Goal: Task Accomplishment & Management: Use online tool/utility

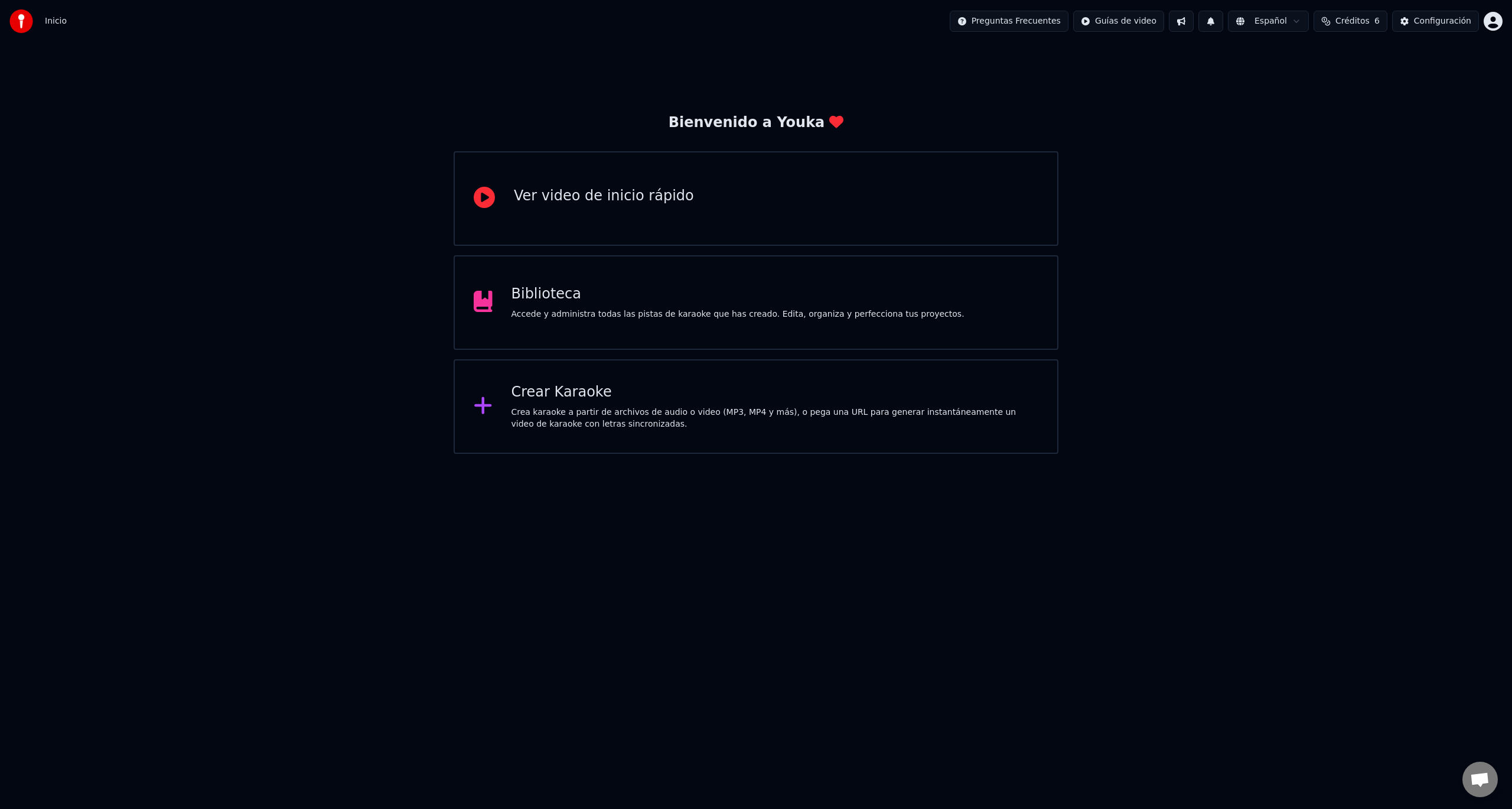
click at [748, 429] on div "Crea karaoke a partir de archivos de audio o video (MP3, MP4 y más), o pega una…" at bounding box center [775, 418] width 528 height 24
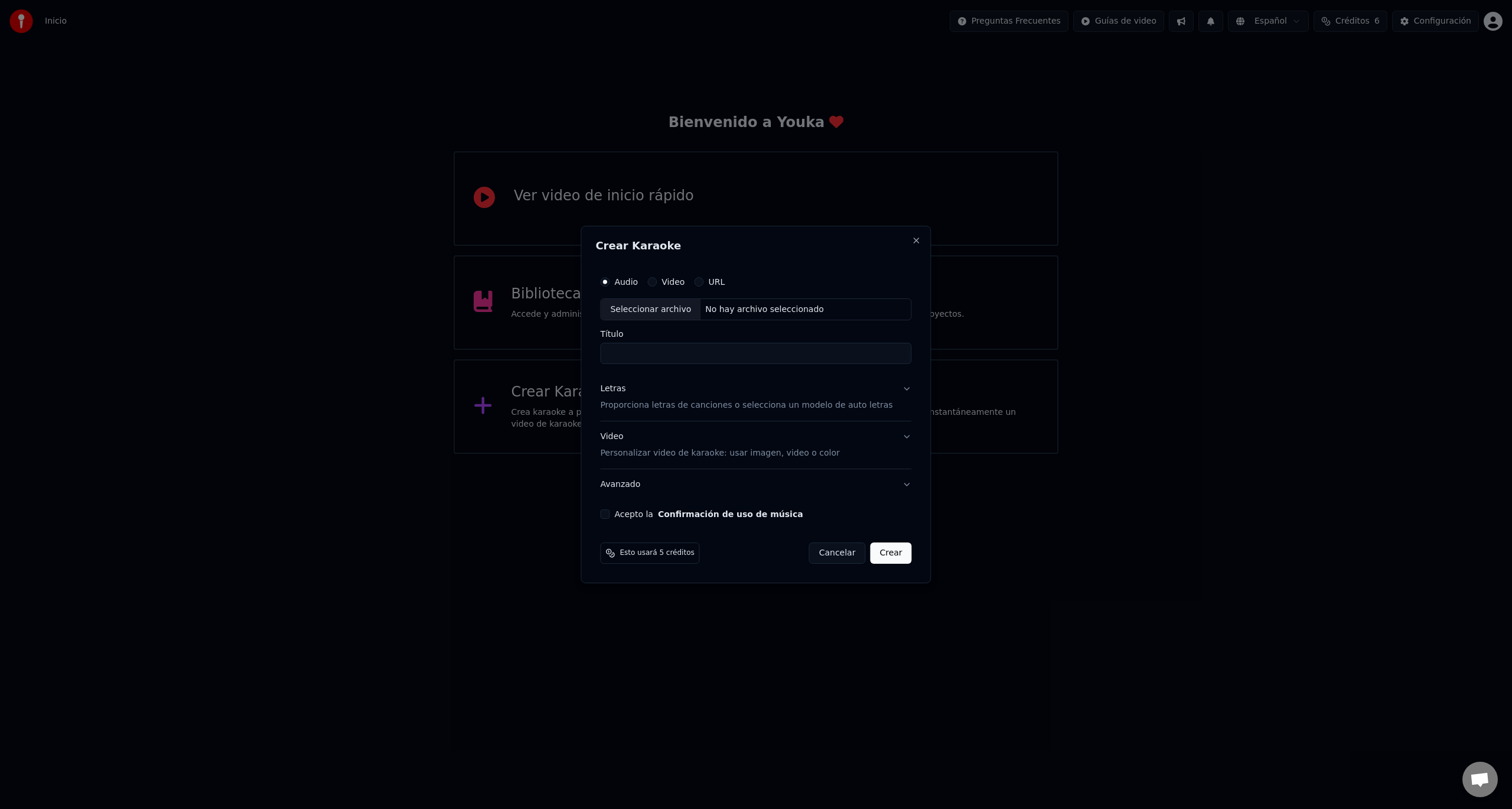
click at [661, 300] on div "Seleccionar archivo" at bounding box center [650, 309] width 100 height 21
click at [768, 358] on input "**********" at bounding box center [756, 354] width 311 height 21
type input "**********"
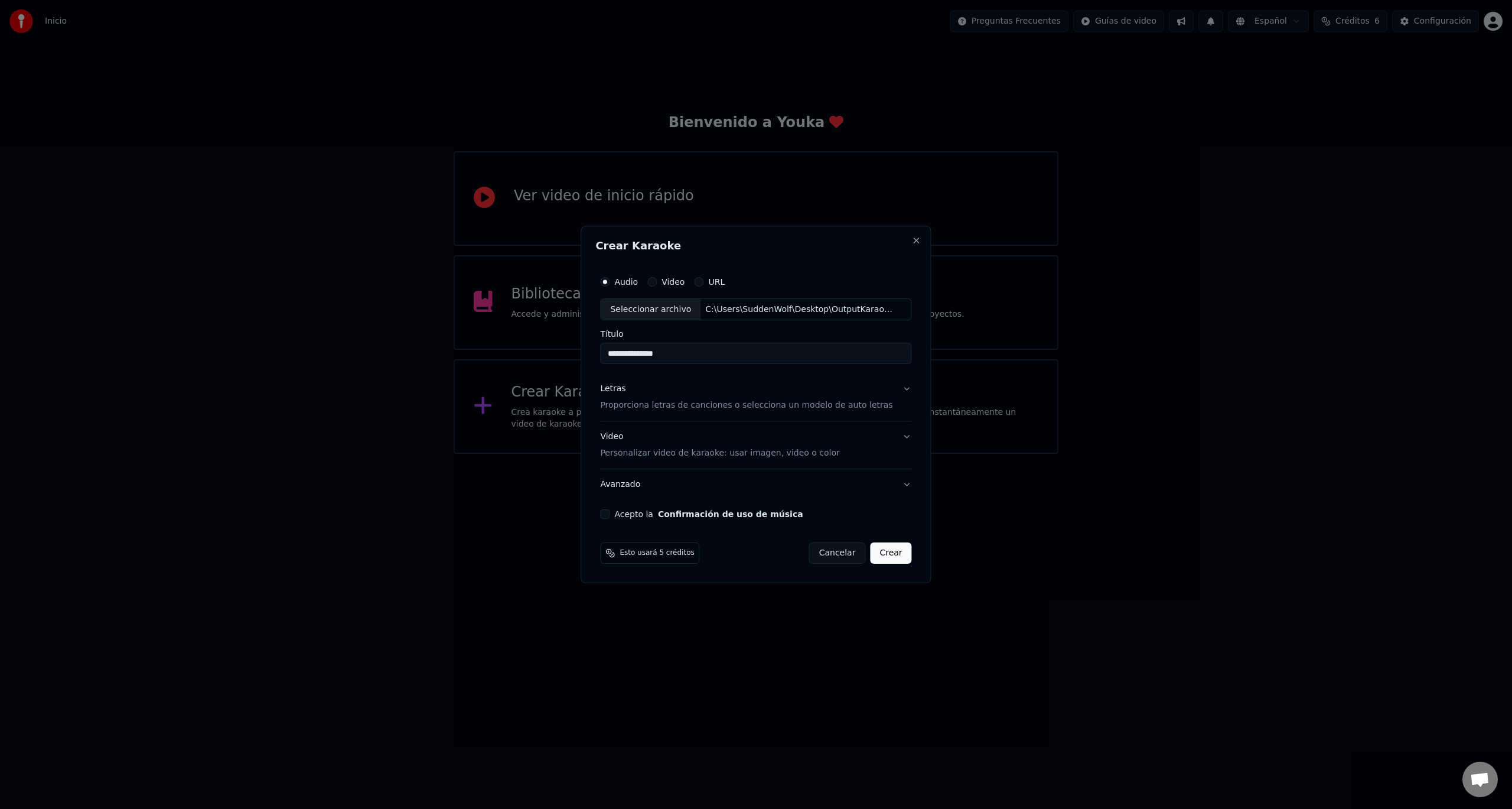
click at [691, 402] on p "Proporciona letras de canciones o selecciona un modelo de auto letras" at bounding box center [746, 405] width 293 height 11
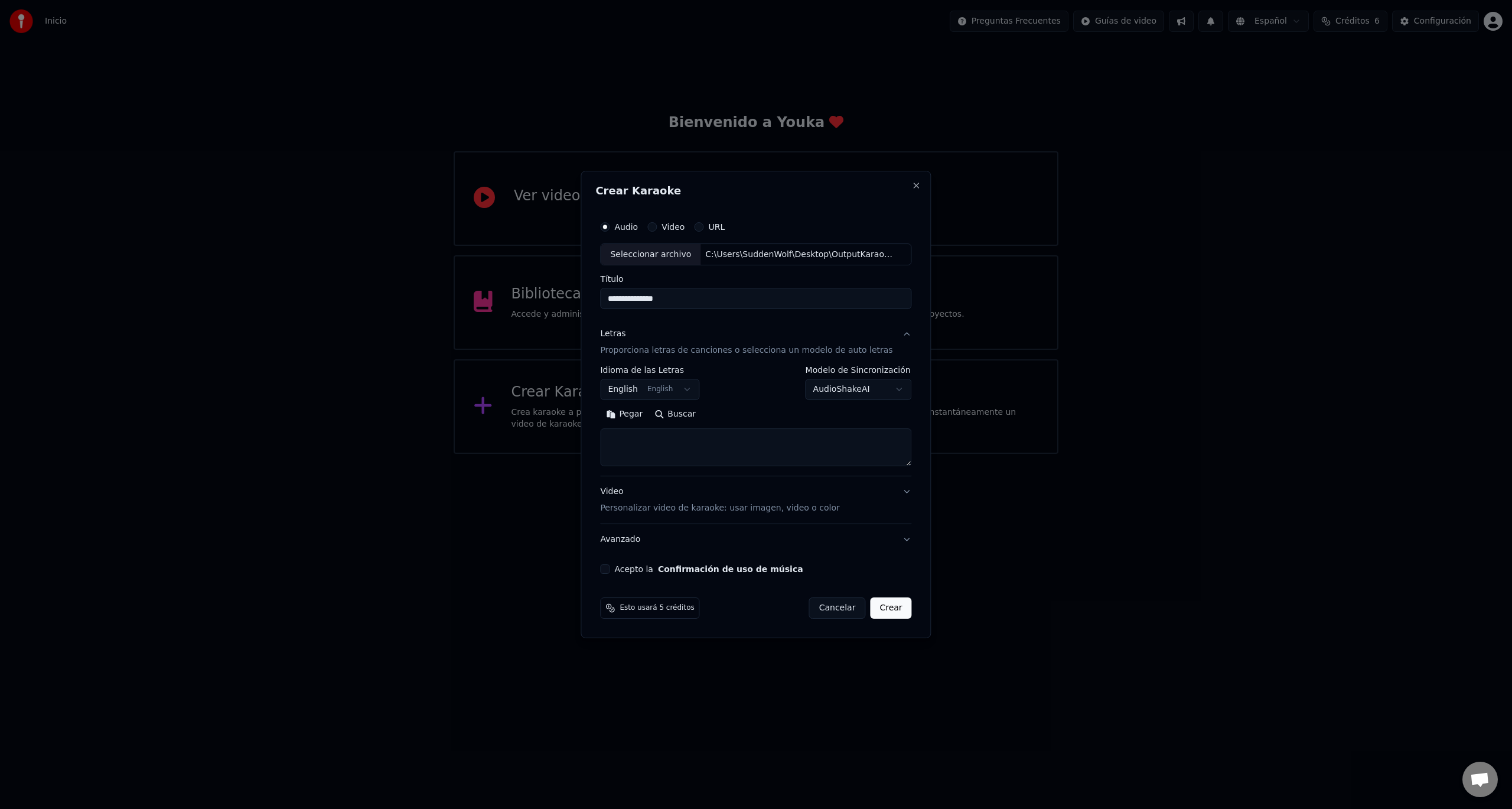
click at [748, 450] on textarea at bounding box center [756, 447] width 311 height 38
paste textarea "**********"
type textarea "**********"
click at [691, 393] on body "**********" at bounding box center [756, 226] width 1512 height 454
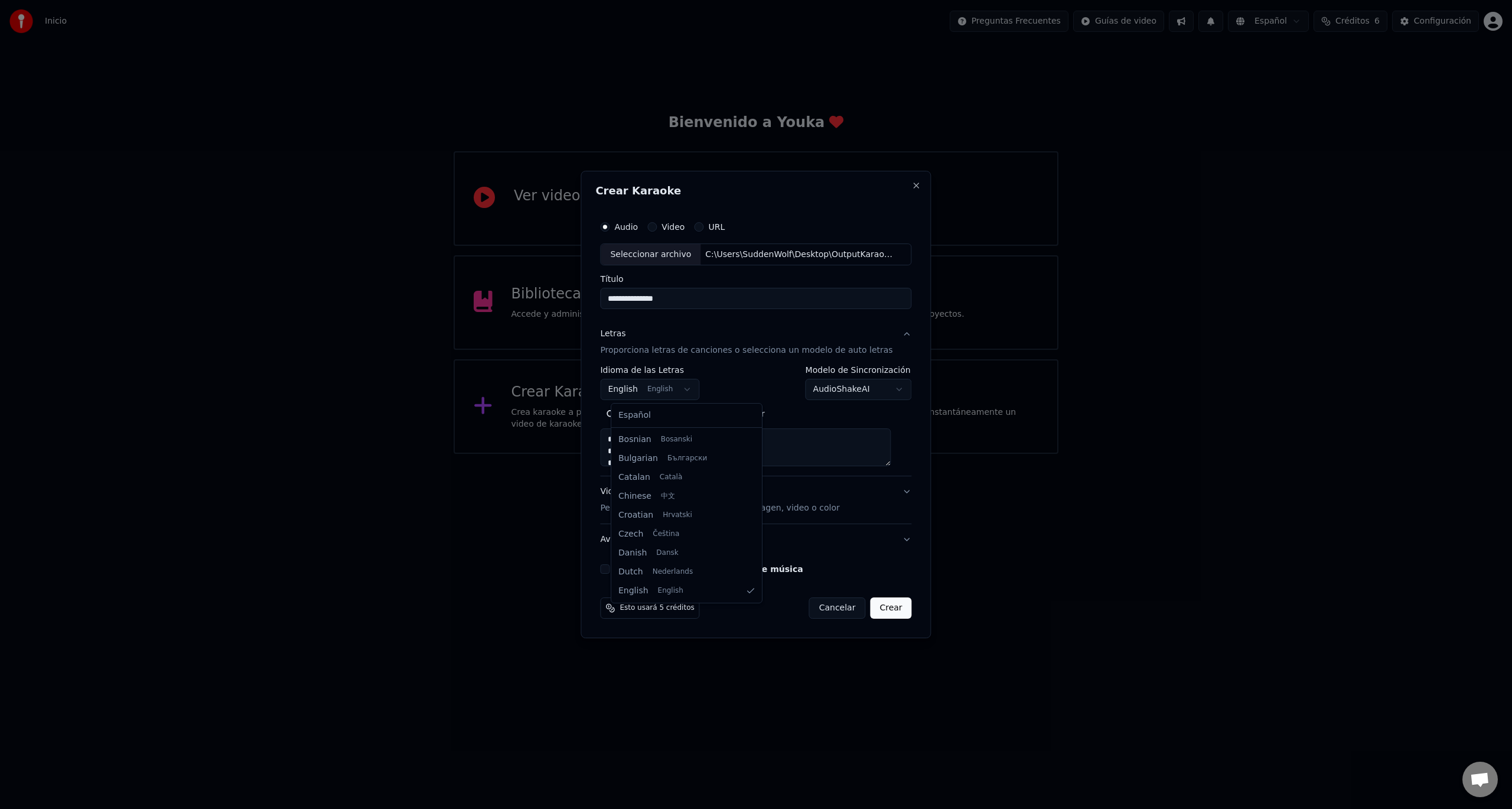
select select "**"
click at [864, 393] on body "**********" at bounding box center [756, 226] width 1512 height 454
click at [609, 569] on button "Acepto la Confirmación de uso de música" at bounding box center [605, 569] width 10 height 10
click at [891, 608] on button "Crear" at bounding box center [890, 607] width 42 height 21
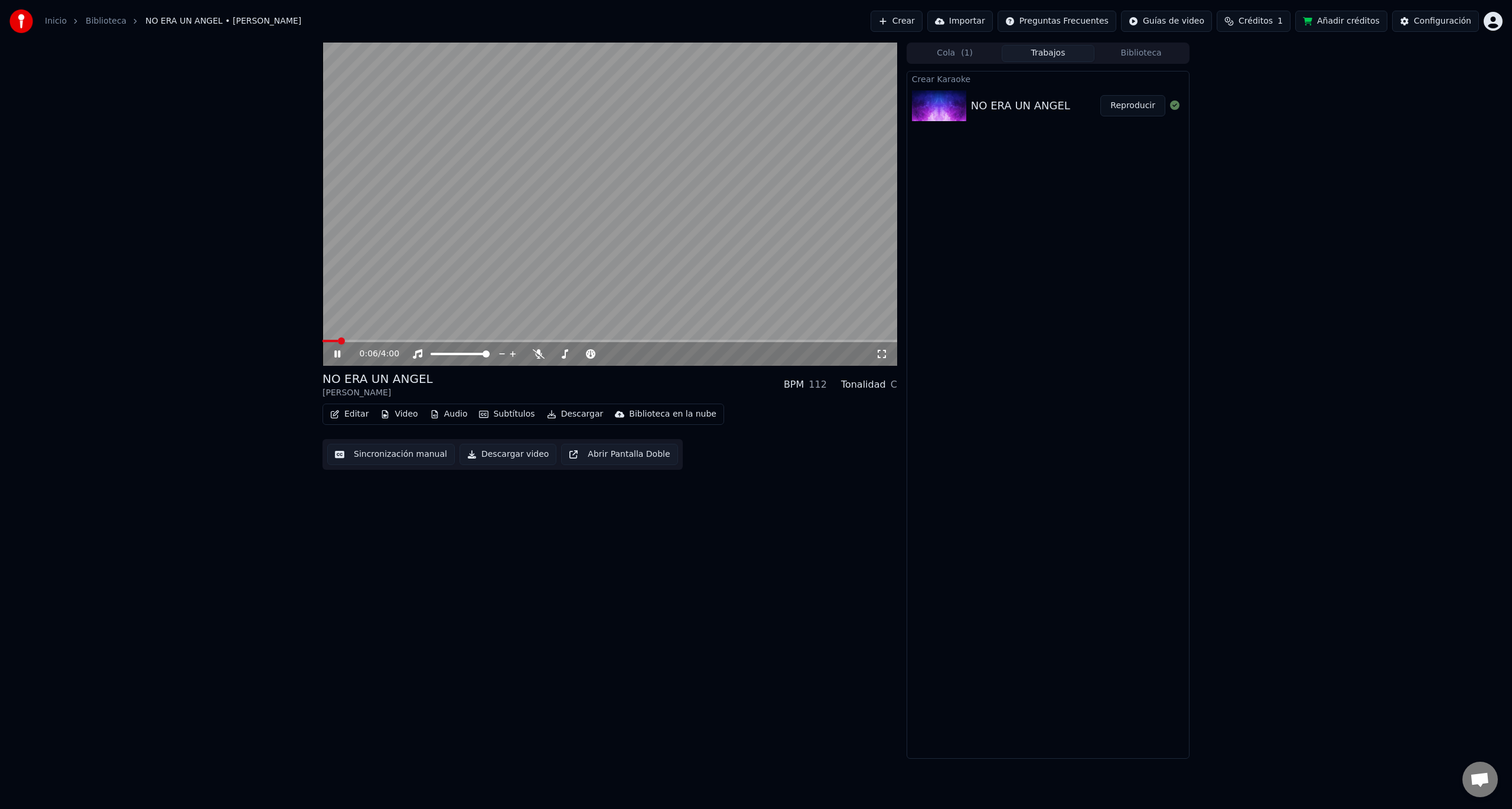
click at [334, 359] on icon at bounding box center [345, 354] width 27 height 10
click at [340, 355] on icon at bounding box center [337, 354] width 7 height 8
click at [340, 355] on icon at bounding box center [337, 354] width 6 height 7
click at [340, 355] on icon at bounding box center [337, 354] width 7 height 8
click at [340, 355] on icon at bounding box center [337, 354] width 6 height 7
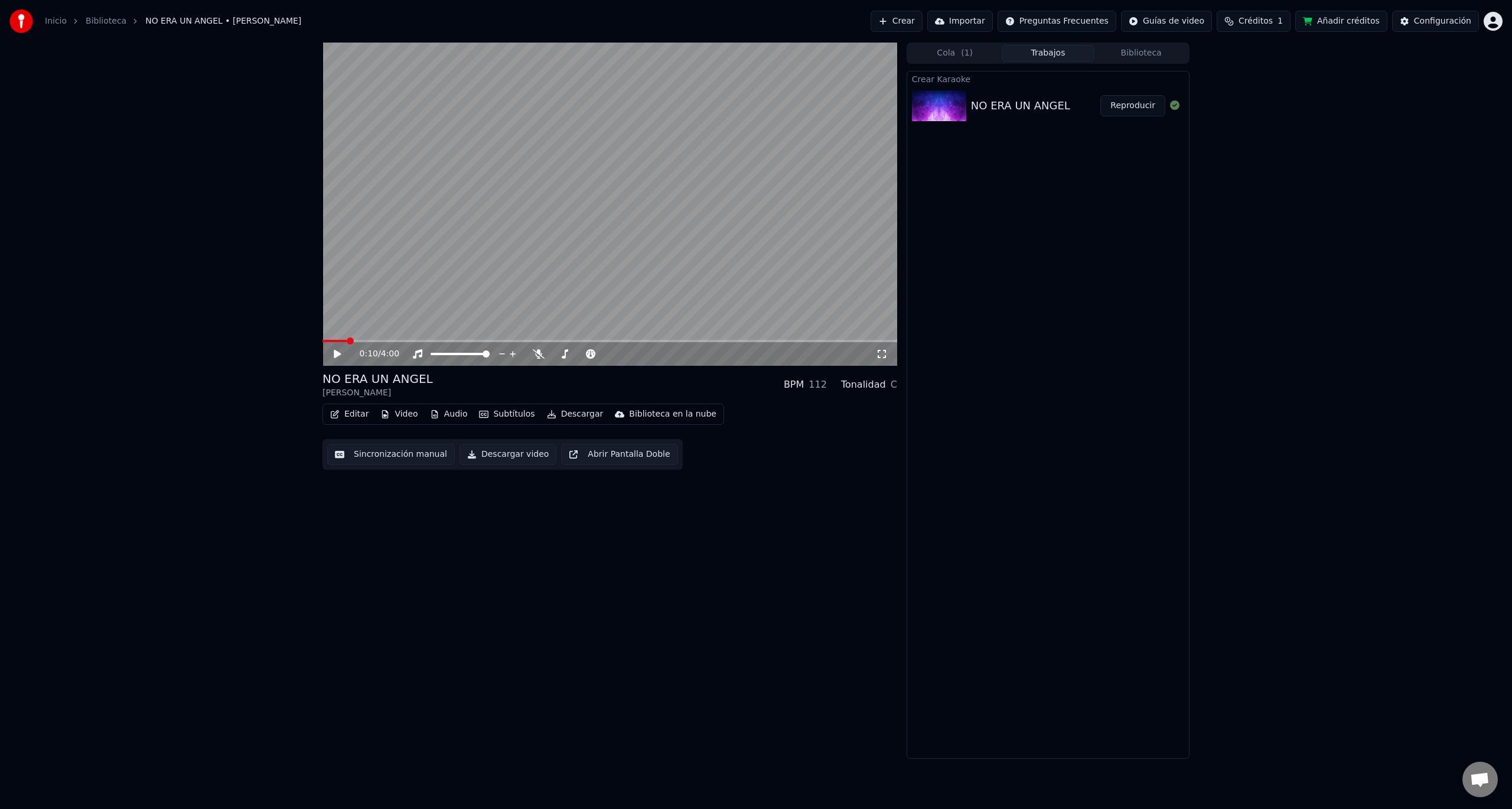
click at [340, 355] on icon at bounding box center [337, 354] width 7 height 8
click at [340, 355] on icon at bounding box center [345, 354] width 27 height 10
click at [350, 416] on button "Editar" at bounding box center [349, 414] width 48 height 17
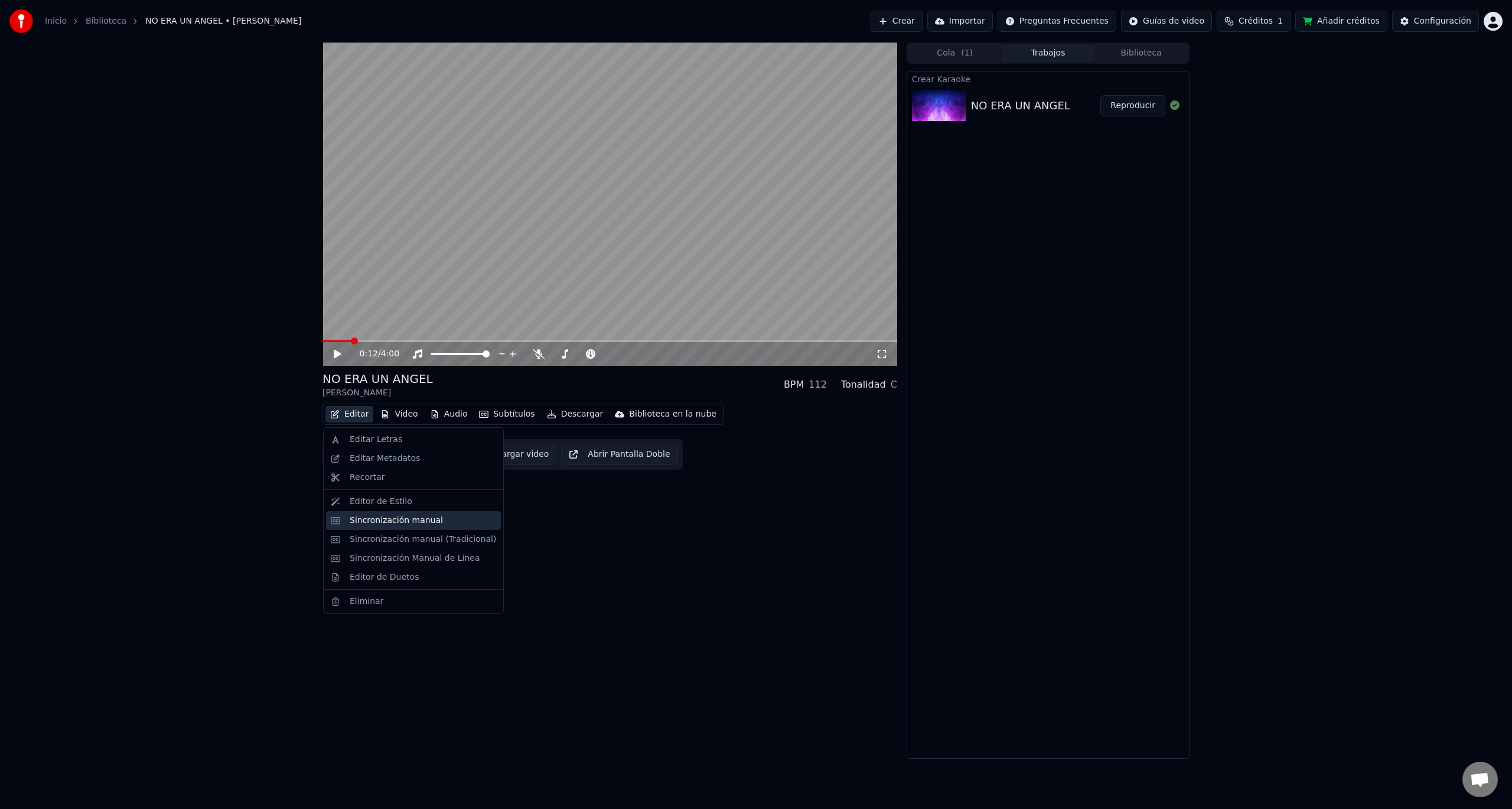
click at [460, 517] on div "Sincronización manual" at bounding box center [424, 520] width 147 height 11
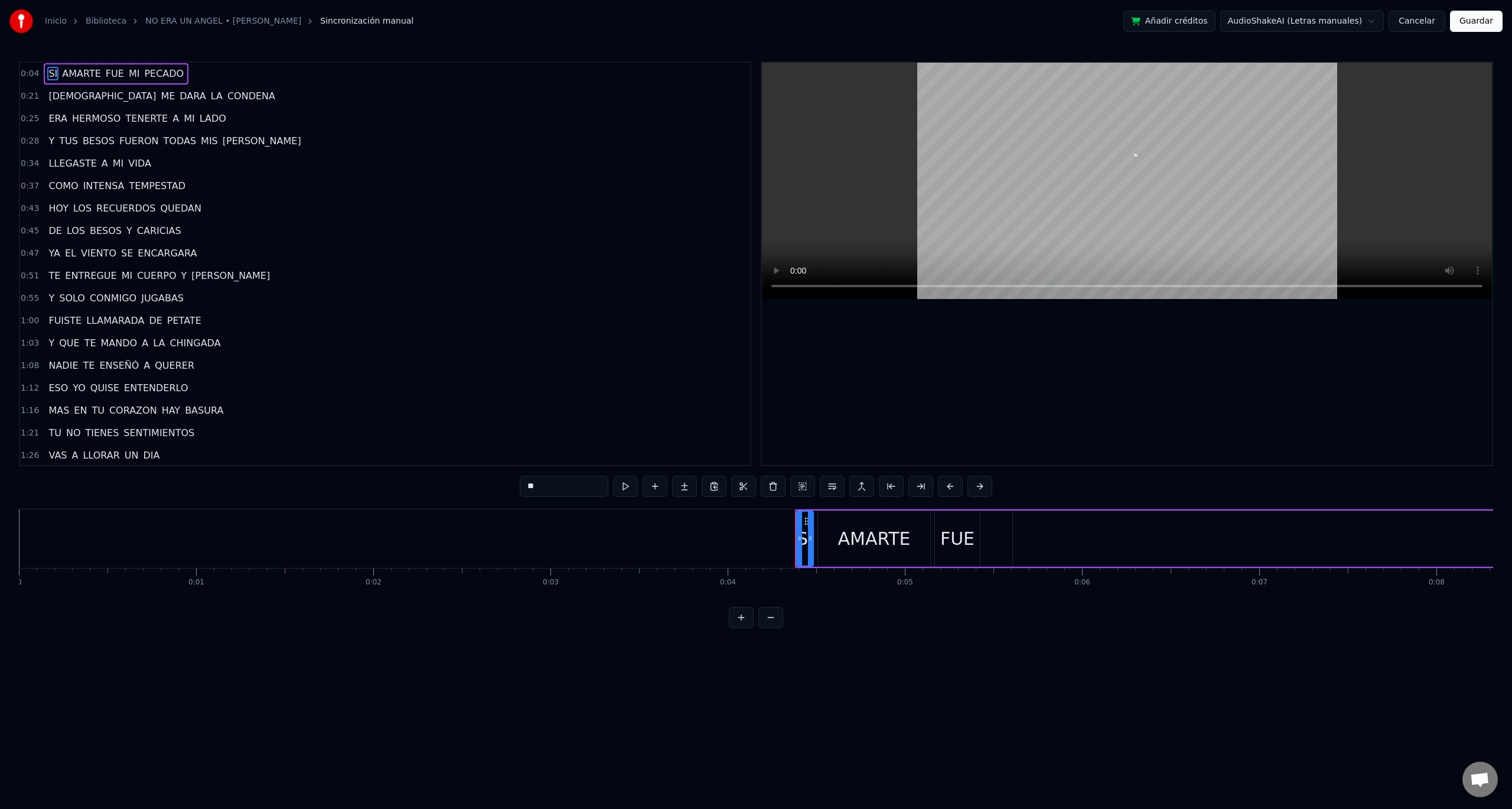
drag, startPoint x: 873, startPoint y: 533, endPoint x: 977, endPoint y: 535, distance: 104.0
click at [980, 535] on div "FUE" at bounding box center [958, 538] width 46 height 56
drag, startPoint x: 962, startPoint y: 538, endPoint x: 1005, endPoint y: 539, distance: 43.0
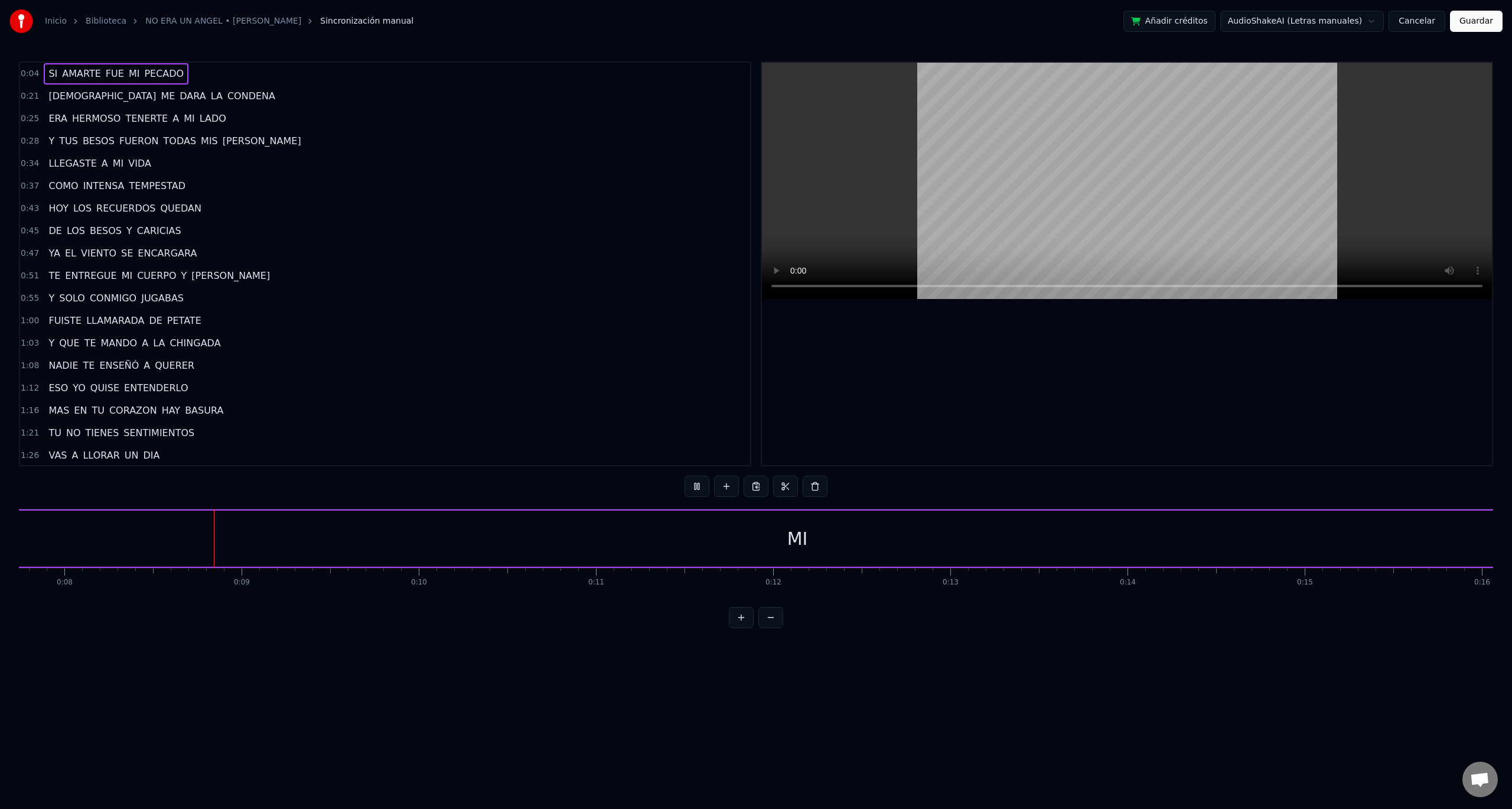
scroll to position [0, 1387]
drag, startPoint x: 882, startPoint y: 542, endPoint x: 1024, endPoint y: 547, distance: 142.1
click at [1024, 547] on div "MI" at bounding box center [783, 538] width 2313 height 56
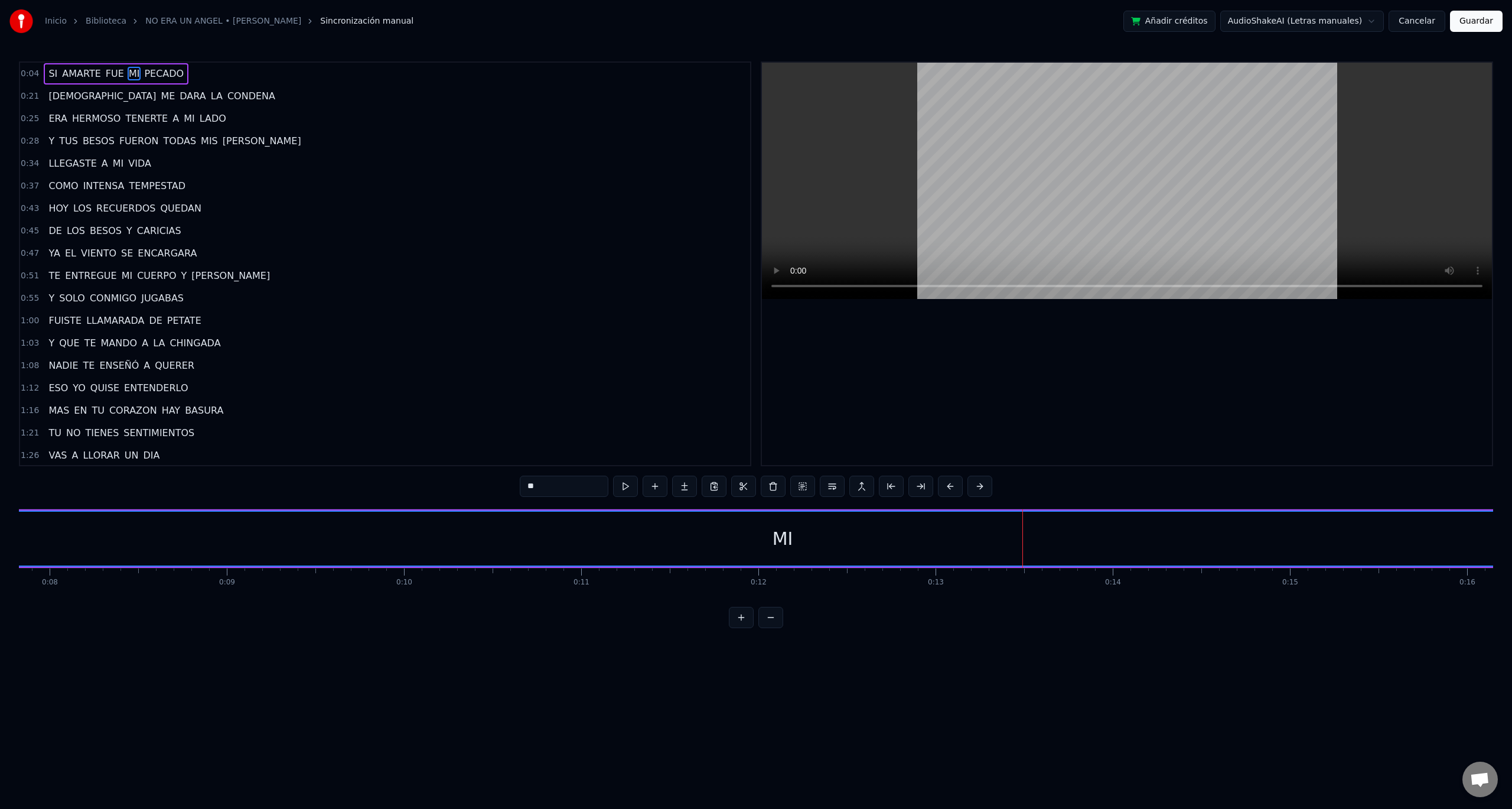
click at [1024, 547] on div "MI" at bounding box center [783, 538] width 2312 height 54
click at [632, 481] on button at bounding box center [625, 486] width 25 height 21
click at [64, 91] on span "[DEMOGRAPHIC_DATA]" at bounding box center [102, 95] width 110 height 13
type input "****"
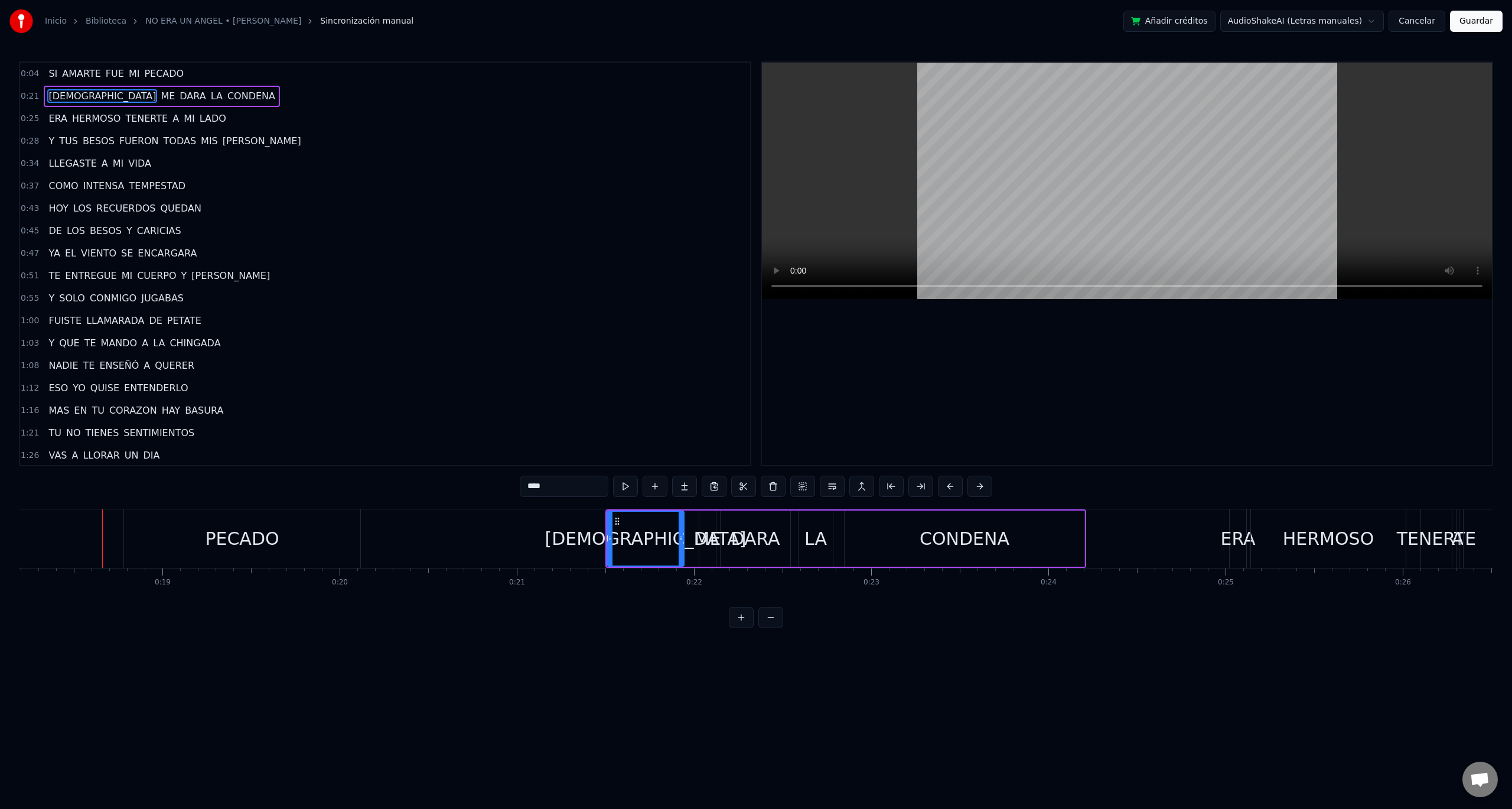
scroll to position [0, 3248]
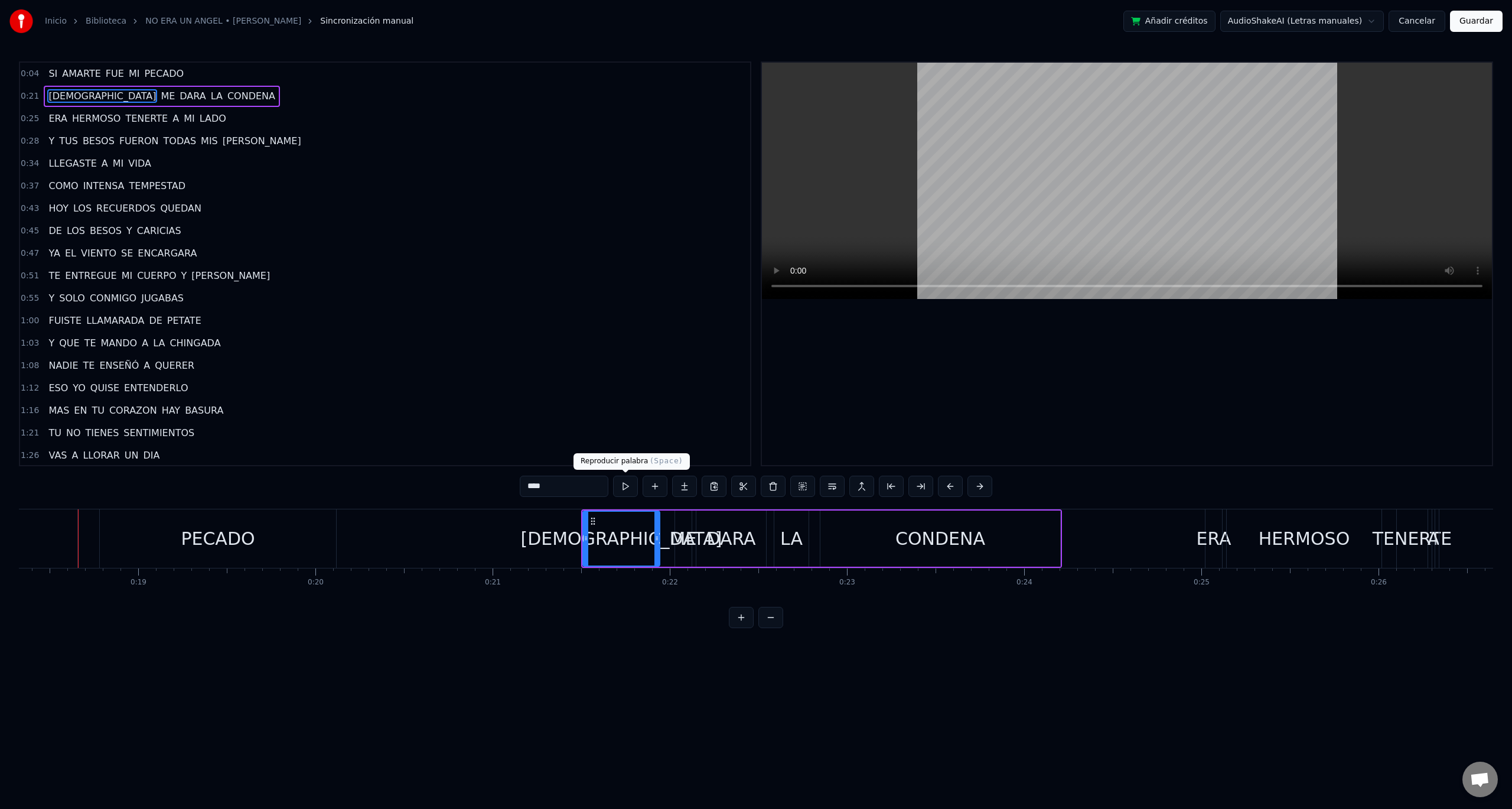
click at [630, 484] on button at bounding box center [625, 486] width 25 height 21
click at [628, 484] on button at bounding box center [625, 486] width 25 height 21
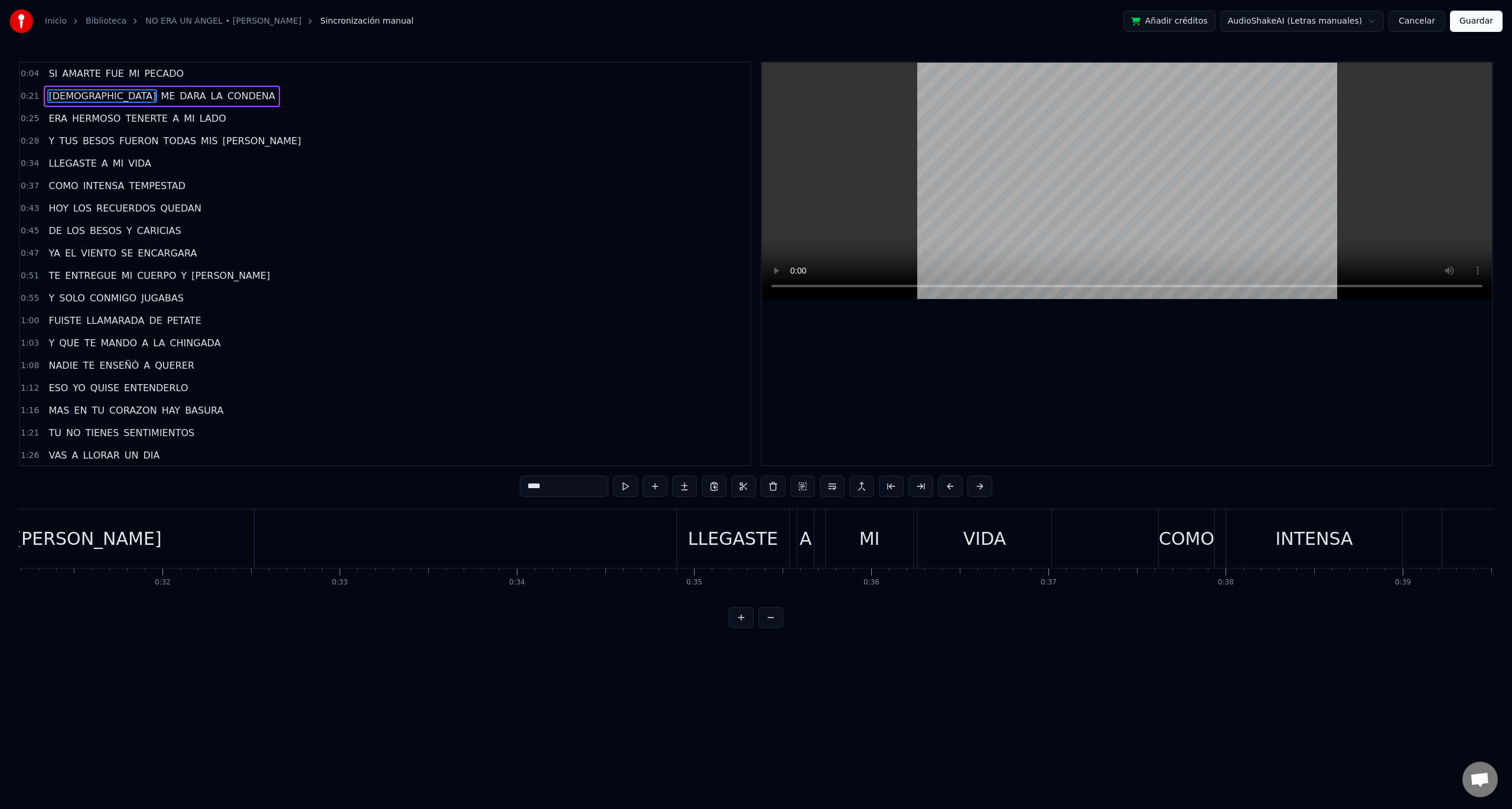
scroll to position [0, 5217]
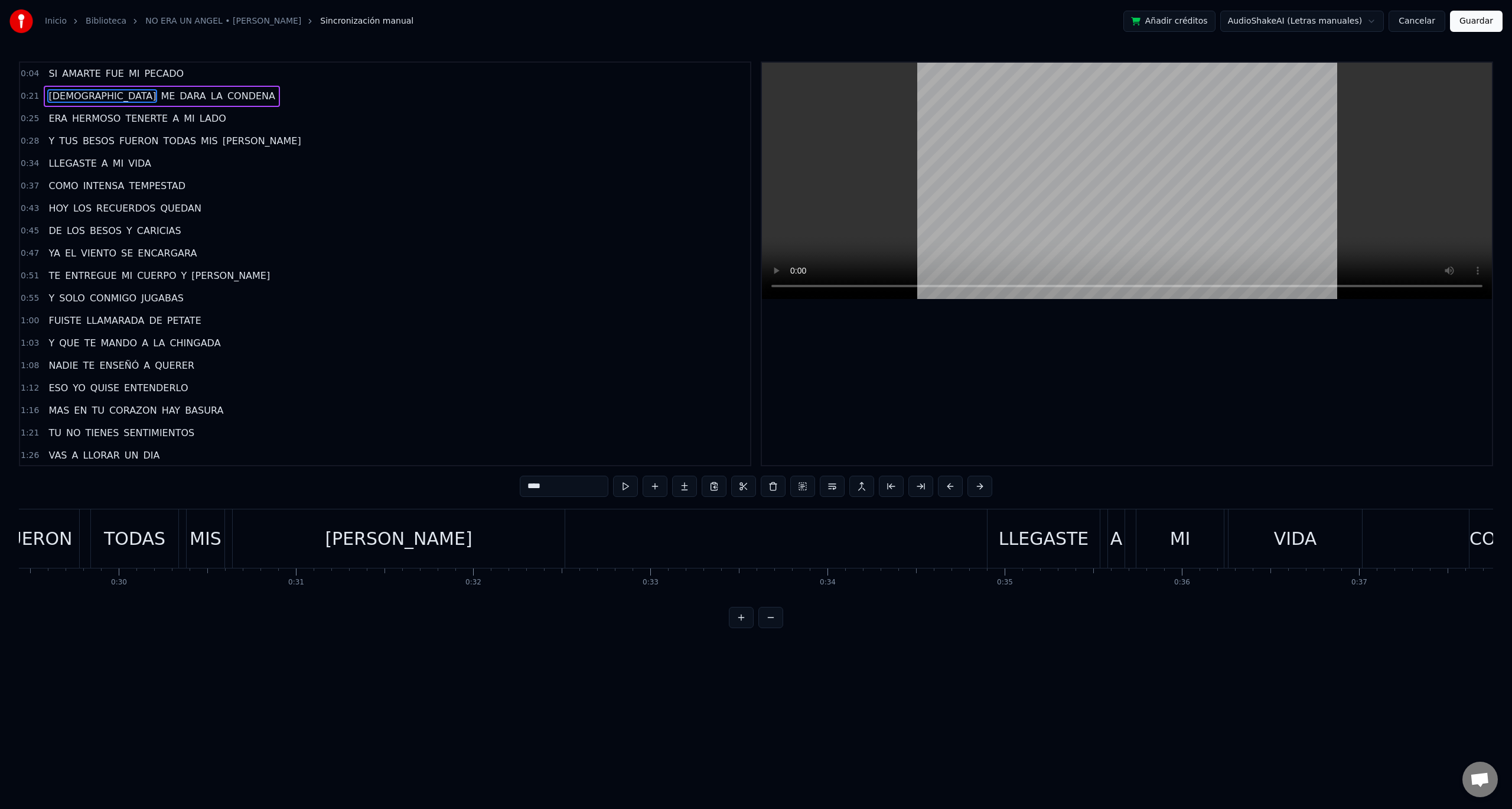
click at [768, 628] on button at bounding box center [771, 617] width 25 height 21
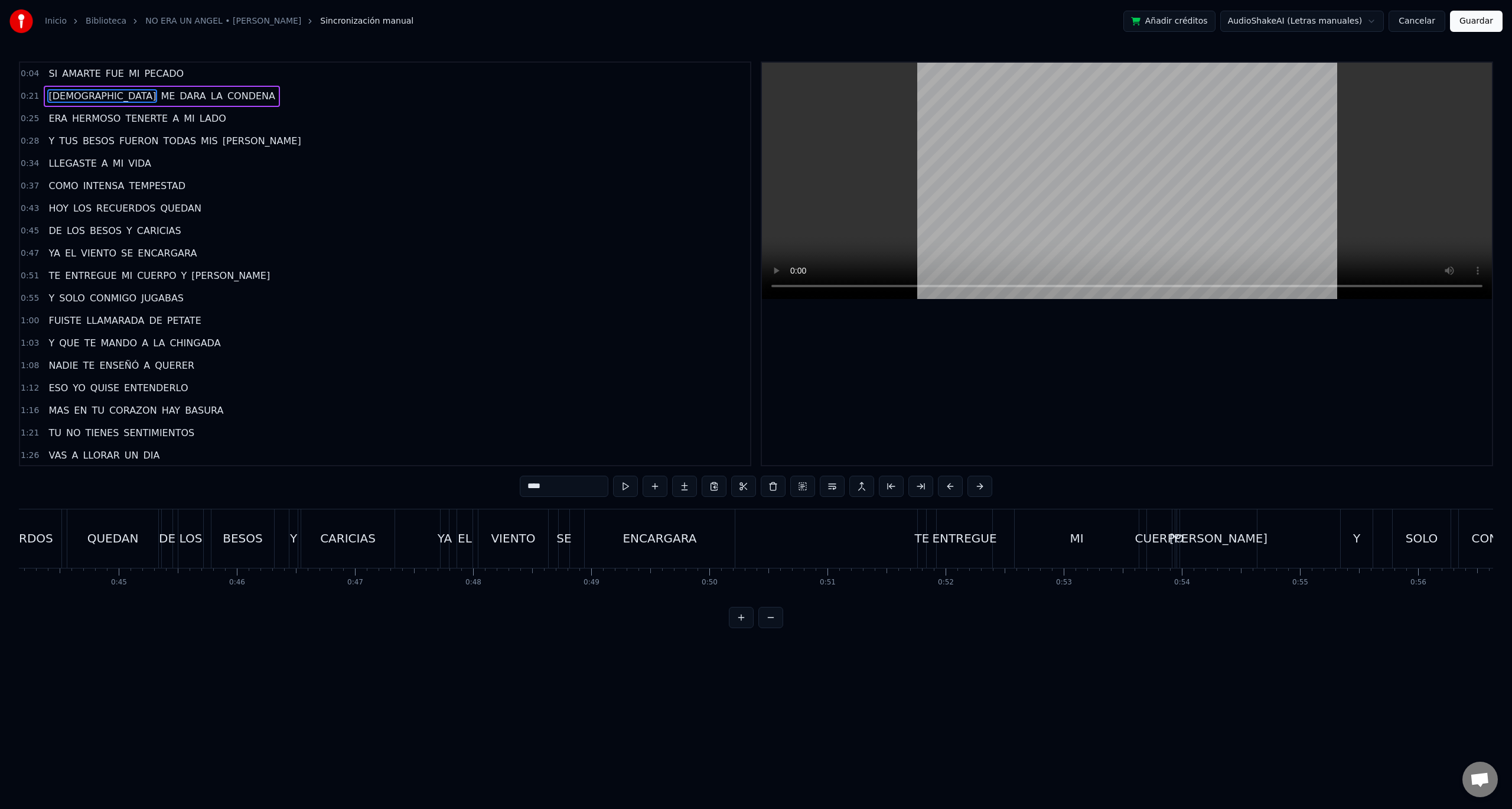
click at [768, 628] on button at bounding box center [771, 617] width 25 height 21
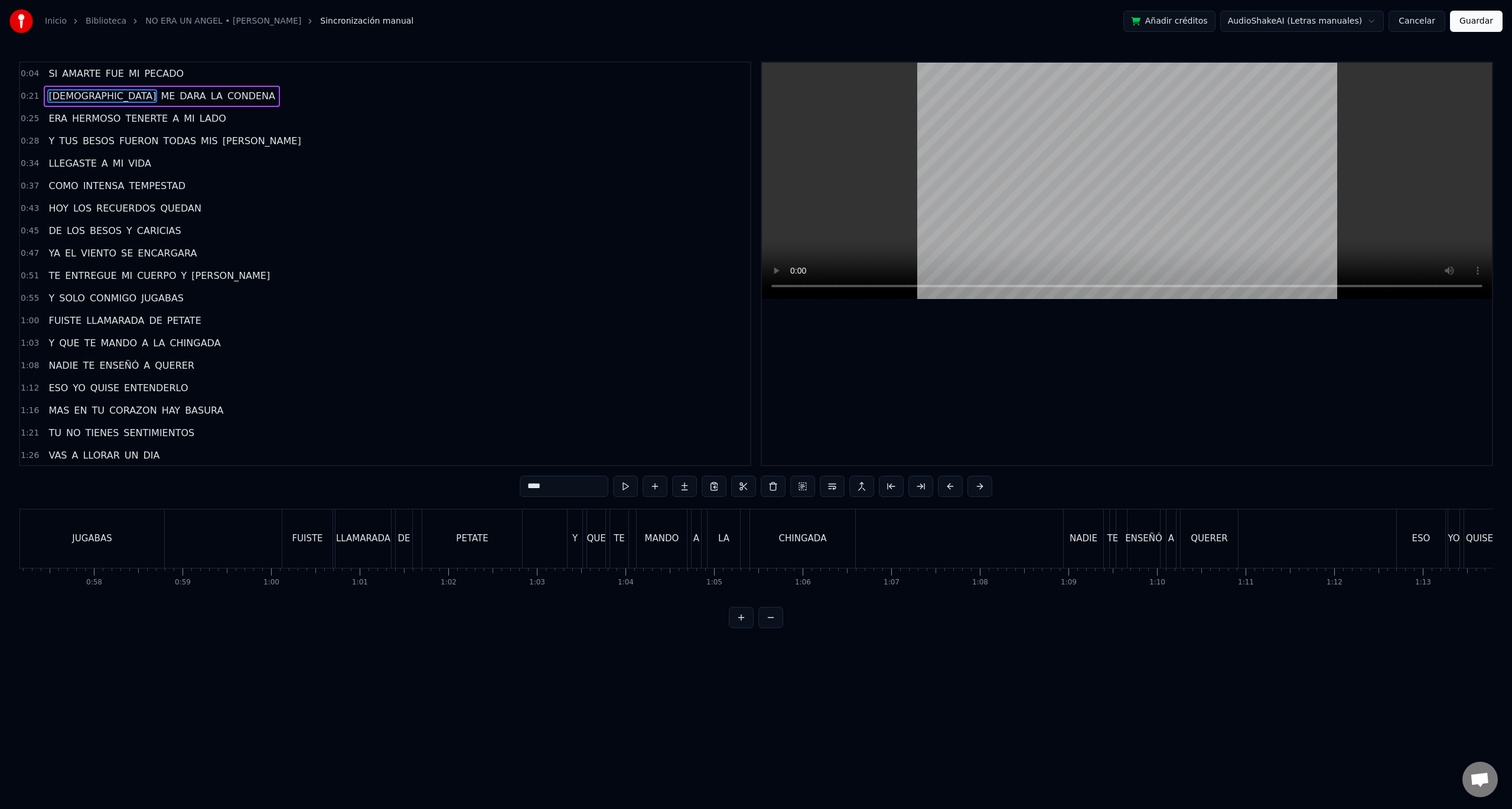
click at [768, 628] on button at bounding box center [771, 617] width 25 height 21
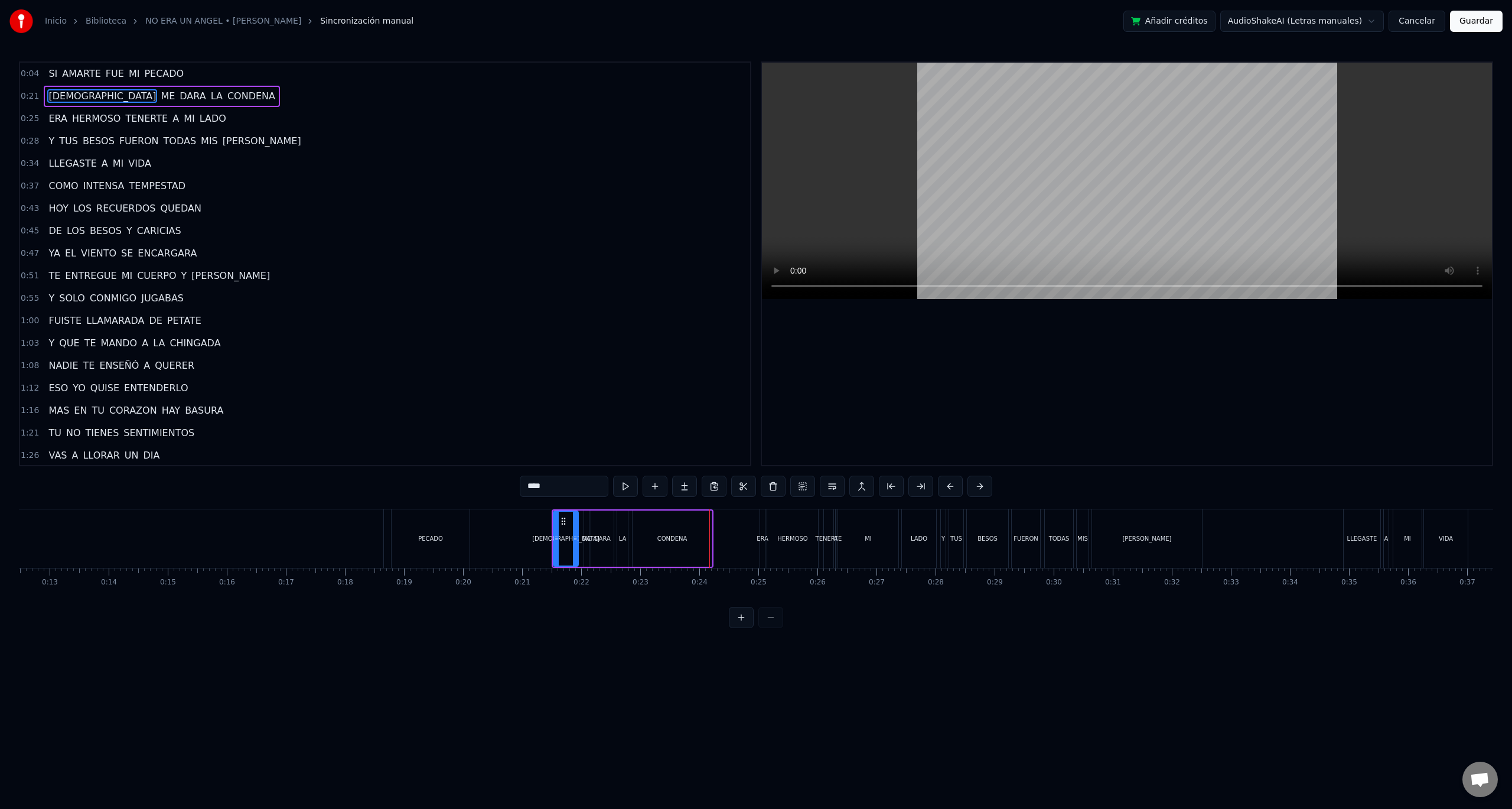
scroll to position [0, 582]
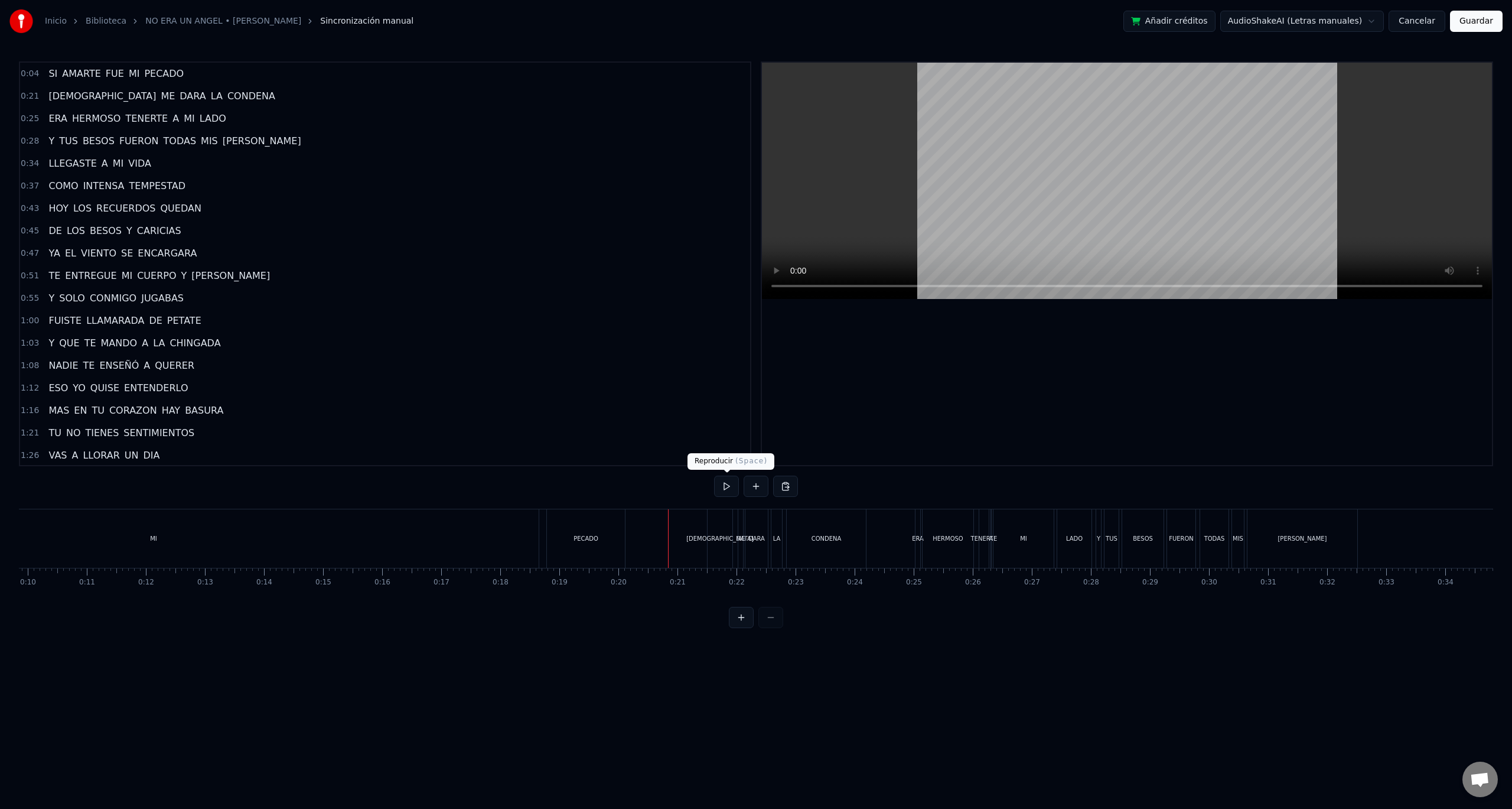
click at [728, 483] on button at bounding box center [727, 486] width 25 height 21
click at [729, 483] on button at bounding box center [727, 486] width 25 height 21
click at [451, 532] on div "MI" at bounding box center [153, 538] width 770 height 58
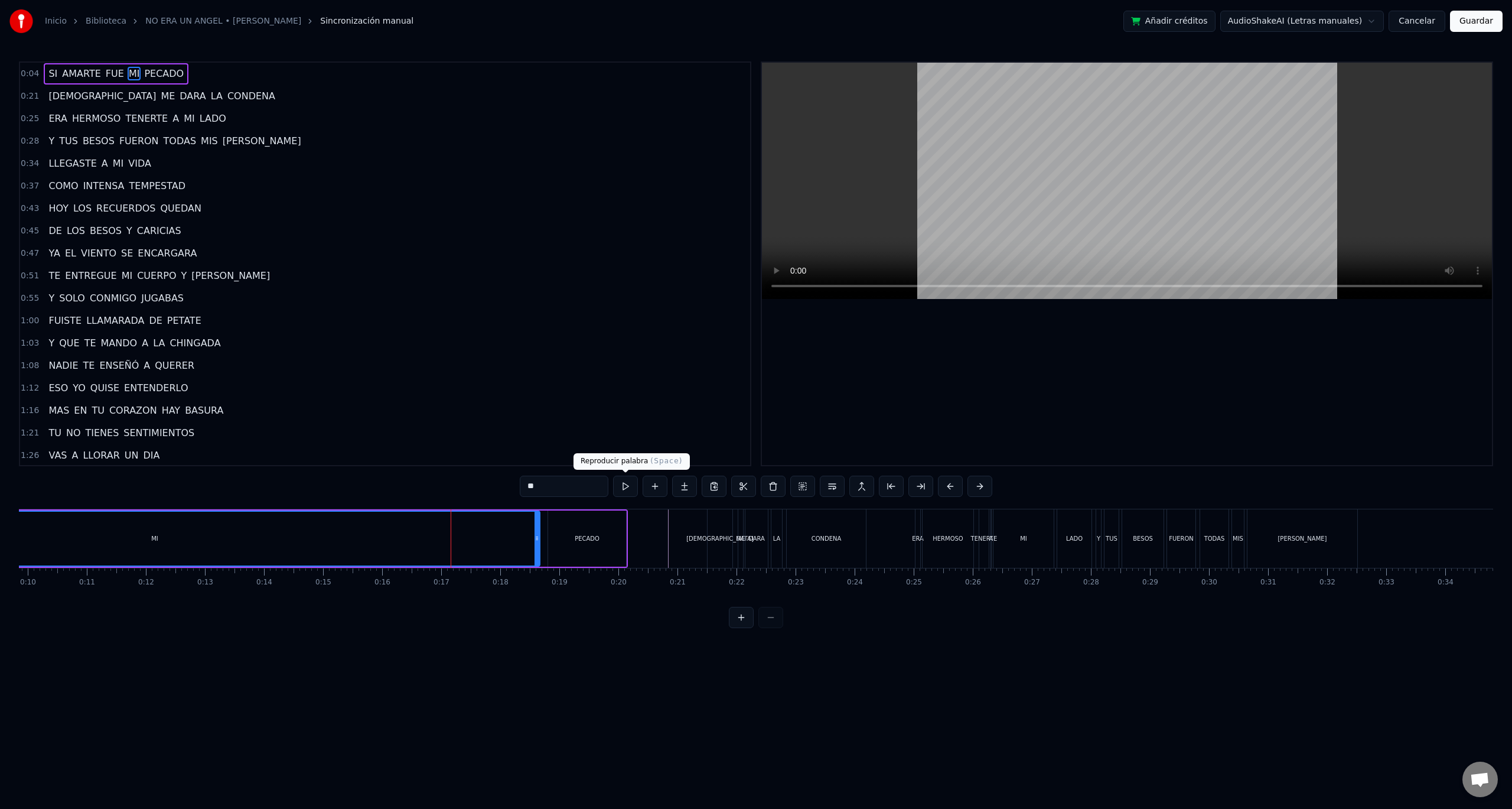
click at [635, 485] on button at bounding box center [625, 486] width 25 height 21
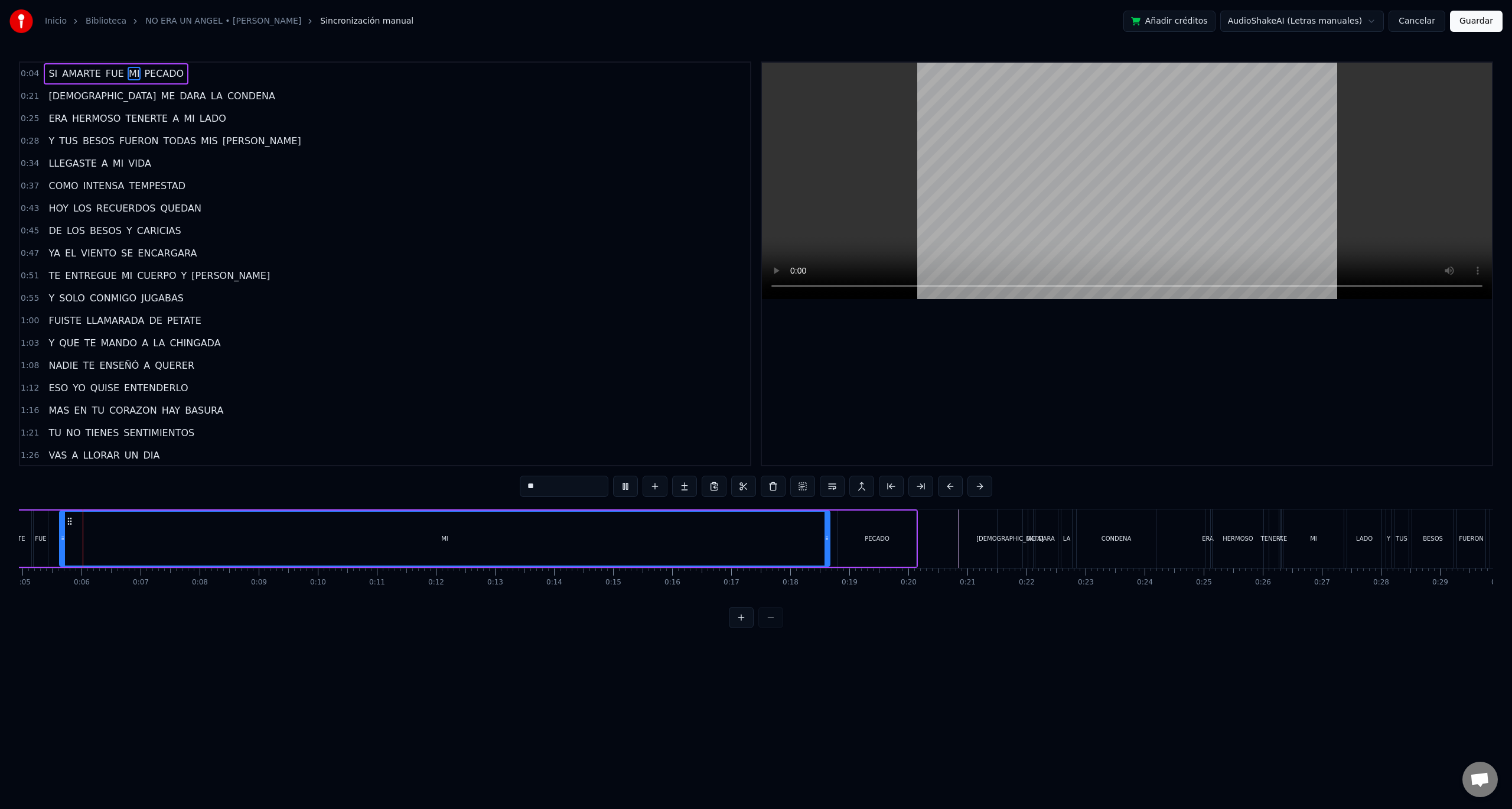
scroll to position [0, 285]
click at [631, 485] on button at bounding box center [625, 486] width 25 height 21
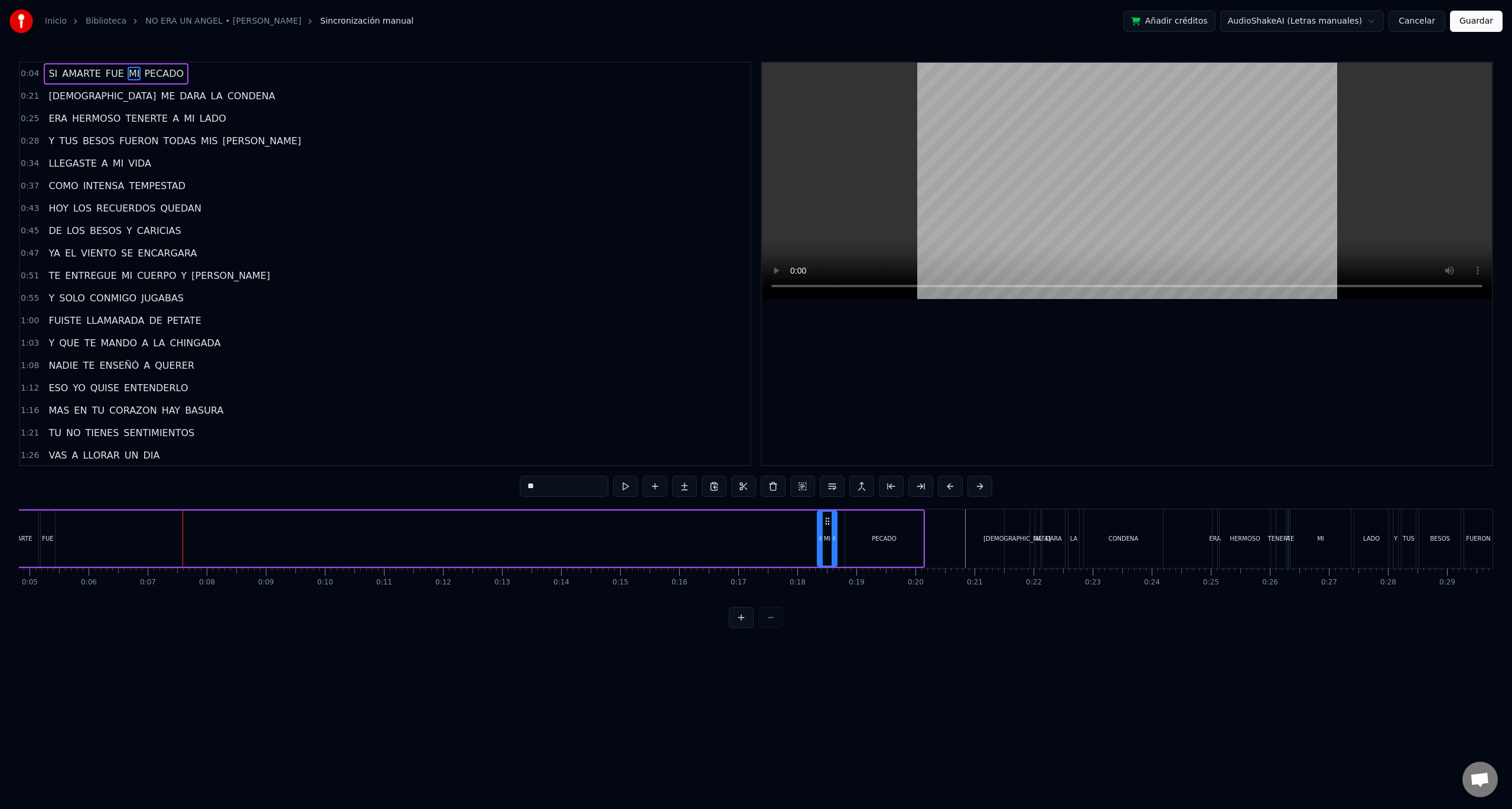
drag, startPoint x: 70, startPoint y: 539, endPoint x: 821, endPoint y: 538, distance: 751.0
click at [821, 538] on icon at bounding box center [820, 538] width 4 height 10
drag, startPoint x: 46, startPoint y: 542, endPoint x: 305, endPoint y: 545, distance: 259.0
click at [338, 545] on div "SI AMARTE FUE MI PECADO" at bounding box center [459, 538] width 932 height 58
click at [50, 540] on div "FUE" at bounding box center [47, 538] width 11 height 9
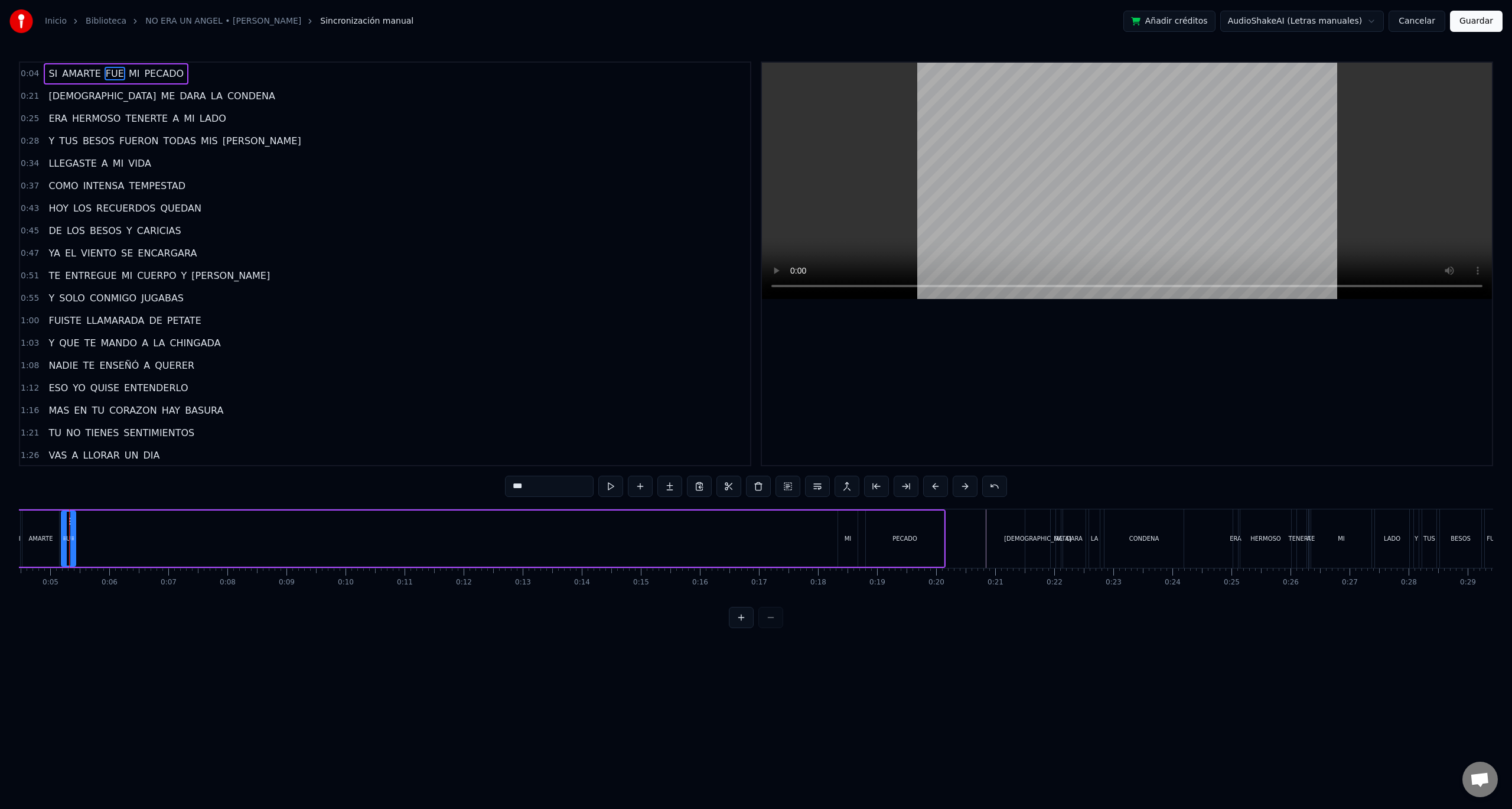
scroll to position [0, 256]
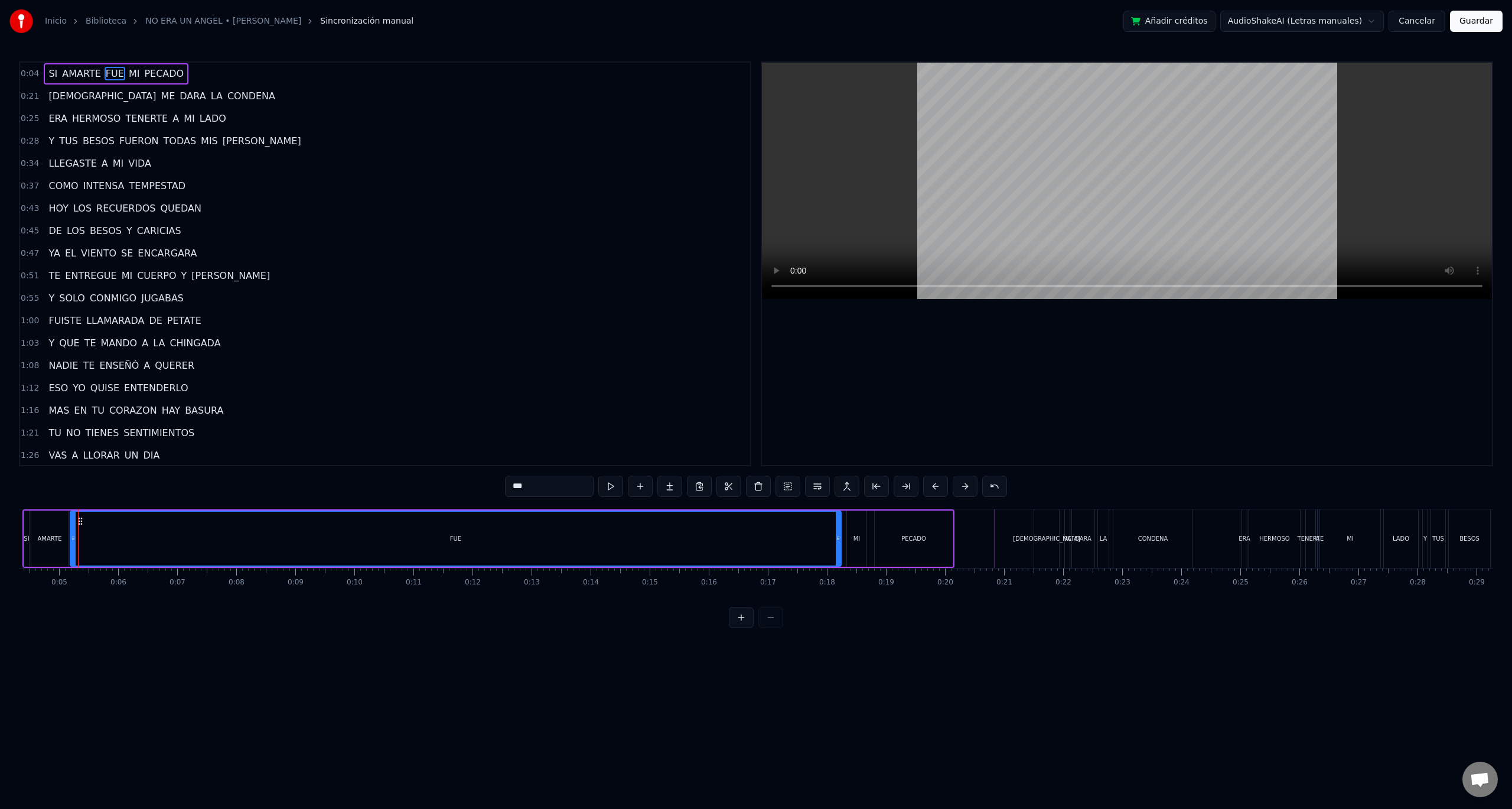
drag, startPoint x: 81, startPoint y: 537, endPoint x: 838, endPoint y: 558, distance: 757.3
click at [838, 558] on div at bounding box center [837, 538] width 4 height 54
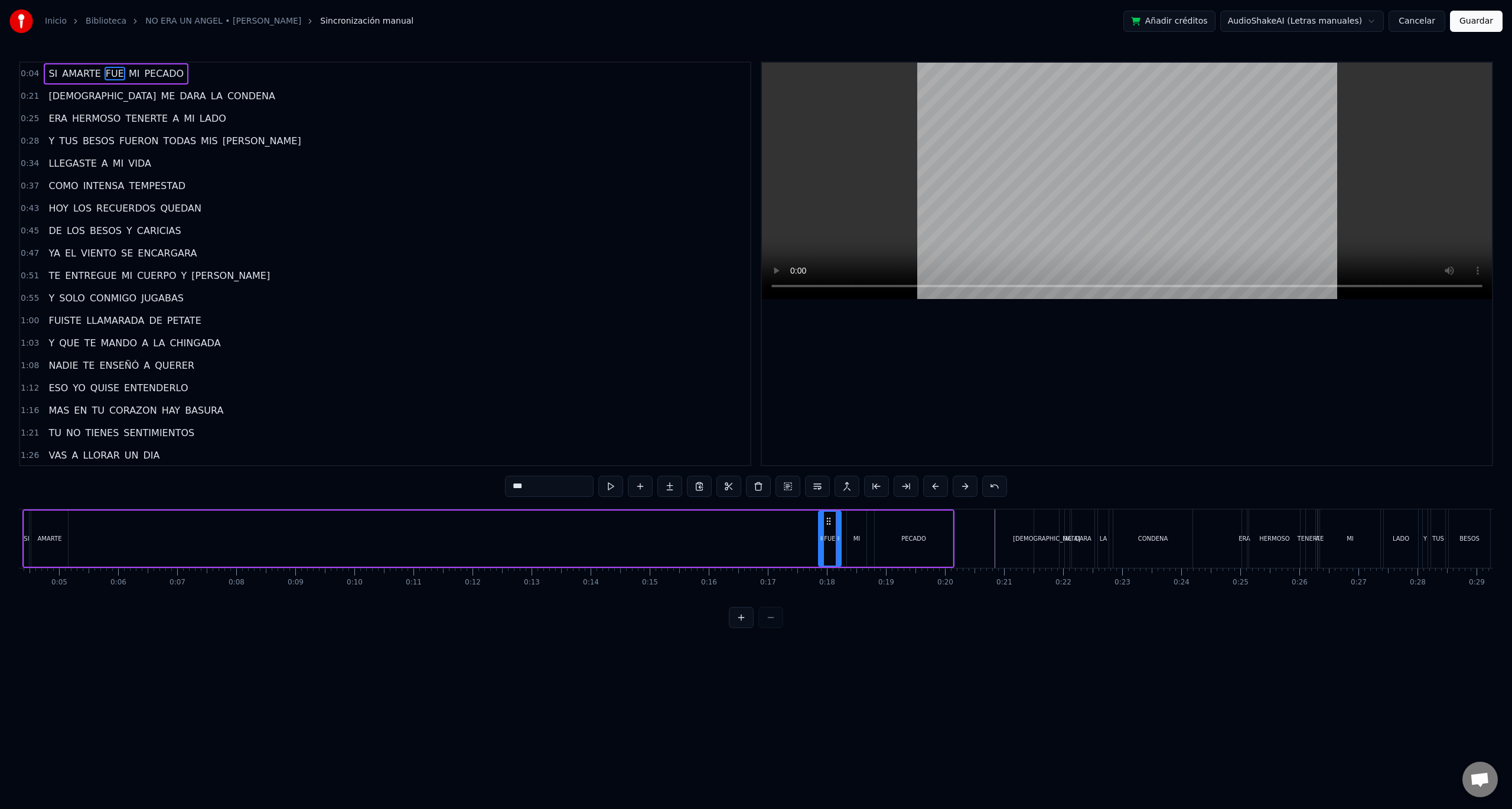
drag, startPoint x: 73, startPoint y: 540, endPoint x: 821, endPoint y: 558, distance: 748.2
click at [821, 558] on div at bounding box center [821, 538] width 4 height 54
drag, startPoint x: 33, startPoint y: 544, endPoint x: 41, endPoint y: 540, distance: 8.9
click at [33, 544] on div "AMARTE" at bounding box center [49, 538] width 36 height 56
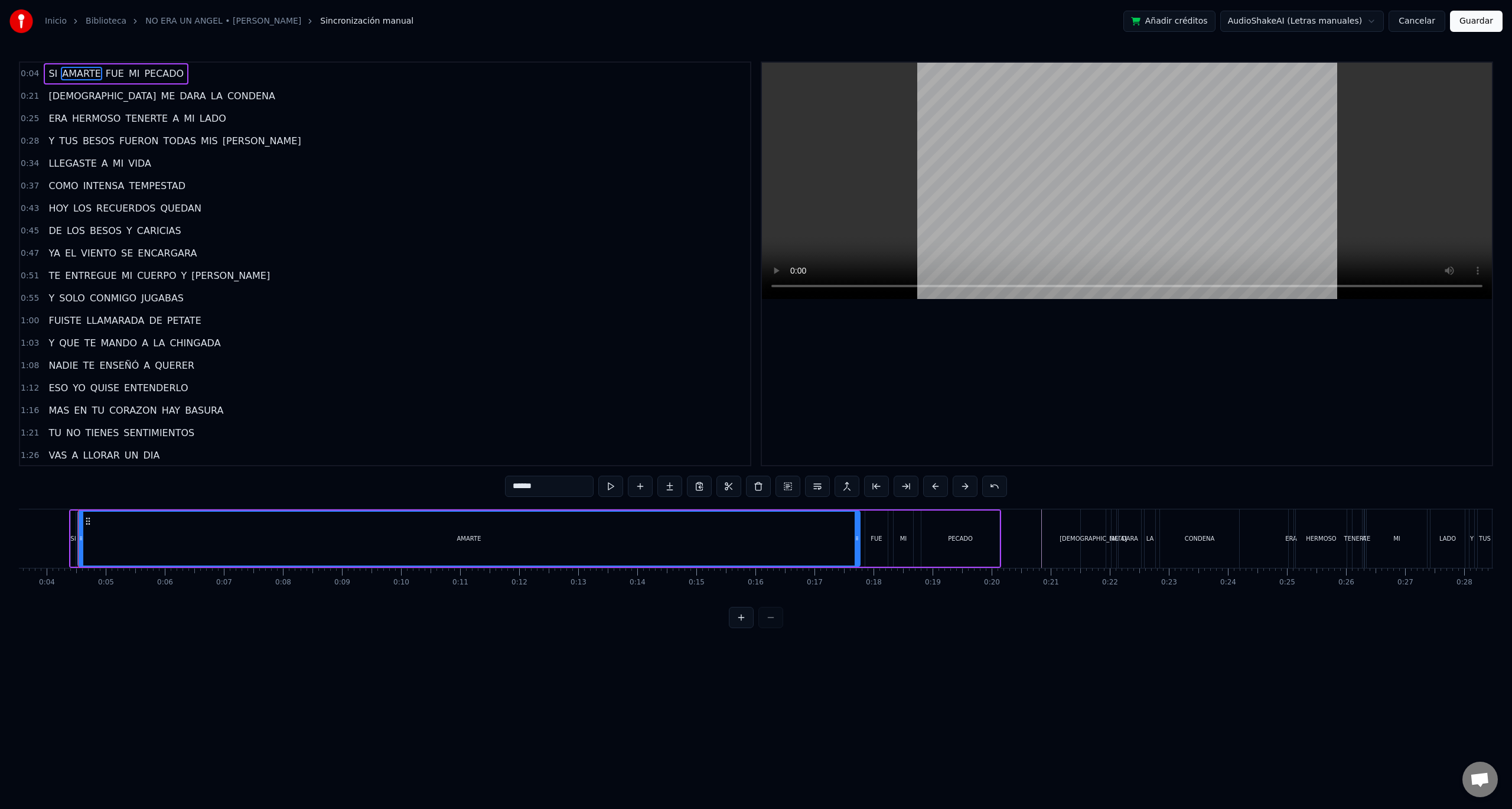
drag, startPoint x: 113, startPoint y: 533, endPoint x: 859, endPoint y: 548, distance: 746.2
click at [859, 548] on div at bounding box center [857, 538] width 4 height 54
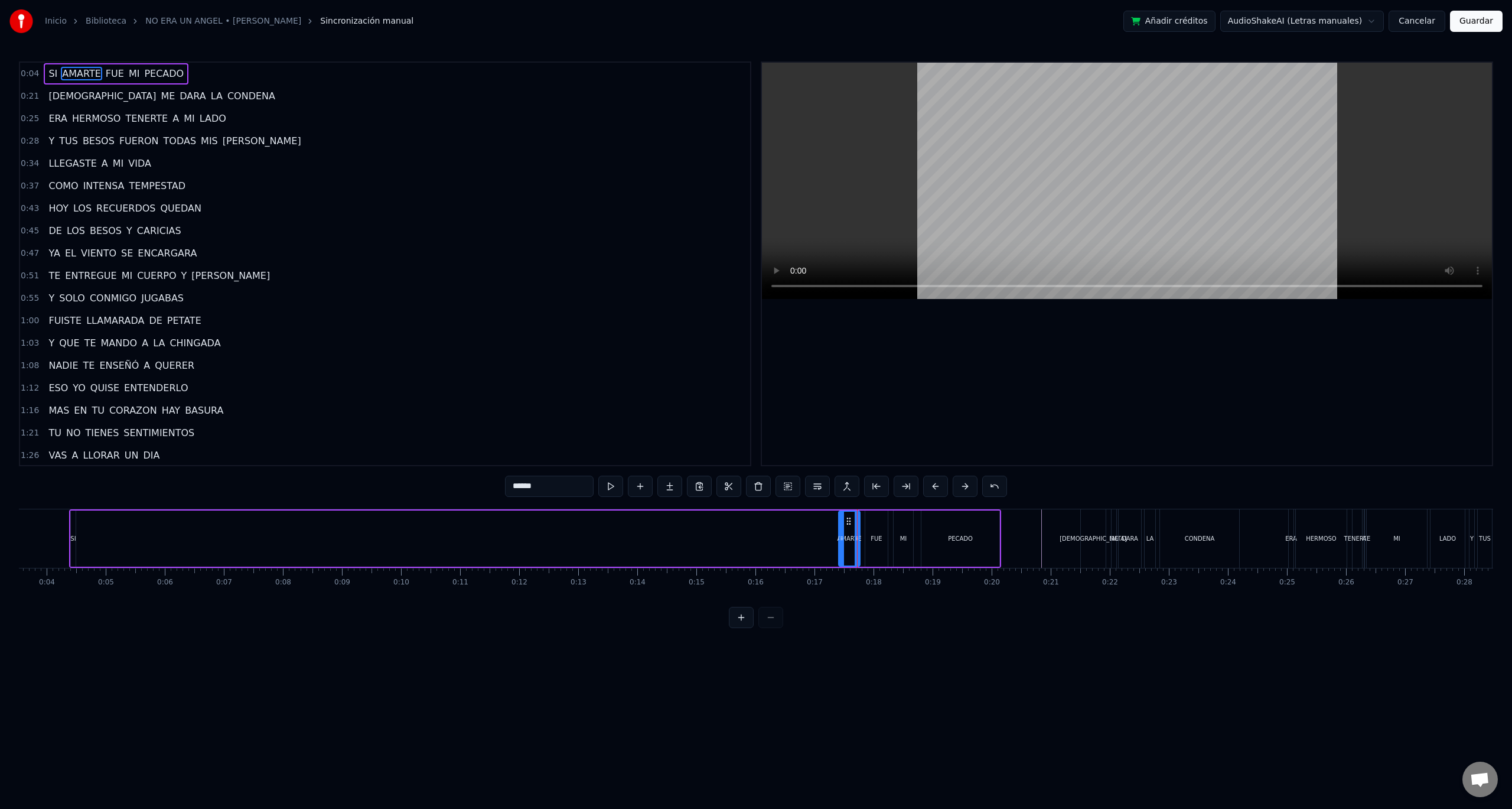
drag, startPoint x: 81, startPoint y: 541, endPoint x: 839, endPoint y: 553, distance: 758.1
click at [841, 553] on div at bounding box center [841, 538] width 4 height 54
click at [76, 540] on div "SI" at bounding box center [73, 538] width 6 height 56
type input "**"
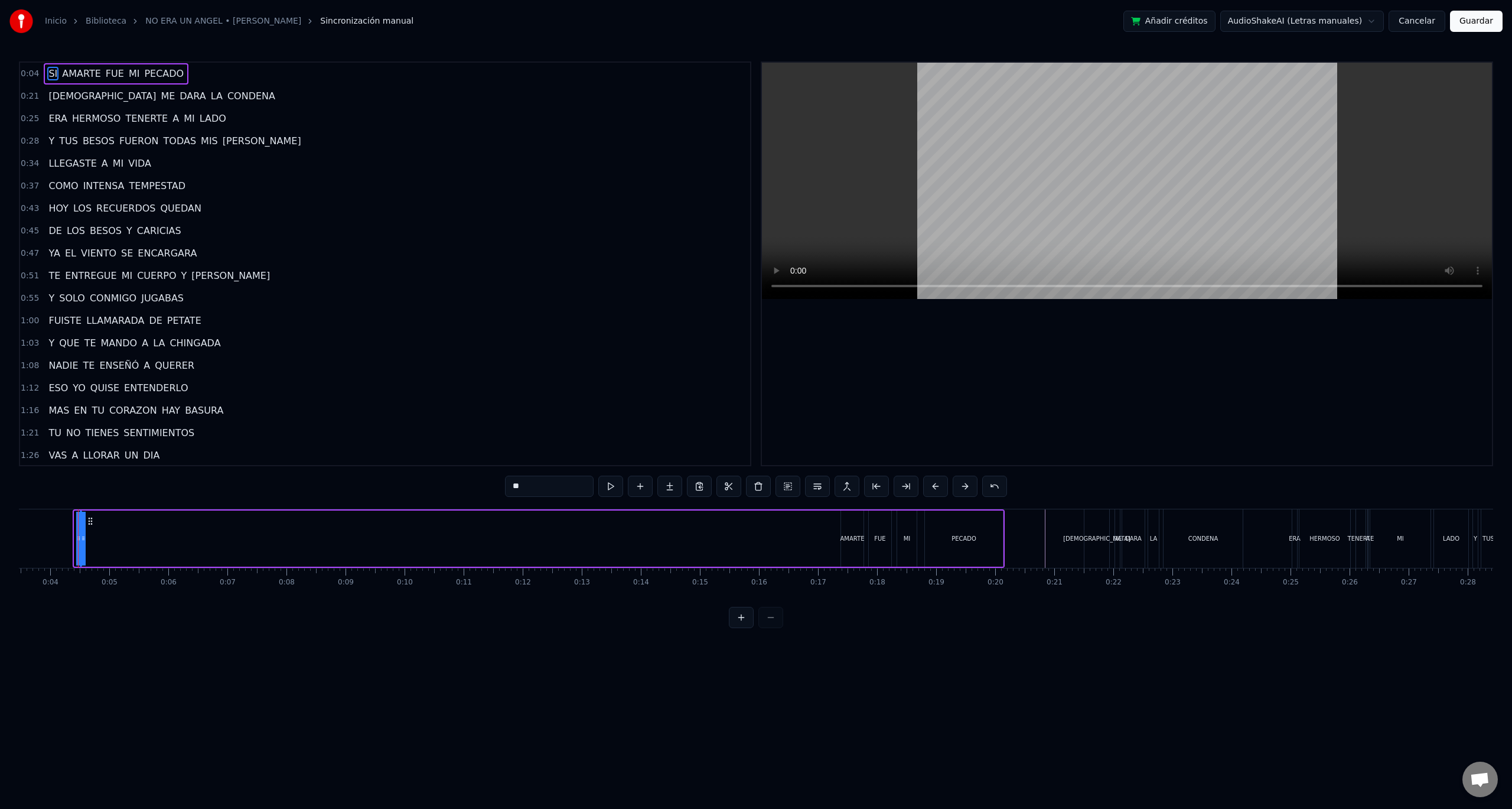
drag, startPoint x: 79, startPoint y: 542, endPoint x: 261, endPoint y: 543, distance: 182.0
click at [588, 538] on div "SI AMARTE FUE MI PECADO" at bounding box center [538, 538] width 932 height 58
click at [80, 538] on div "SI" at bounding box center [80, 538] width 5 height 9
drag, startPoint x: 83, startPoint y: 540, endPoint x: 126, endPoint y: 543, distance: 43.1
click at [129, 543] on div "SI AMARTE FUE MI PECADO" at bounding box center [542, 538] width 927 height 58
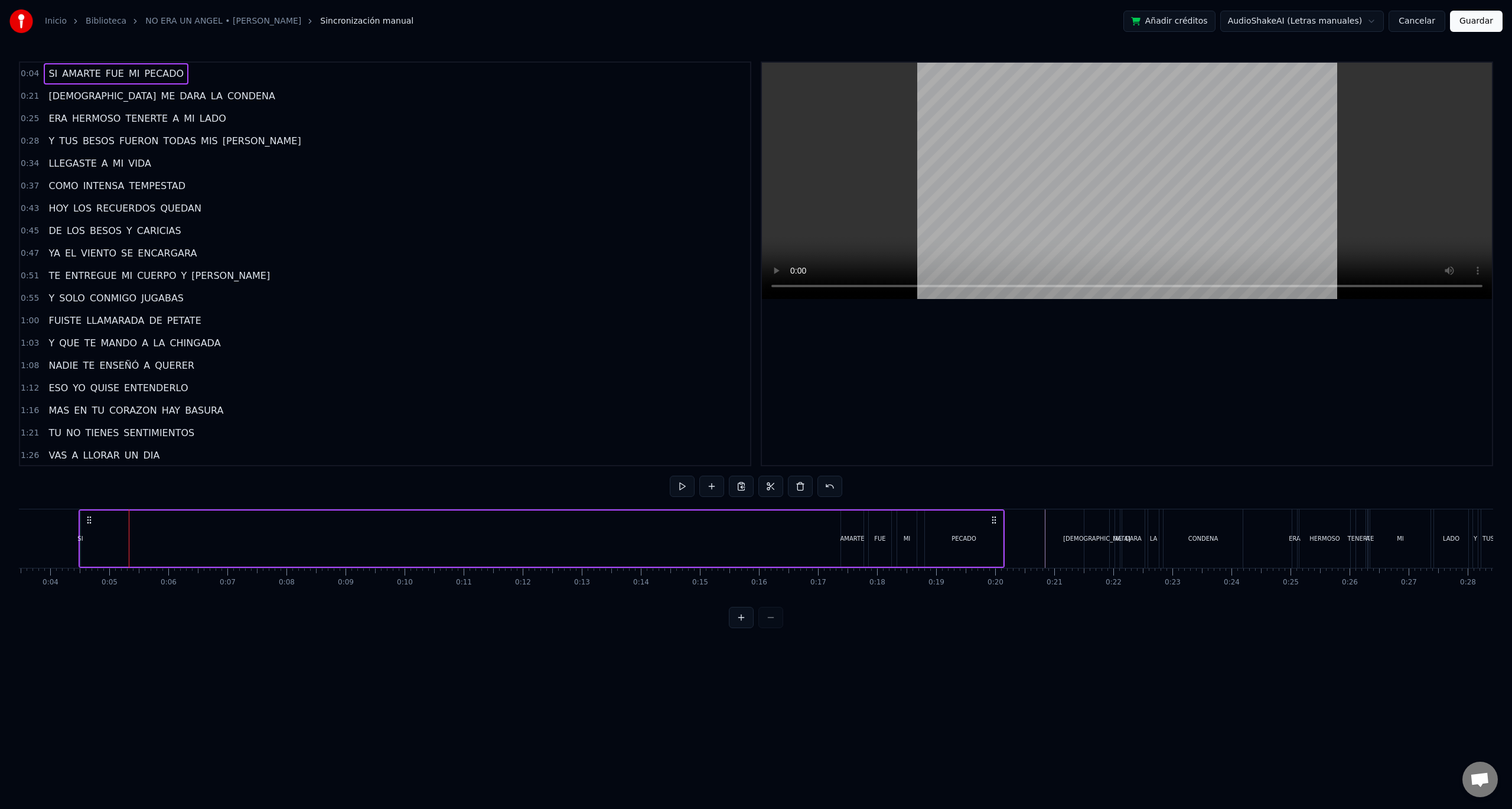
click at [84, 538] on div "SI AMARTE FUE MI PECADO" at bounding box center [542, 538] width 927 height 58
click at [81, 537] on div "SI AMARTE FUE MI PECADO" at bounding box center [542, 538] width 927 height 58
click at [81, 537] on div "SI" at bounding box center [80, 538] width 5 height 9
drag, startPoint x: 81, startPoint y: 542, endPoint x: 19, endPoint y: 546, distance: 62.1
click at [19, 546] on div "Inicio Biblioteca NO ERA UN ANGEL • [PERSON_NAME] Sincronización manual Añadir …" at bounding box center [756, 314] width 1512 height 628
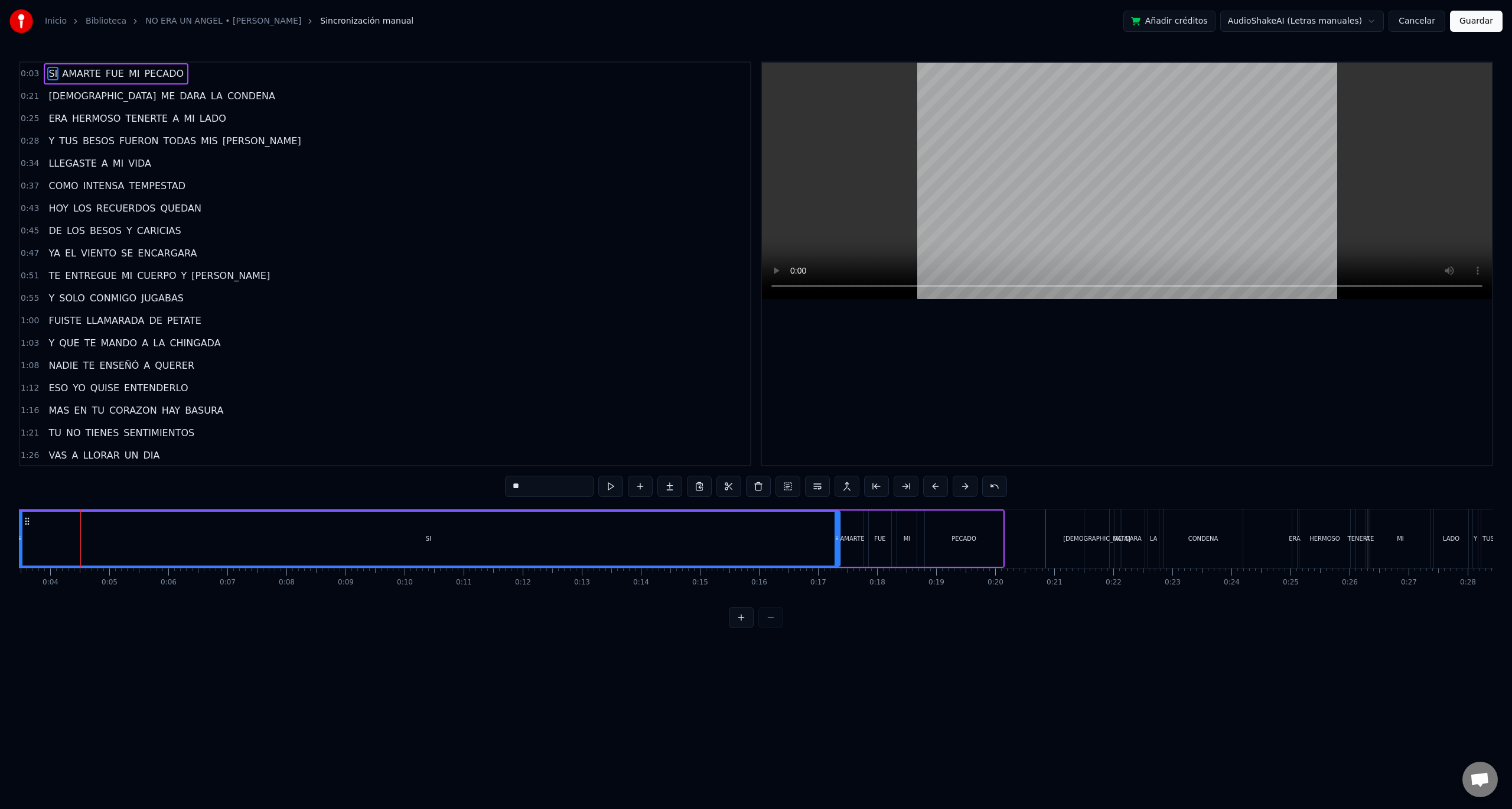
drag, startPoint x: 76, startPoint y: 535, endPoint x: 837, endPoint y: 554, distance: 761.2
click at [837, 554] on div at bounding box center [836, 538] width 4 height 54
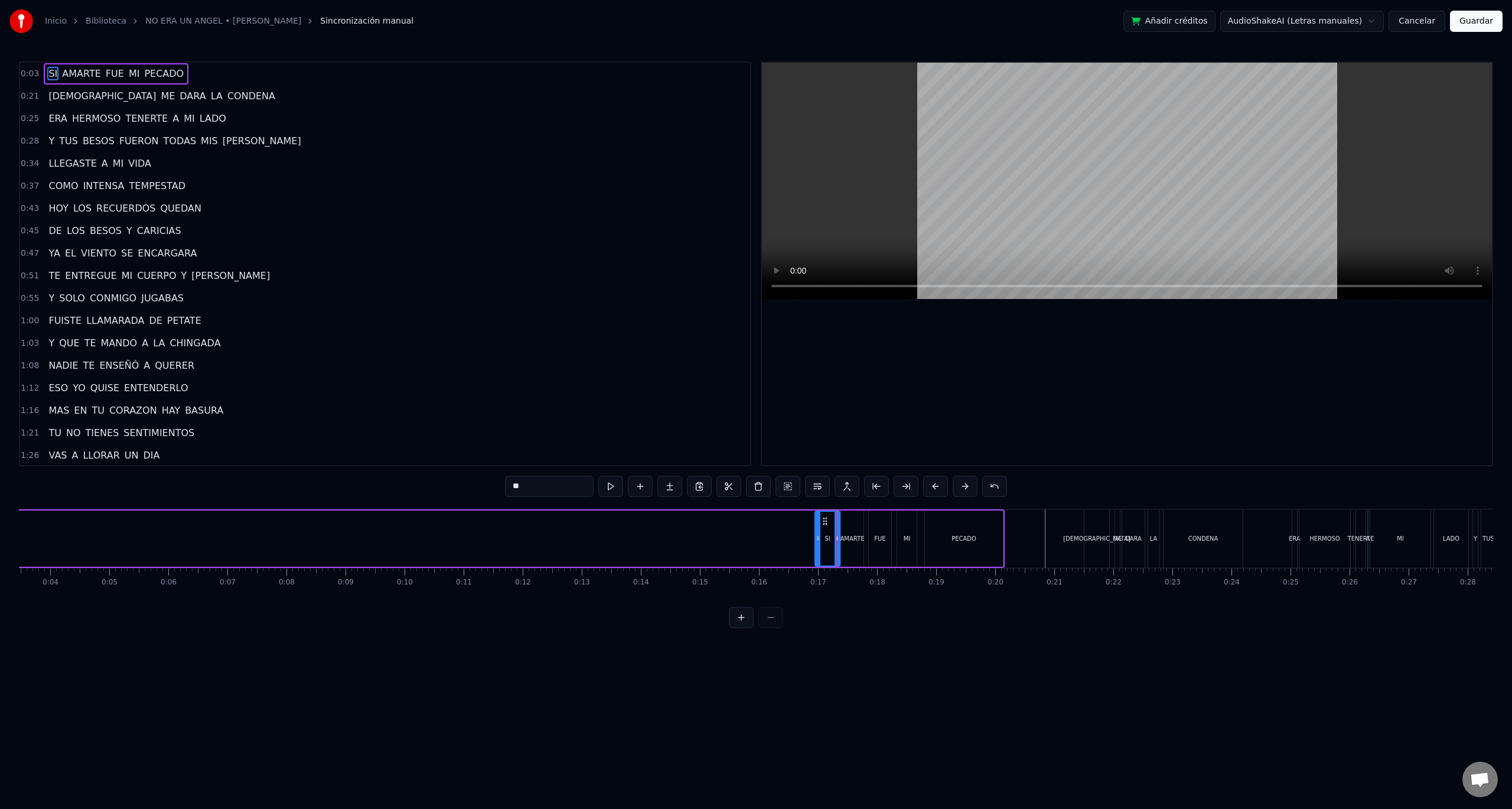
drag, startPoint x: 21, startPoint y: 530, endPoint x: 820, endPoint y: 538, distance: 799.0
click at [820, 538] on div at bounding box center [818, 538] width 4 height 54
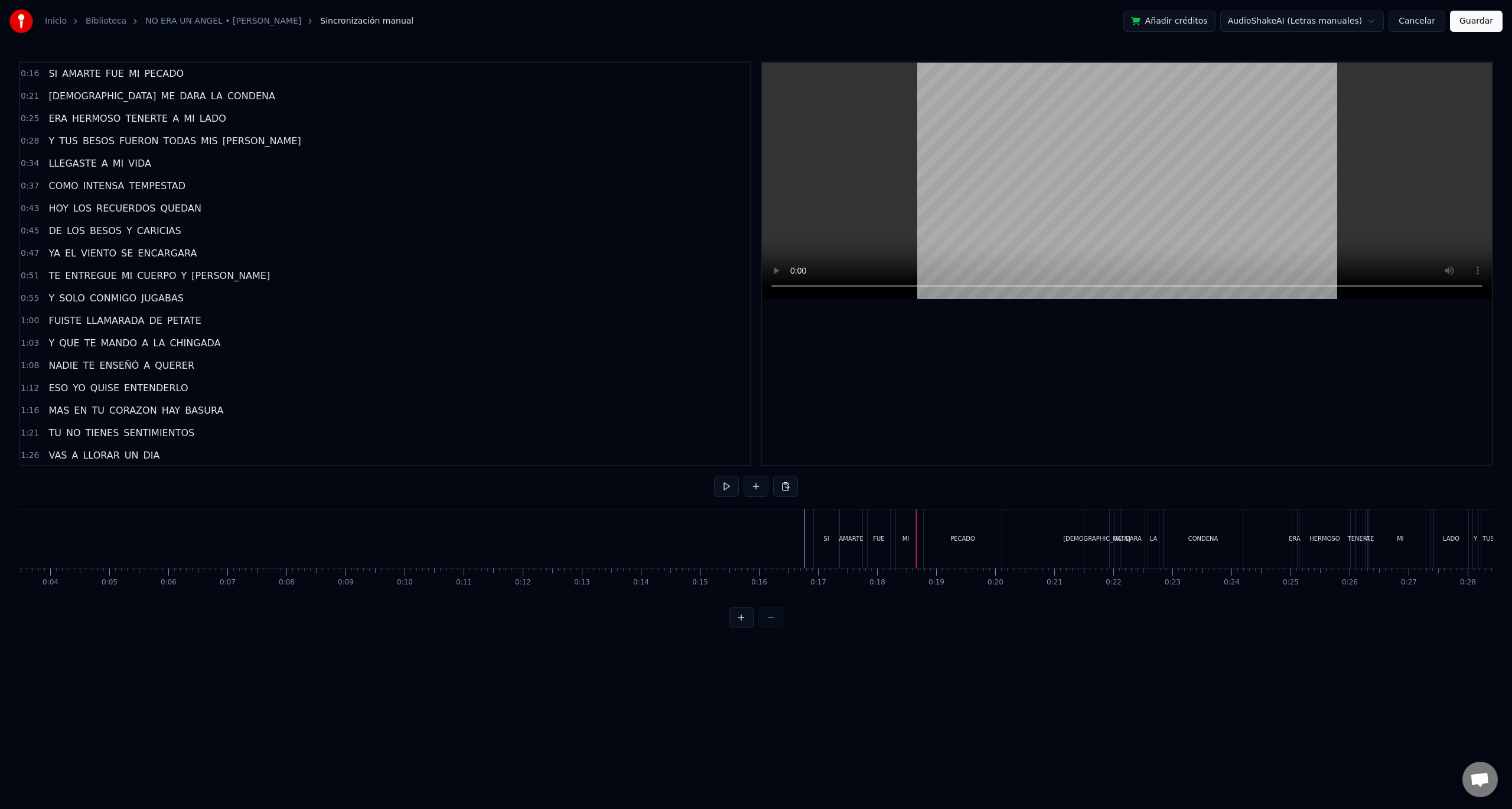
click at [737, 626] on button at bounding box center [741, 617] width 25 height 21
click at [737, 627] on button at bounding box center [741, 617] width 25 height 21
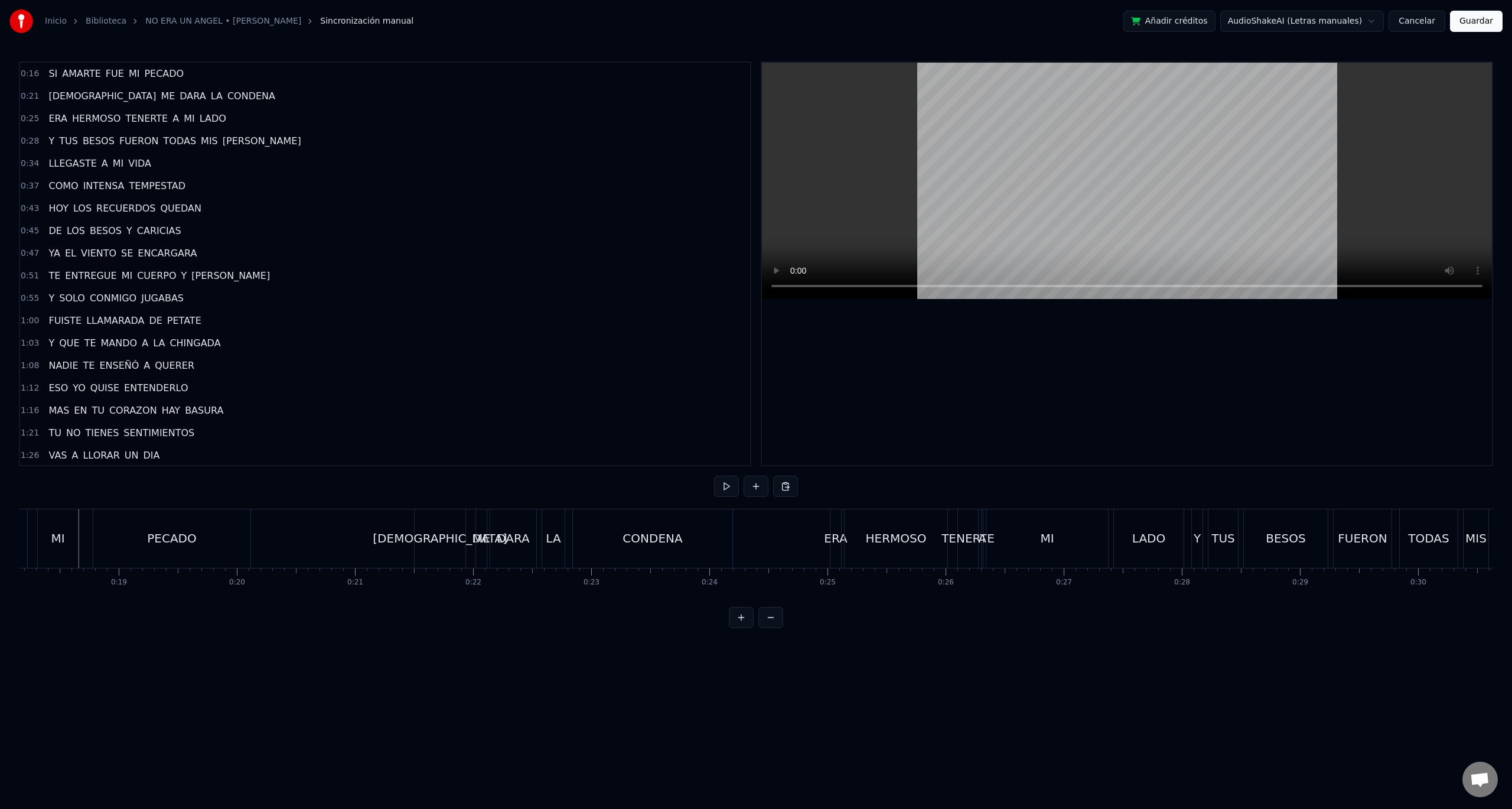
scroll to position [0, 2146]
drag, startPoint x: 191, startPoint y: 595, endPoint x: 172, endPoint y: 593, distance: 19.1
click at [172, 593] on div "SI AMARTE FUE MI PECADO [DEMOGRAPHIC_DATA] ME DARA LA CONDENA ERA HERMOSO TENER…" at bounding box center [756, 553] width 1475 height 88
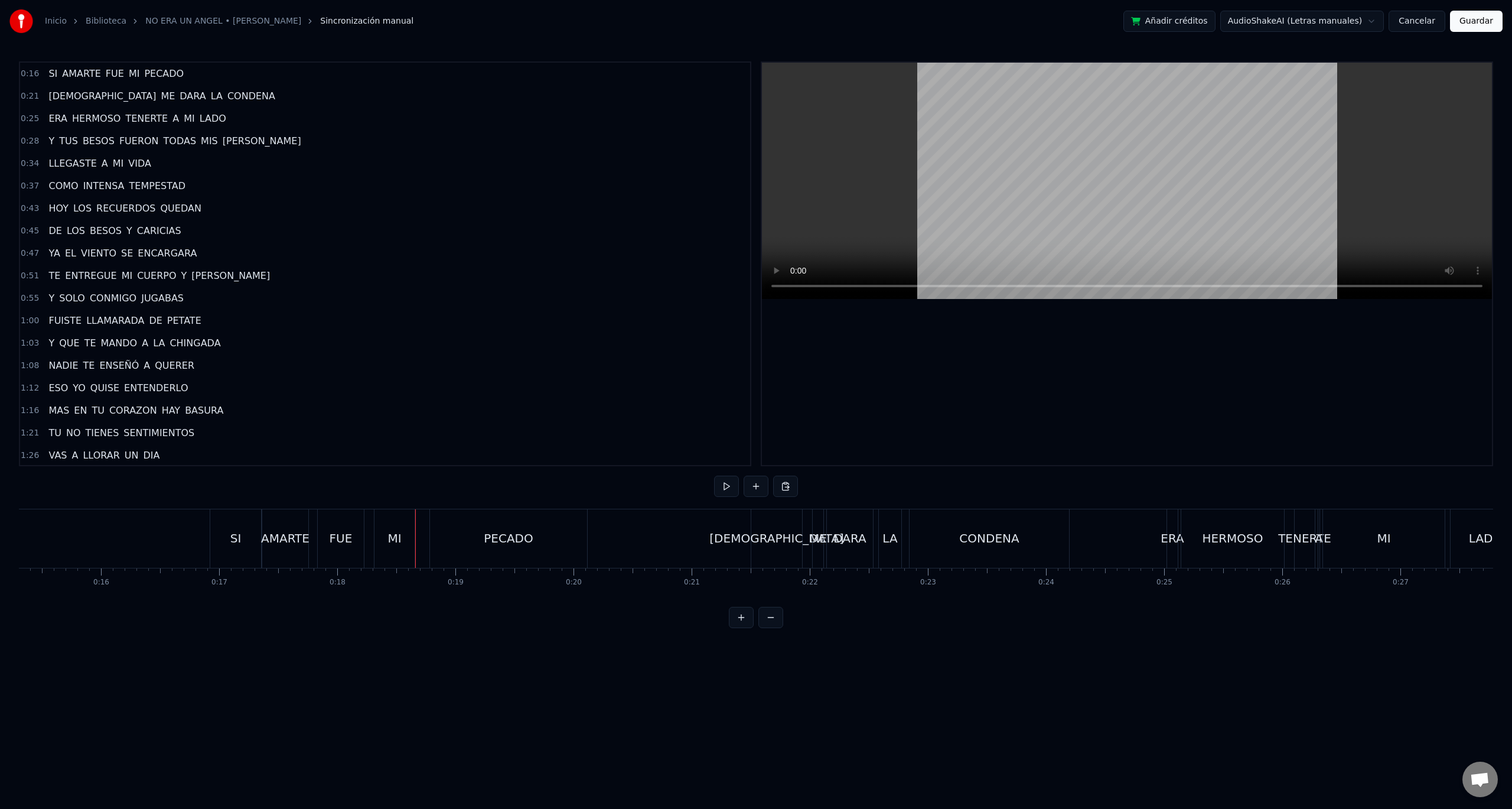
scroll to position [0, 1762]
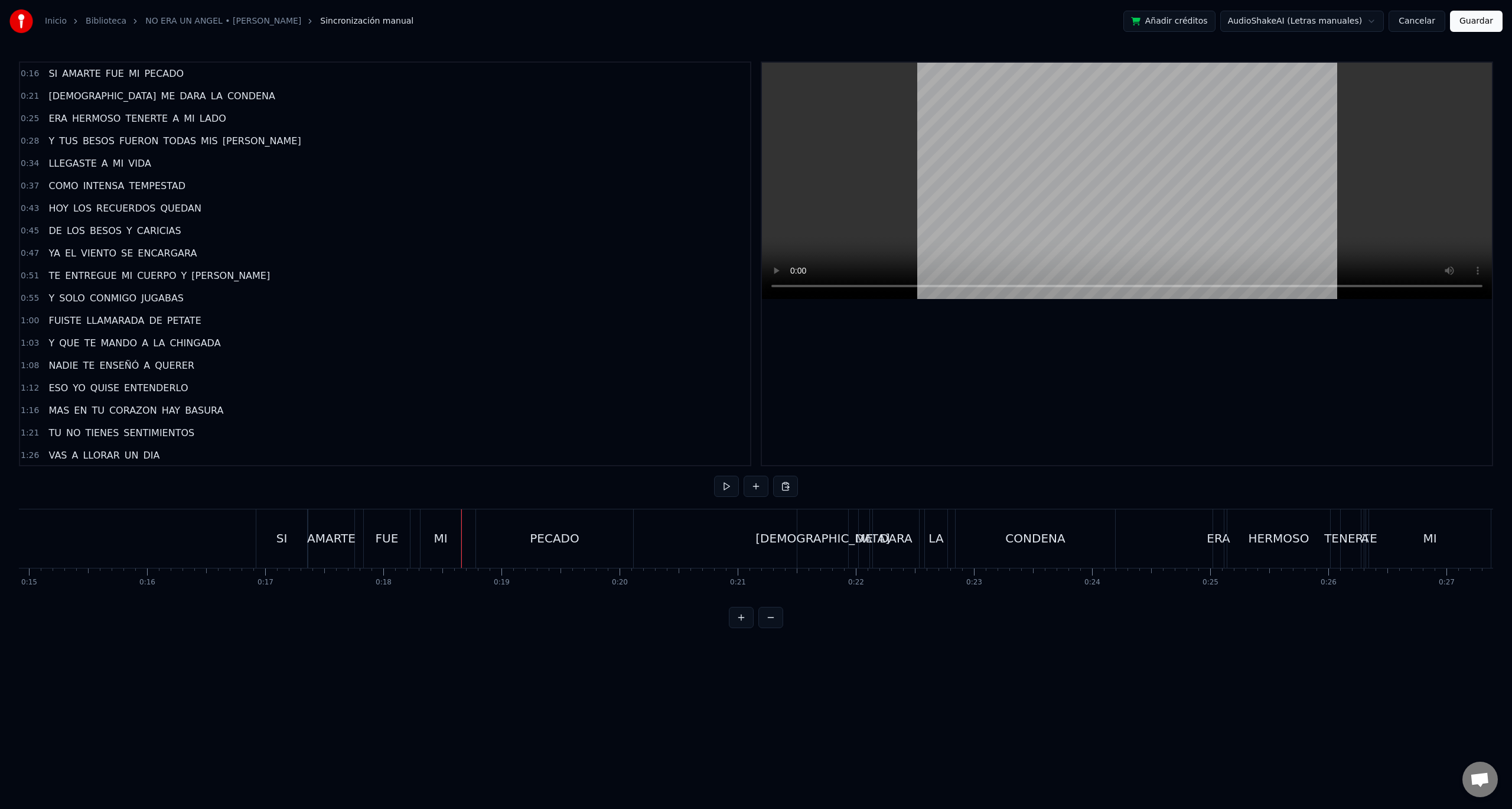
click at [259, 526] on div "SI" at bounding box center [281, 538] width 50 height 58
click at [292, 535] on div "SI" at bounding box center [281, 538] width 50 height 58
click at [726, 487] on button at bounding box center [727, 486] width 25 height 21
click at [728, 487] on button at bounding box center [727, 486] width 25 height 21
click at [381, 535] on div "FUE" at bounding box center [387, 538] width 23 height 18
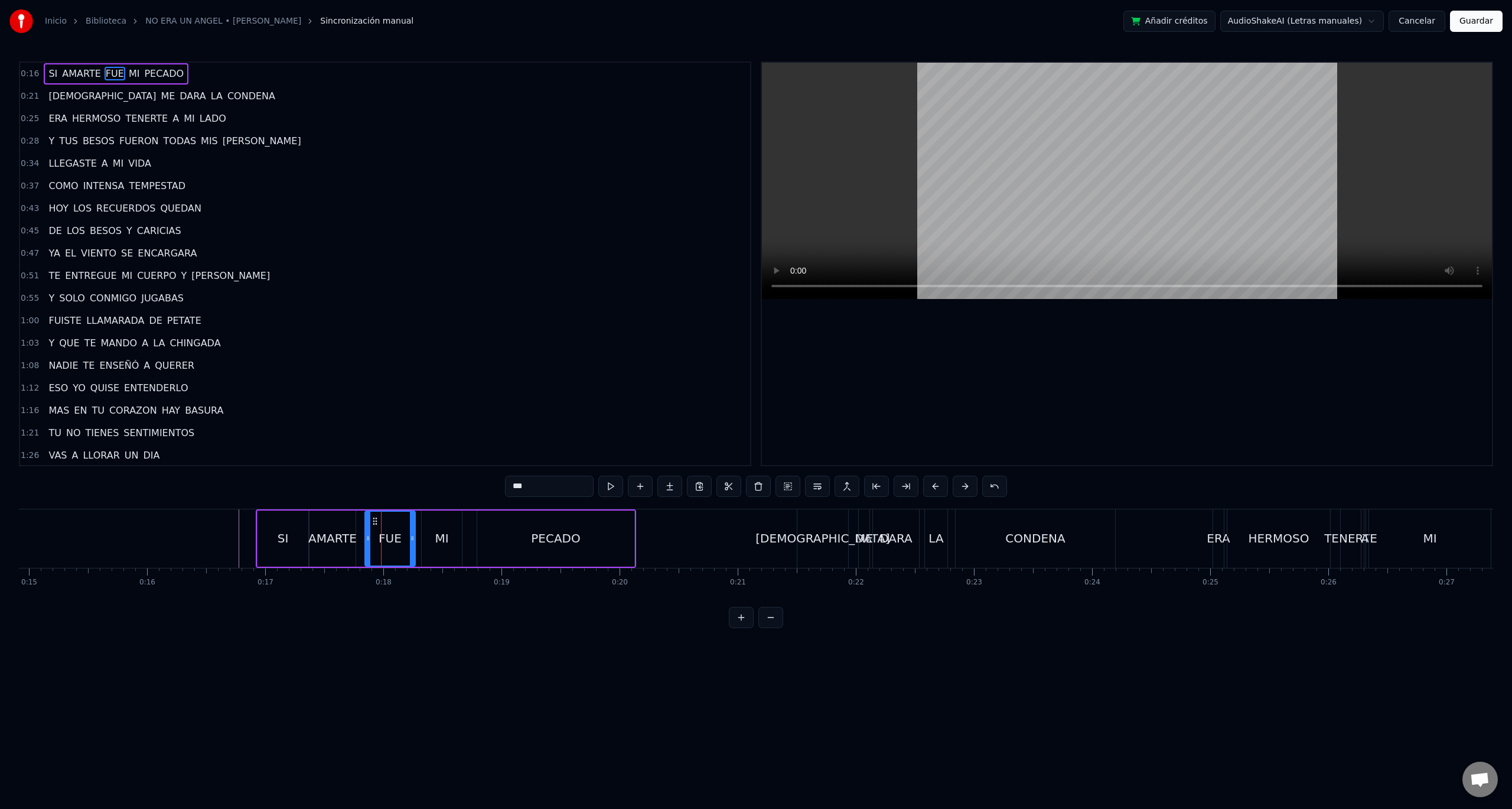
click at [412, 538] on icon at bounding box center [412, 538] width 4 height 10
click at [439, 535] on div "MI" at bounding box center [441, 538] width 13 height 18
type input "**"
click at [428, 538] on icon at bounding box center [427, 538] width 4 height 10
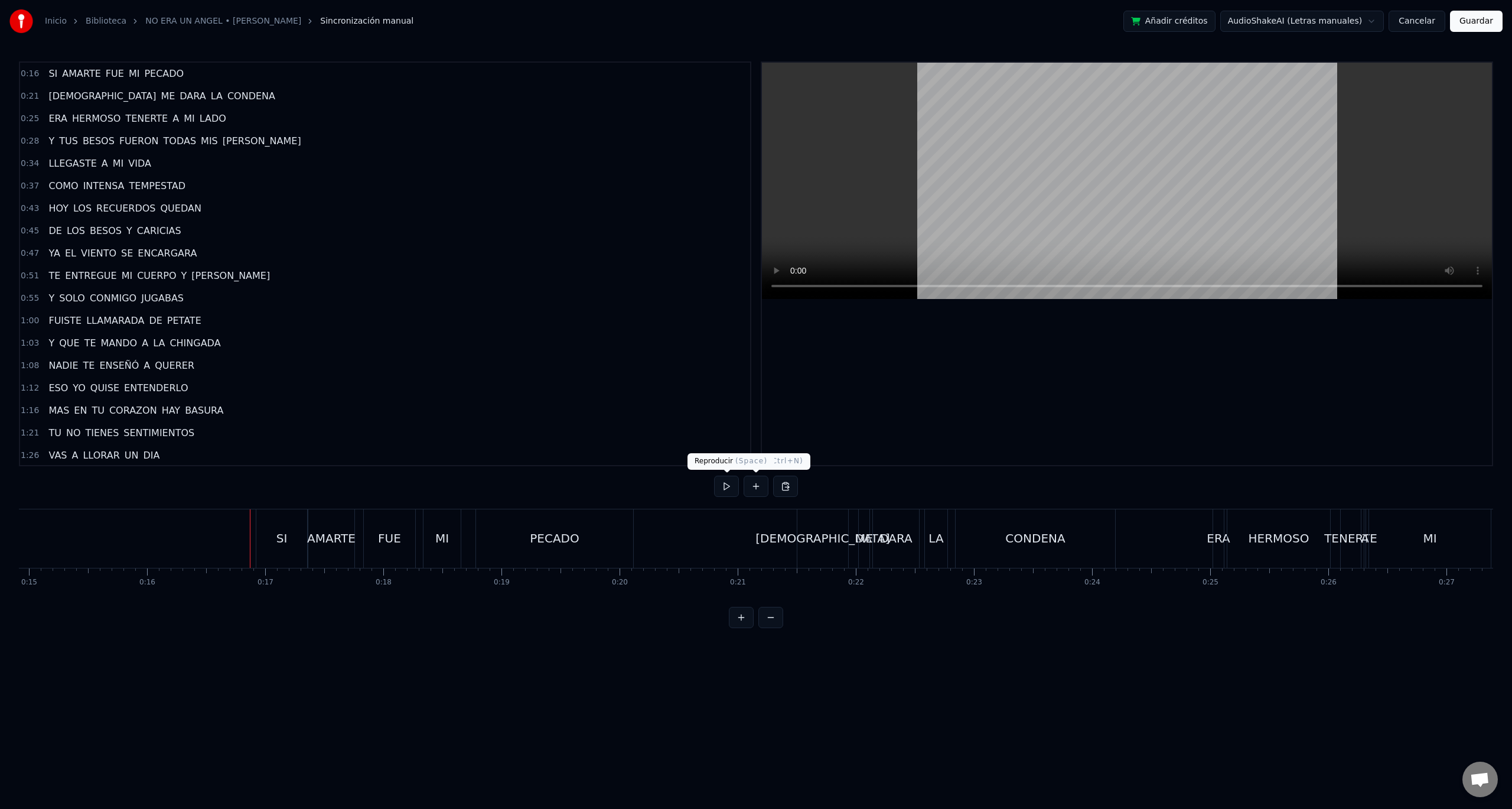
click at [724, 487] on button at bounding box center [727, 486] width 25 height 21
click at [289, 549] on div "SI" at bounding box center [281, 538] width 50 height 58
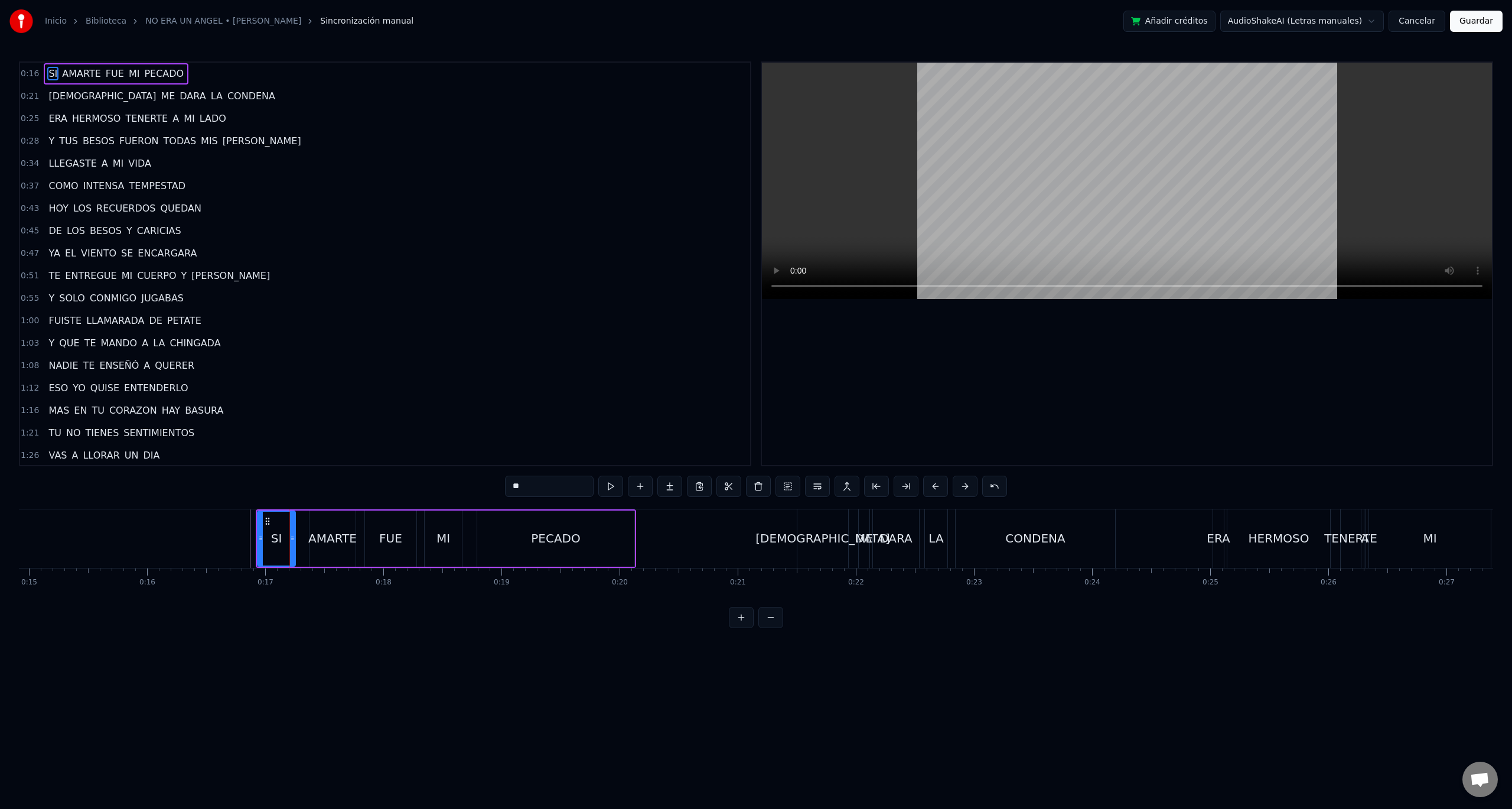
drag, startPoint x: 305, startPoint y: 539, endPoint x: 292, endPoint y: 540, distance: 13.0
click at [292, 540] on circle at bounding box center [292, 539] width 1 height 1
click at [337, 553] on div "AMARTE" at bounding box center [332, 538] width 46 height 56
type input "******"
drag, startPoint x: 314, startPoint y: 540, endPoint x: 303, endPoint y: 538, distance: 11.2
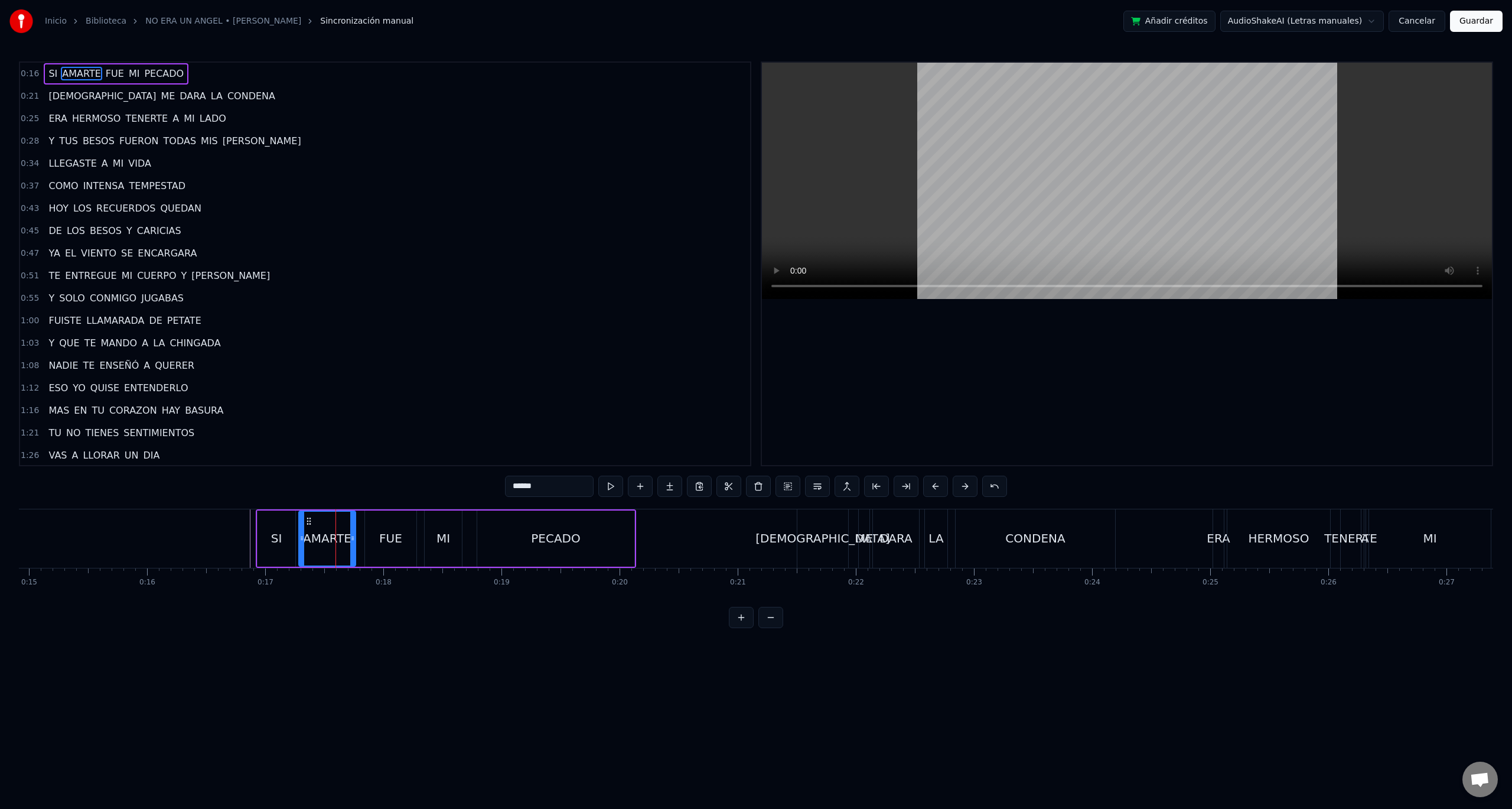
click at [303, 538] on icon at bounding box center [302, 538] width 4 height 10
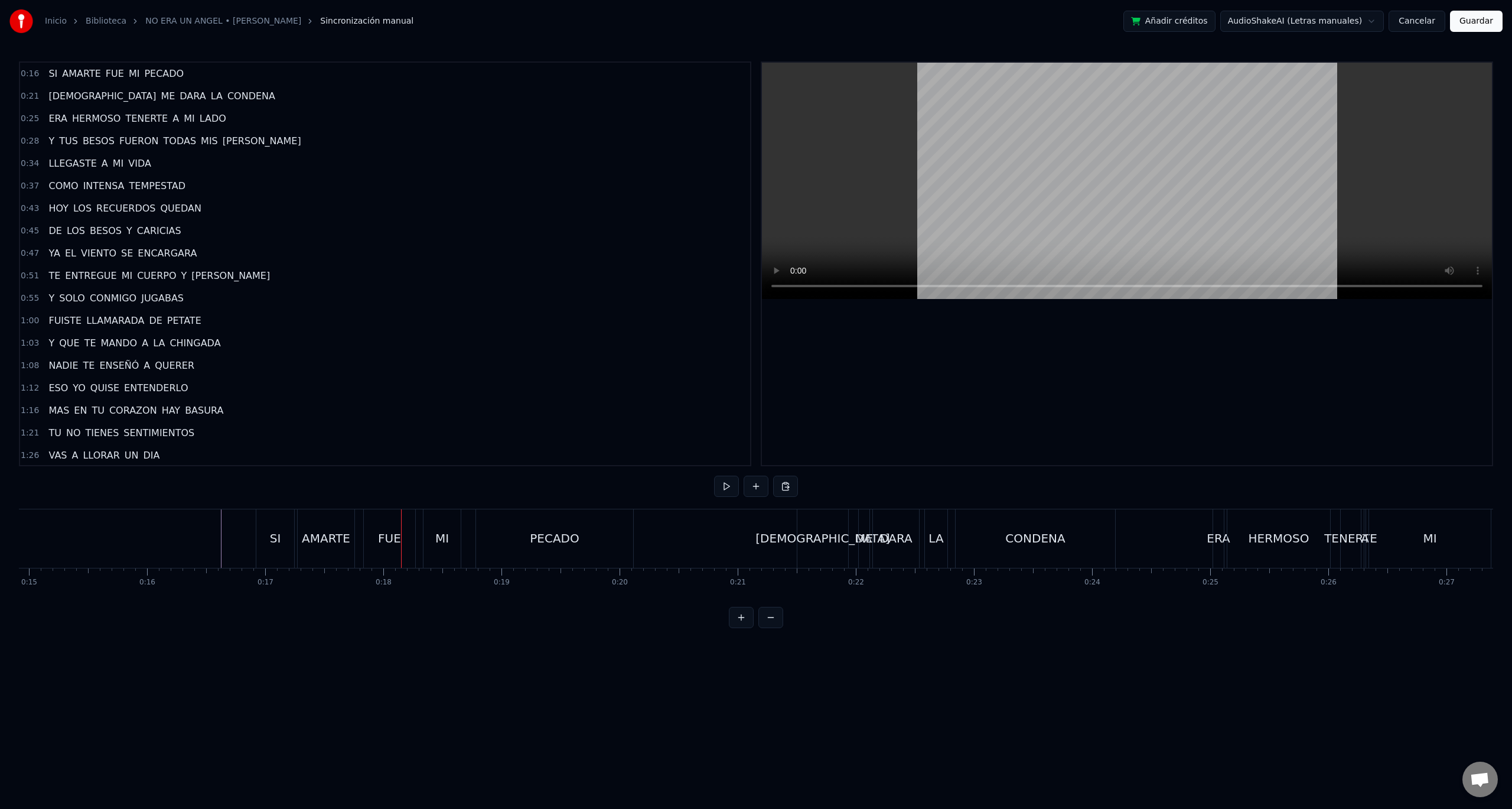
click at [282, 546] on div "SI" at bounding box center [275, 538] width 38 height 58
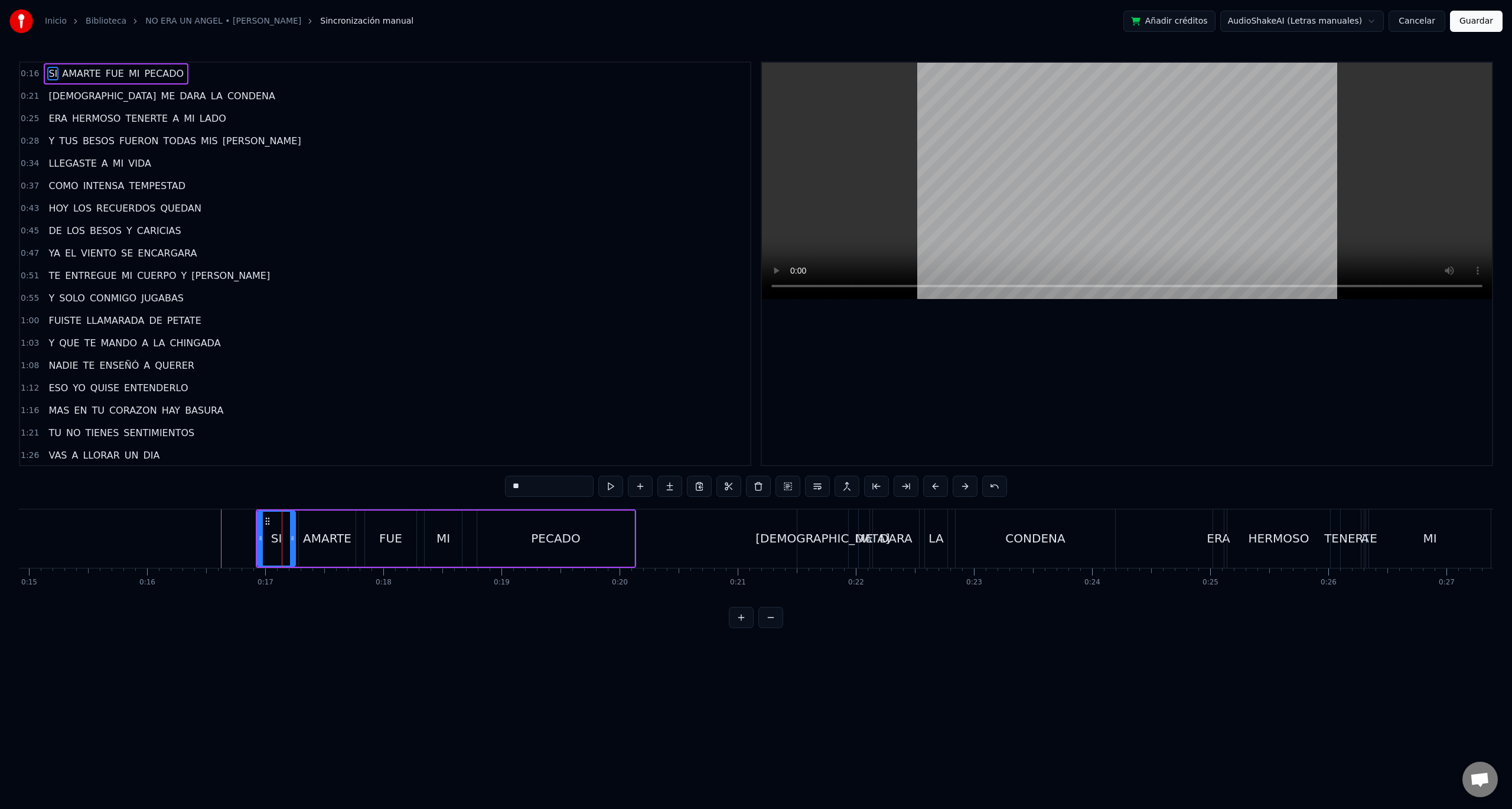
click at [293, 546] on div "SI" at bounding box center [276, 538] width 36 height 54
drag, startPoint x: 293, startPoint y: 546, endPoint x: 305, endPoint y: 549, distance: 12.4
click at [305, 549] on div at bounding box center [304, 538] width 4 height 54
drag, startPoint x: 260, startPoint y: 543, endPoint x: 274, endPoint y: 546, distance: 14.3
click at [274, 546] on div at bounding box center [274, 538] width 4 height 54
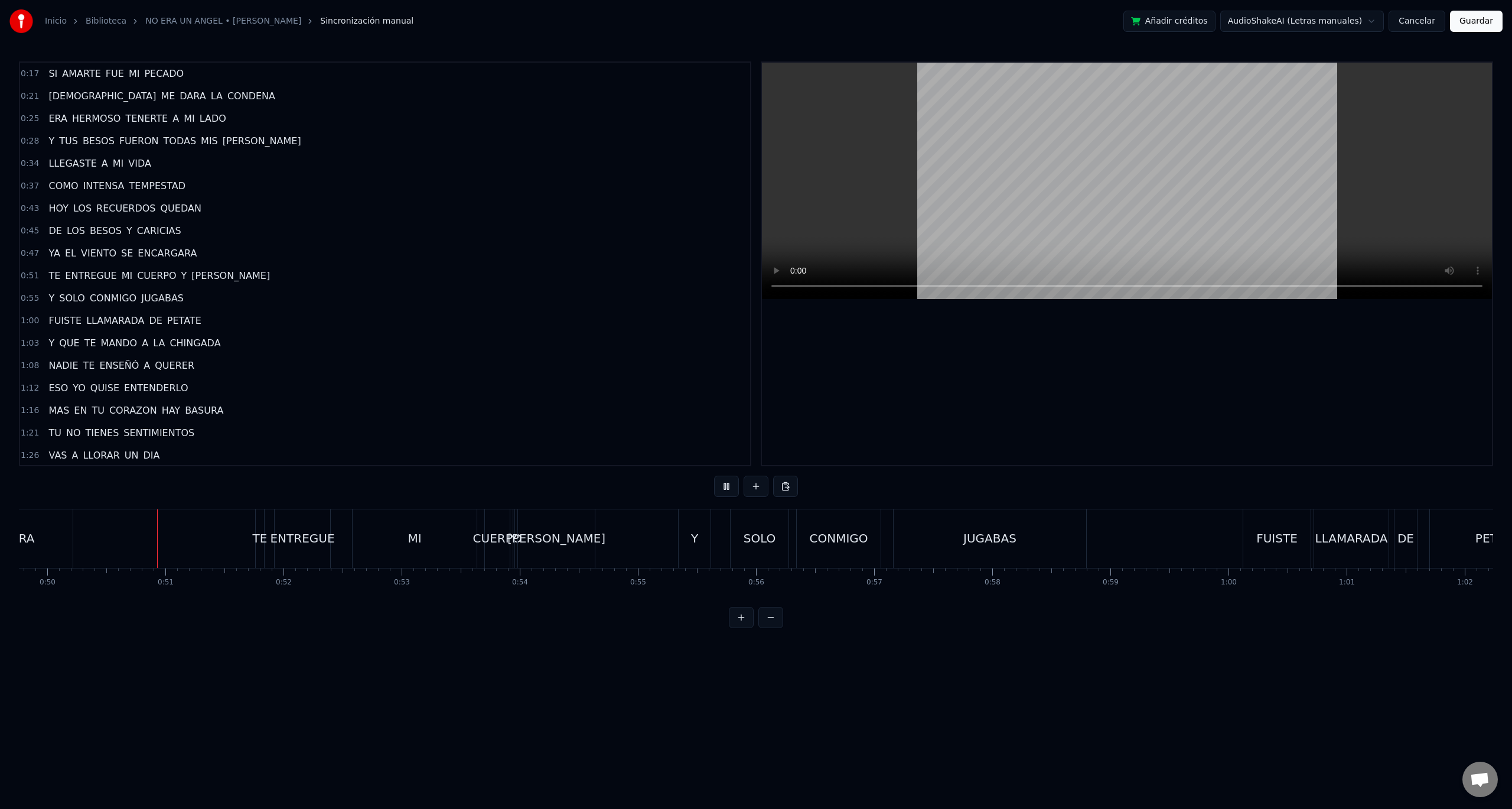
scroll to position [0, 5891]
click at [727, 491] on button at bounding box center [727, 486] width 25 height 21
click at [431, 545] on div "MI" at bounding box center [403, 538] width 124 height 58
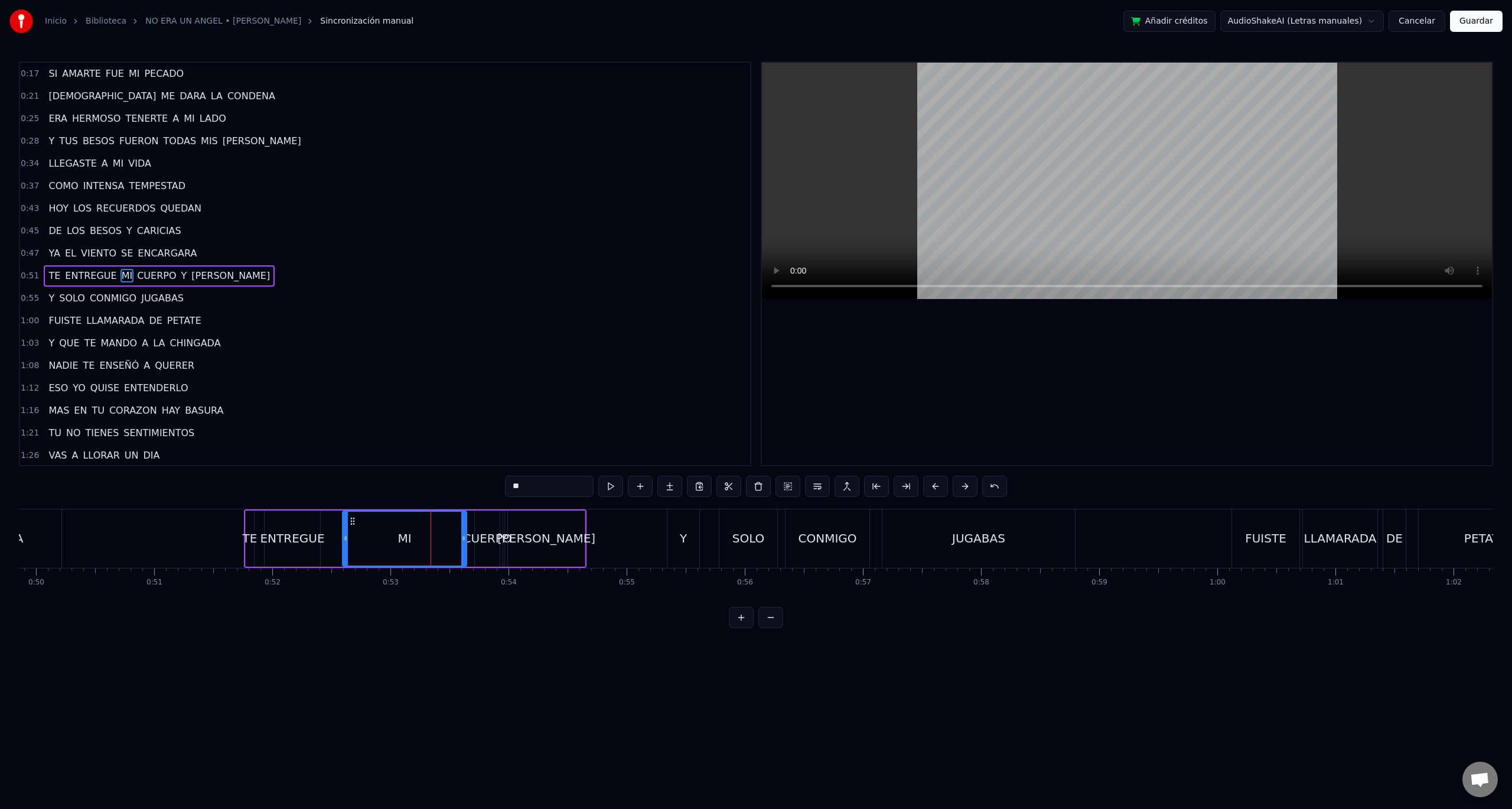
scroll to position [11, 0]
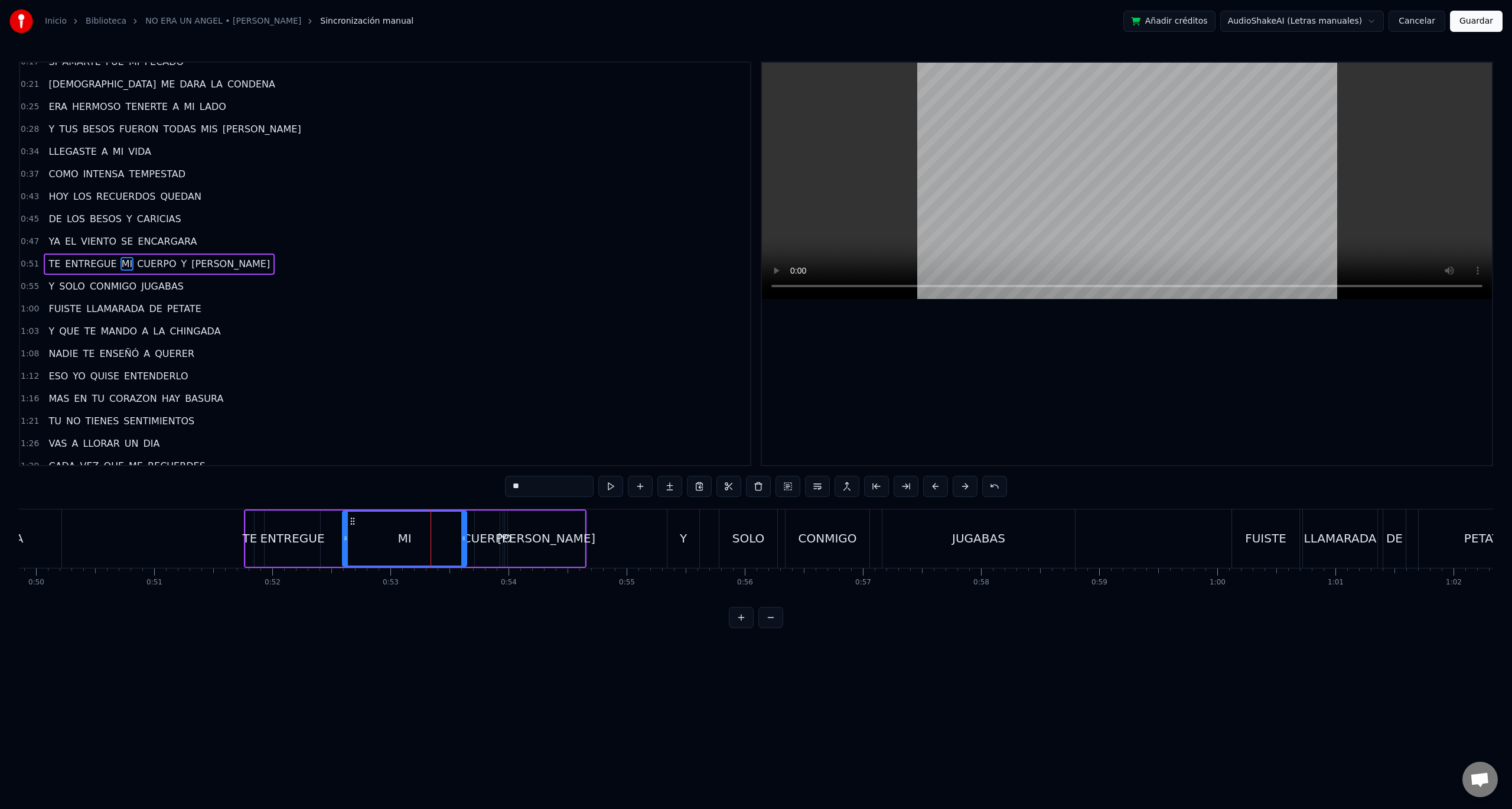
click at [277, 546] on div "ENTREGUE" at bounding box center [292, 538] width 65 height 18
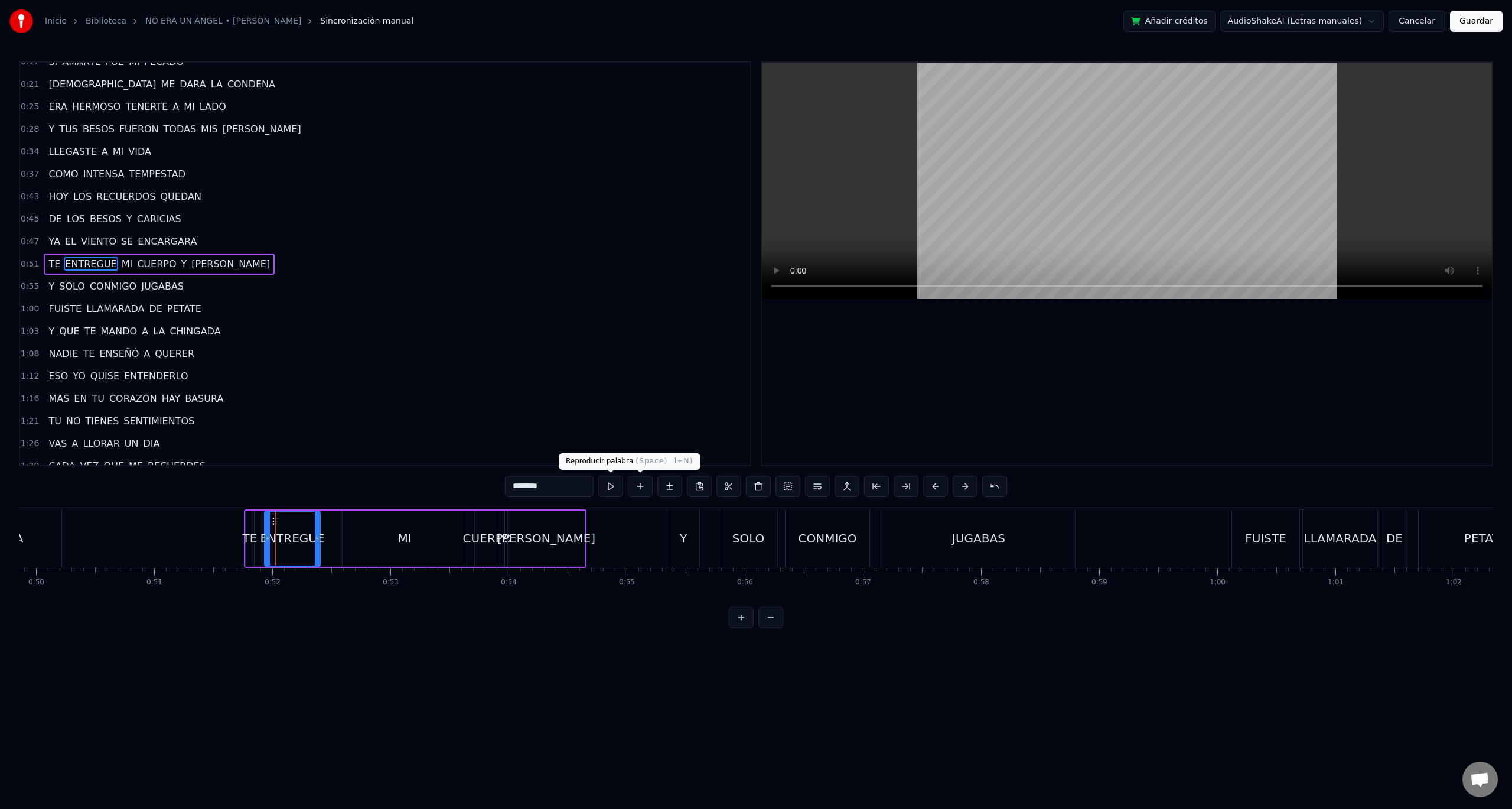
click at [607, 485] on button at bounding box center [611, 486] width 25 height 21
click at [609, 485] on button at bounding box center [611, 486] width 25 height 21
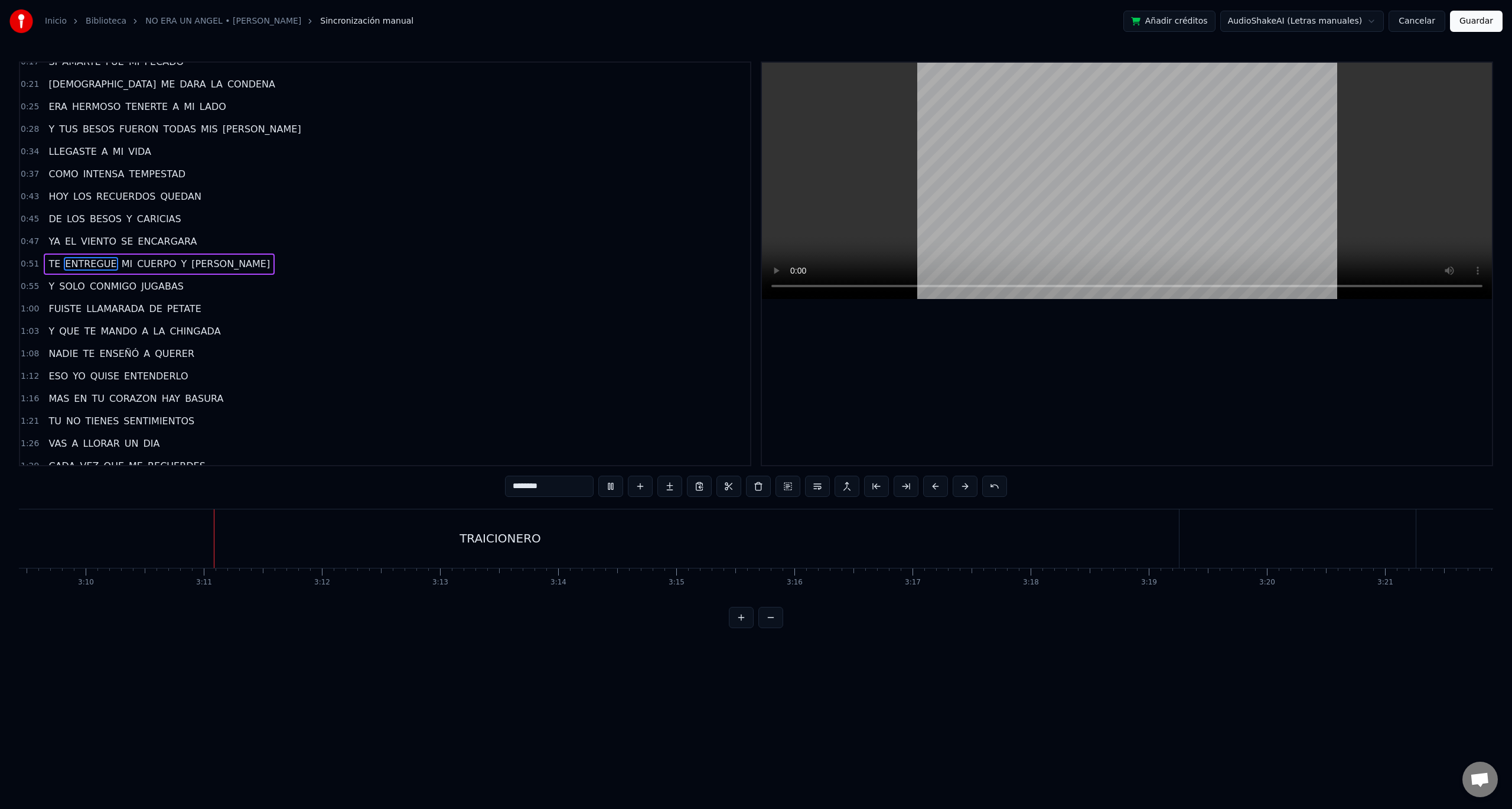
scroll to position [0, 22445]
click at [1060, 556] on div "TRAICIONERO" at bounding box center [436, 538] width 1357 height 58
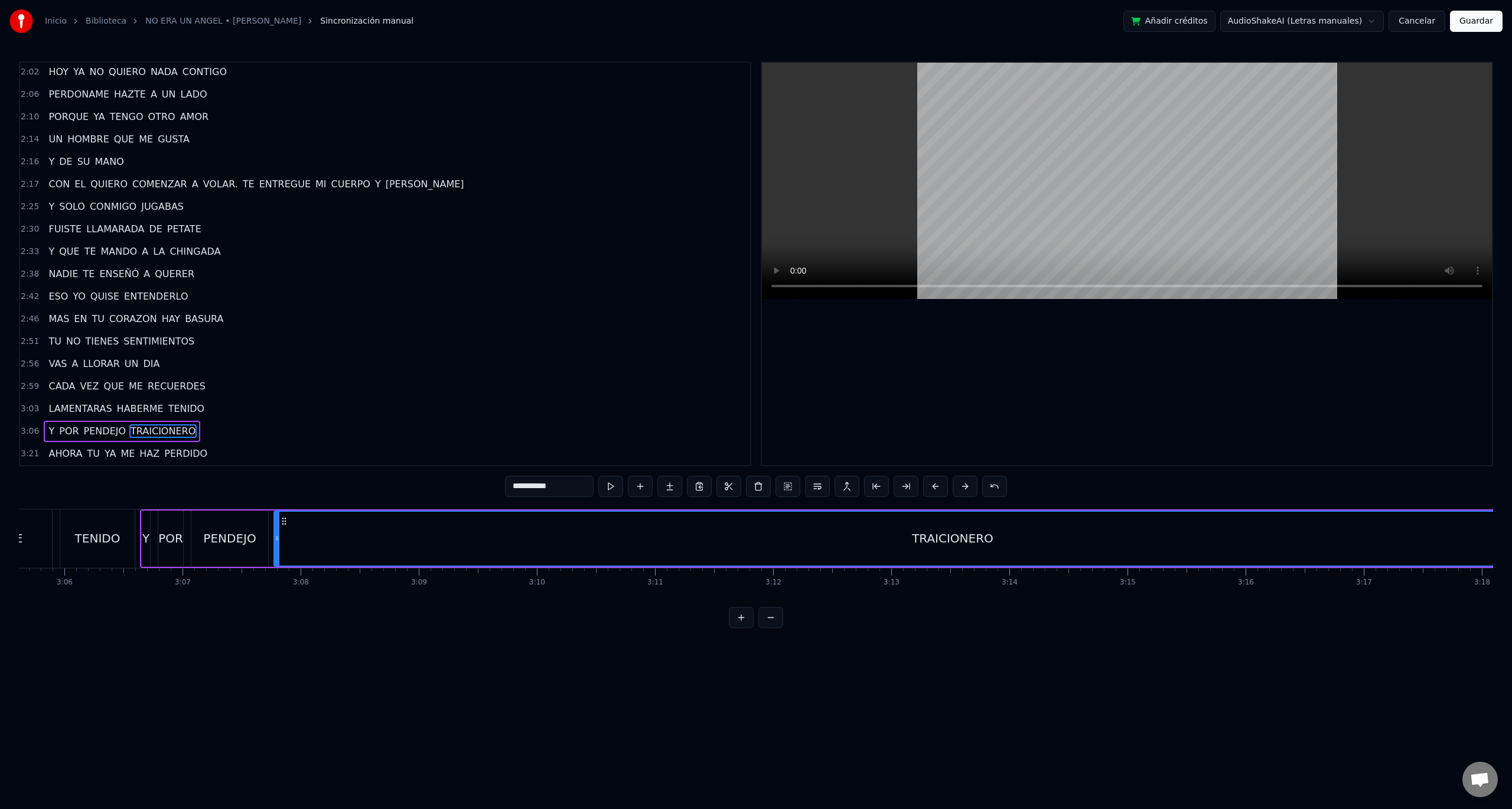
scroll to position [0, 21976]
click at [261, 533] on div "TRAICIONERO" at bounding box center [907, 538] width 1356 height 54
click at [248, 535] on div "TRAICIONERO" at bounding box center [907, 538] width 1356 height 54
click at [765, 626] on button at bounding box center [771, 617] width 25 height 21
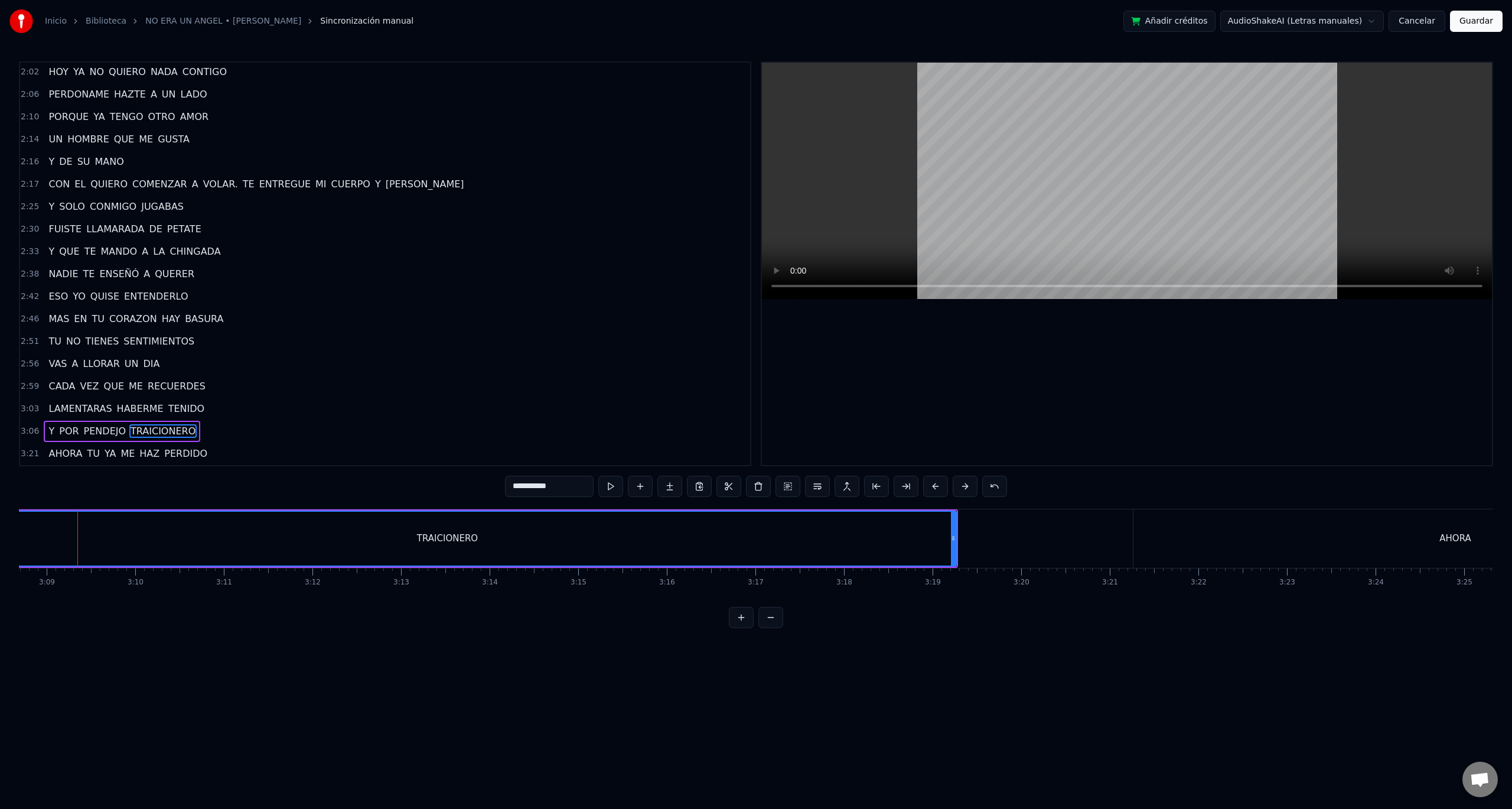
scroll to position [0, 16719]
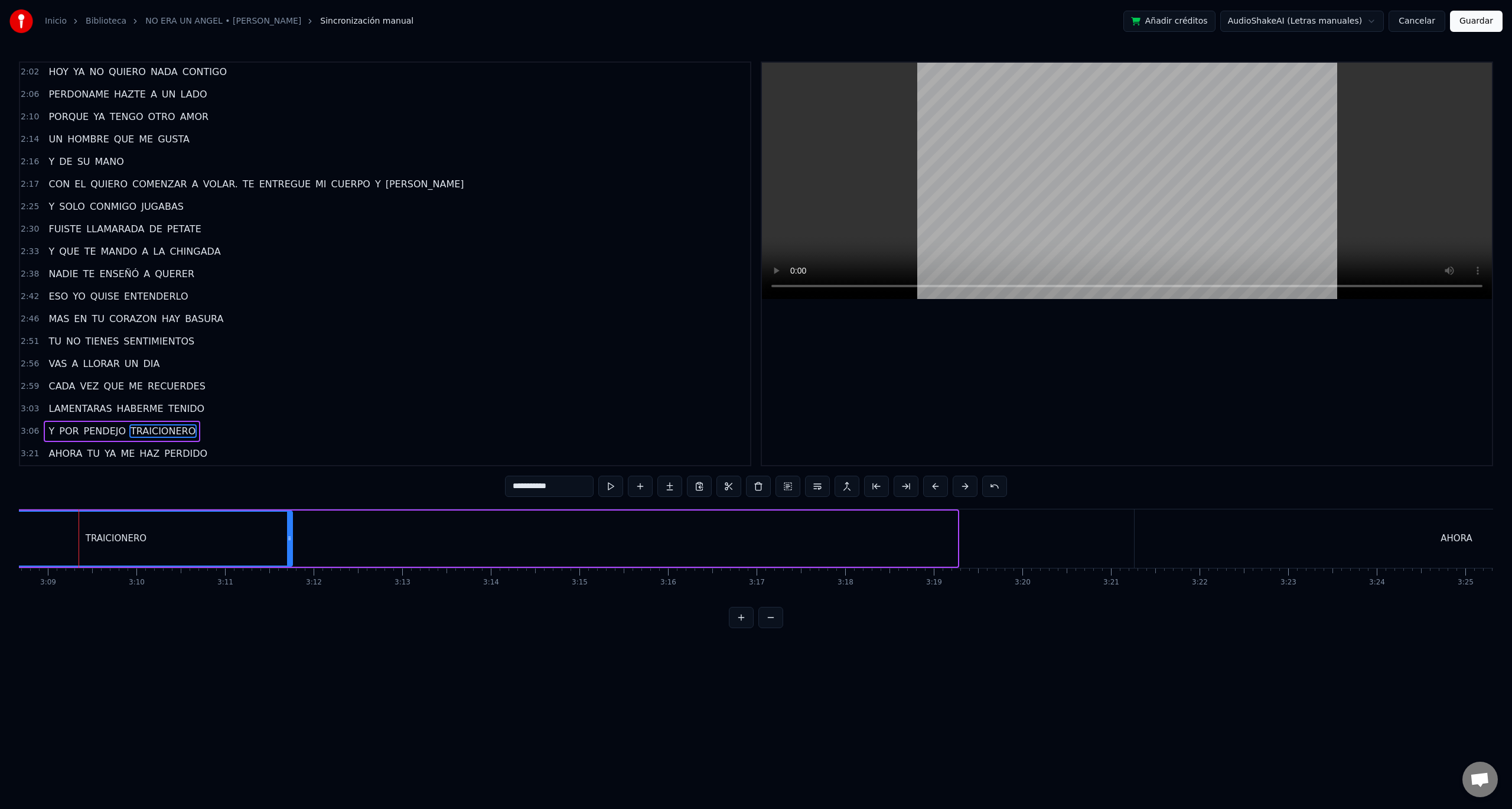
drag, startPoint x: 954, startPoint y: 537, endPoint x: 140, endPoint y: 552, distance: 814.1
click at [287, 552] on div at bounding box center [289, 538] width 4 height 54
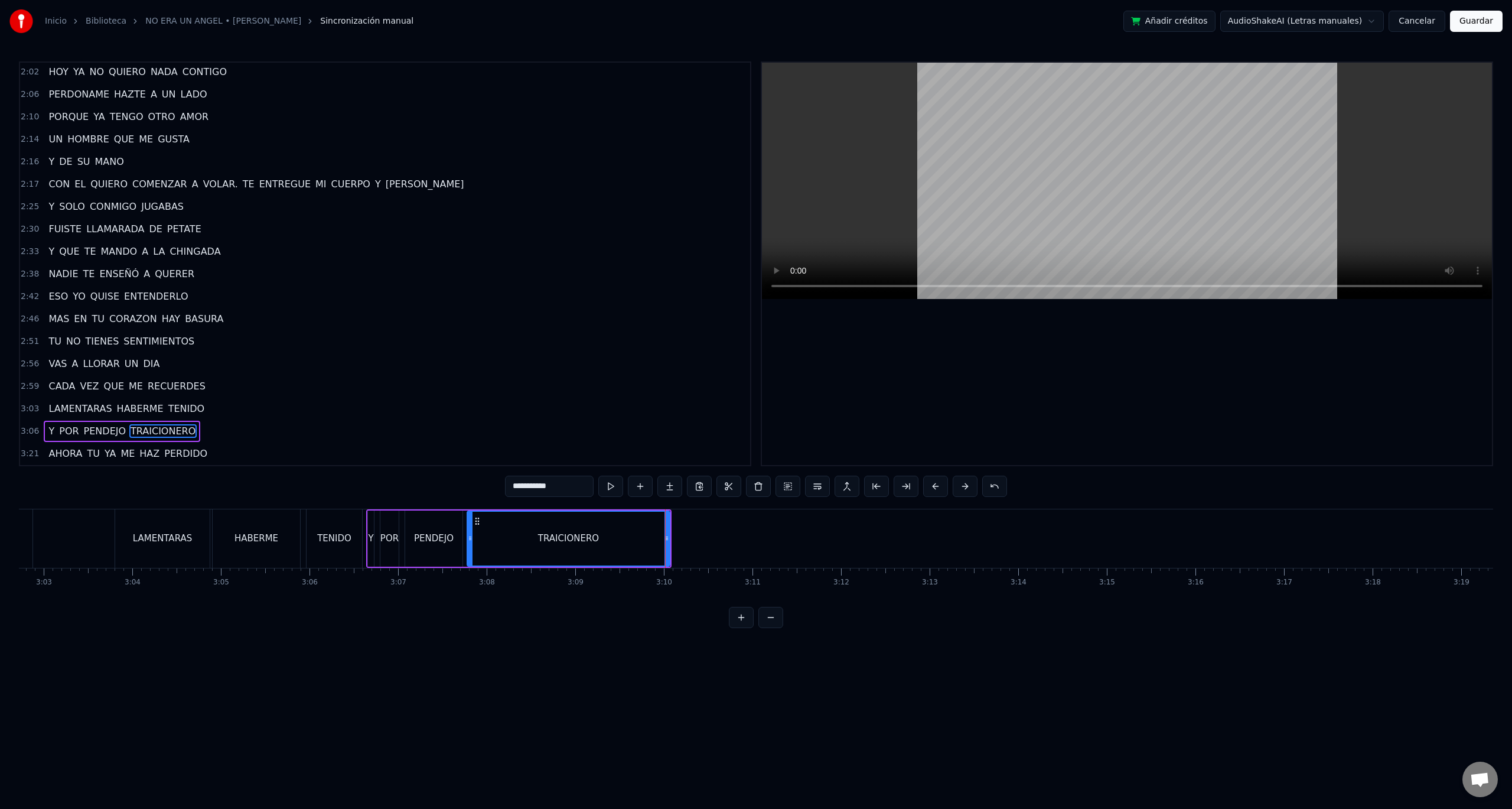
scroll to position [0, 16026]
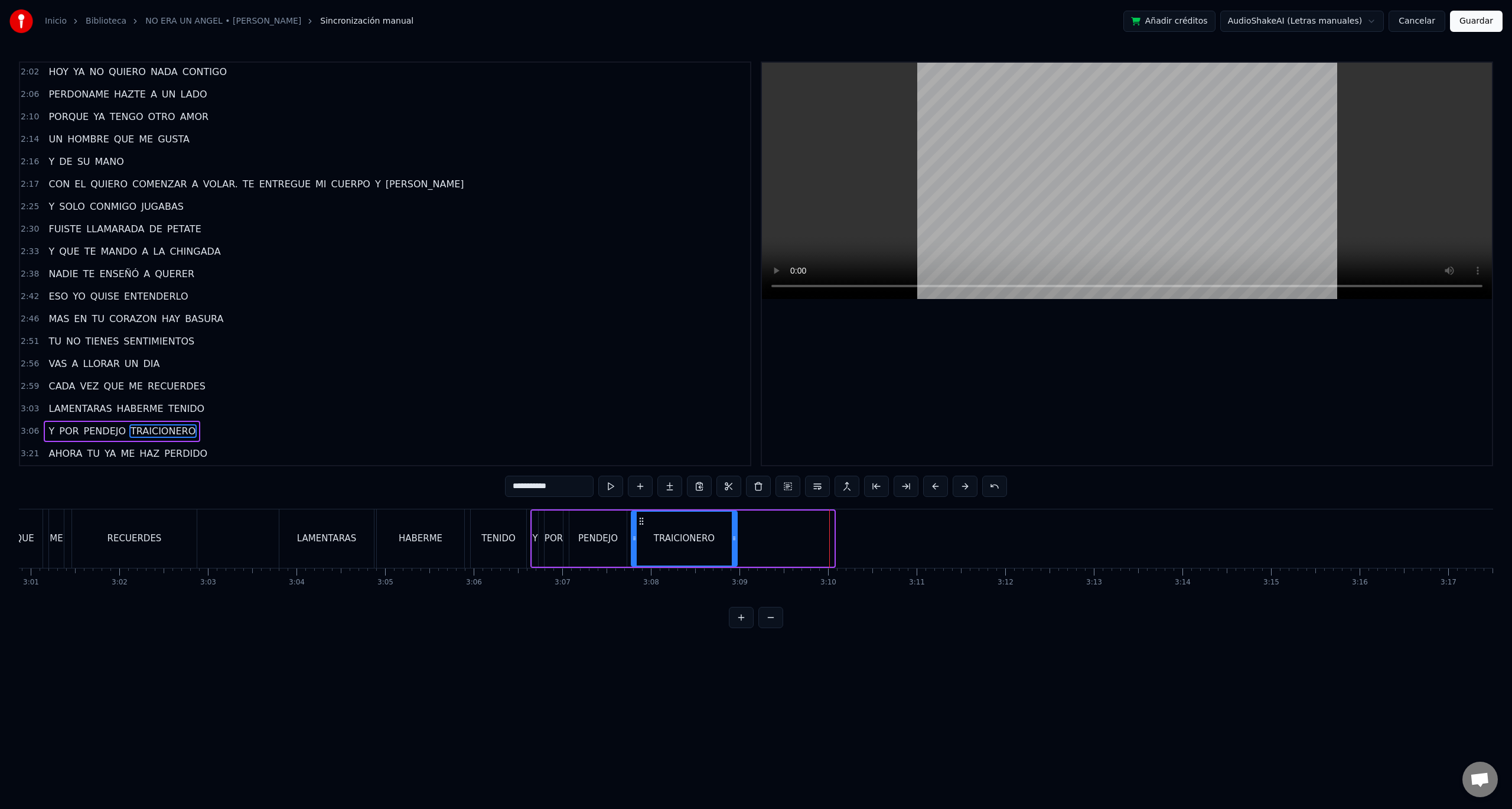
drag, startPoint x: 833, startPoint y: 546, endPoint x: 734, endPoint y: 547, distance: 99.0
click at [734, 547] on div at bounding box center [734, 538] width 4 height 54
click at [609, 525] on div "PENDEJO" at bounding box center [598, 538] width 57 height 56
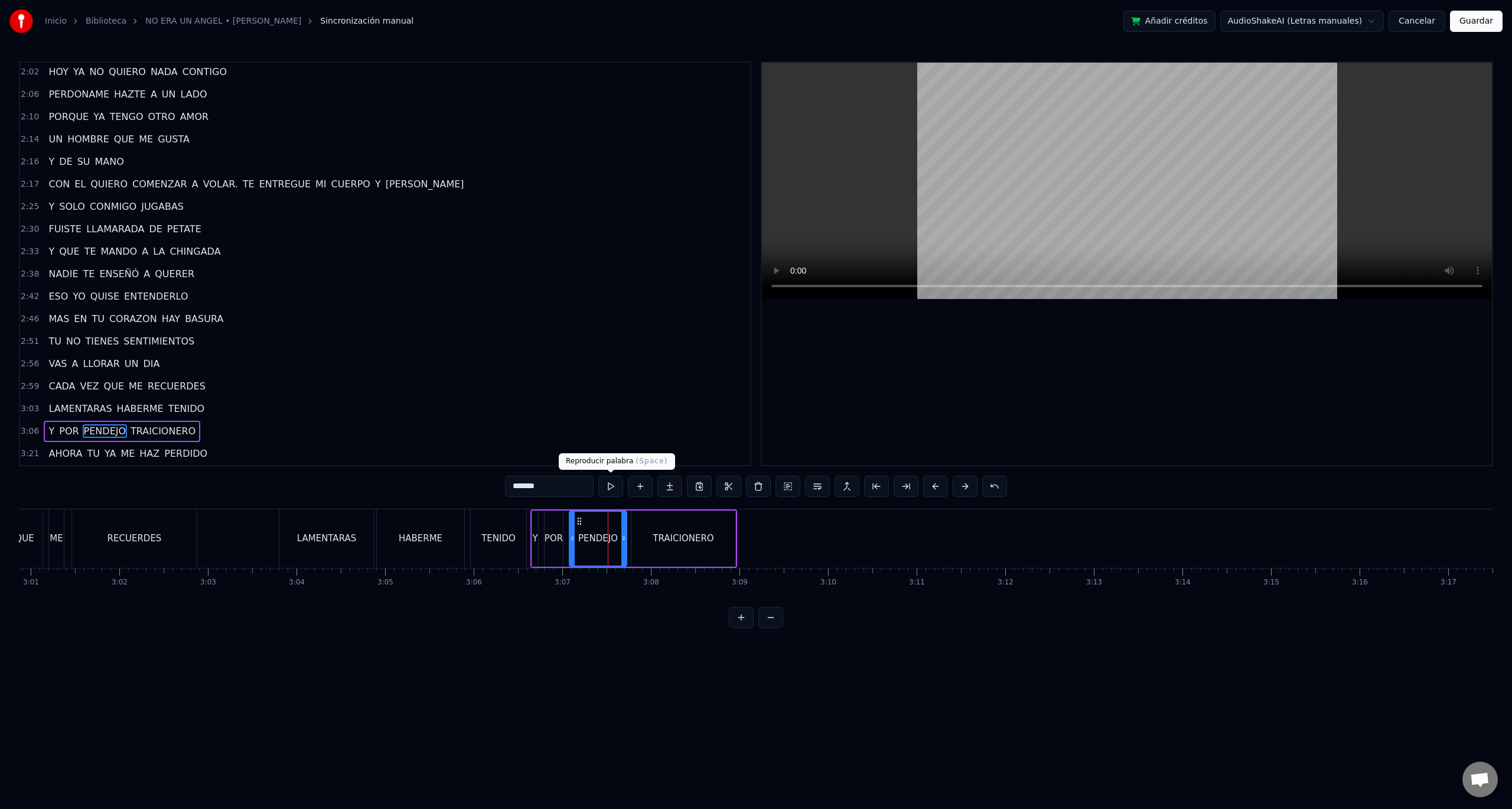
click at [617, 481] on button at bounding box center [611, 486] width 25 height 21
click at [771, 628] on button at bounding box center [771, 617] width 25 height 21
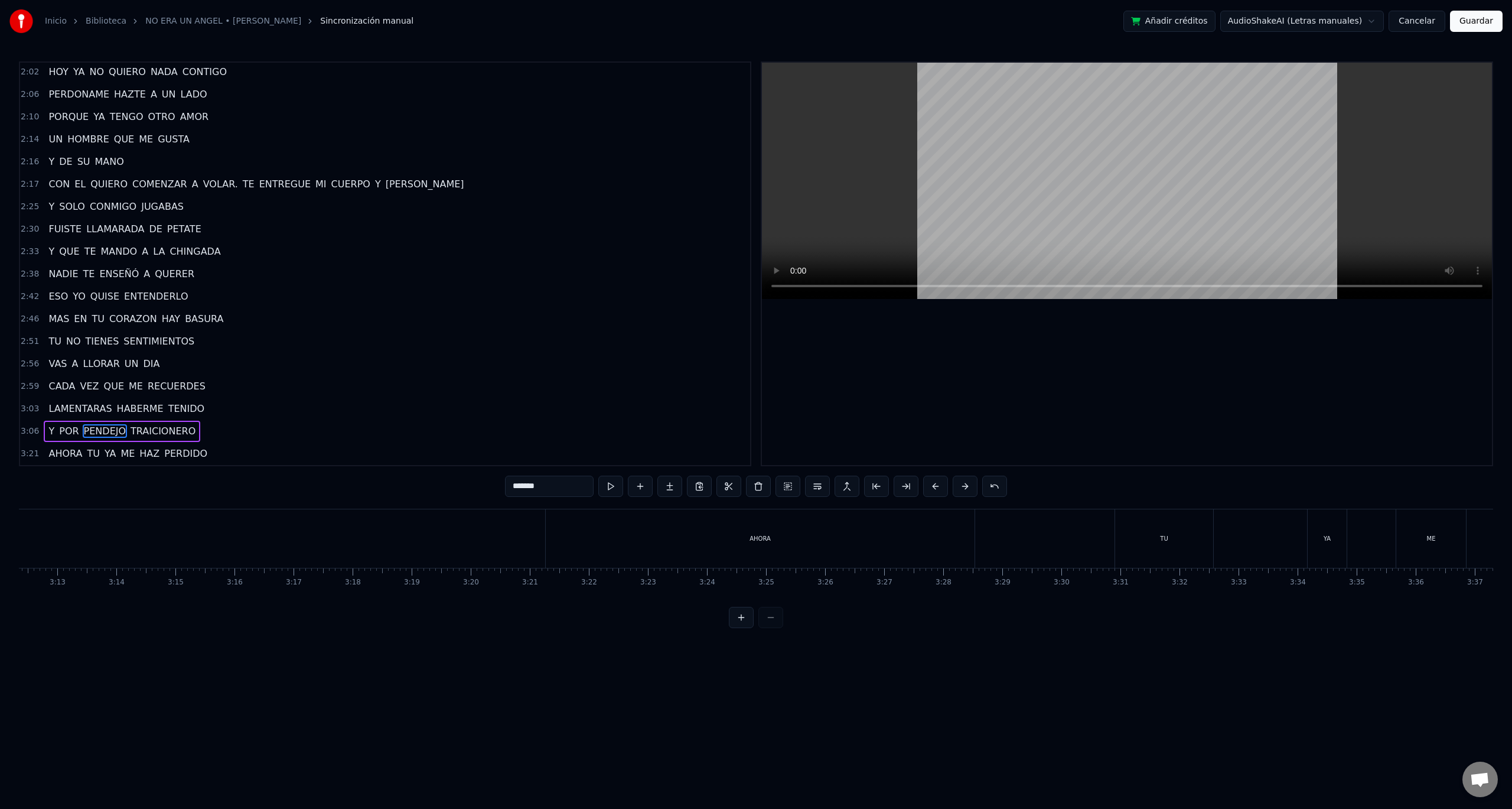
scroll to position [0, 11137]
click at [882, 546] on div "AHORA" at bounding box center [986, 538] width 429 height 58
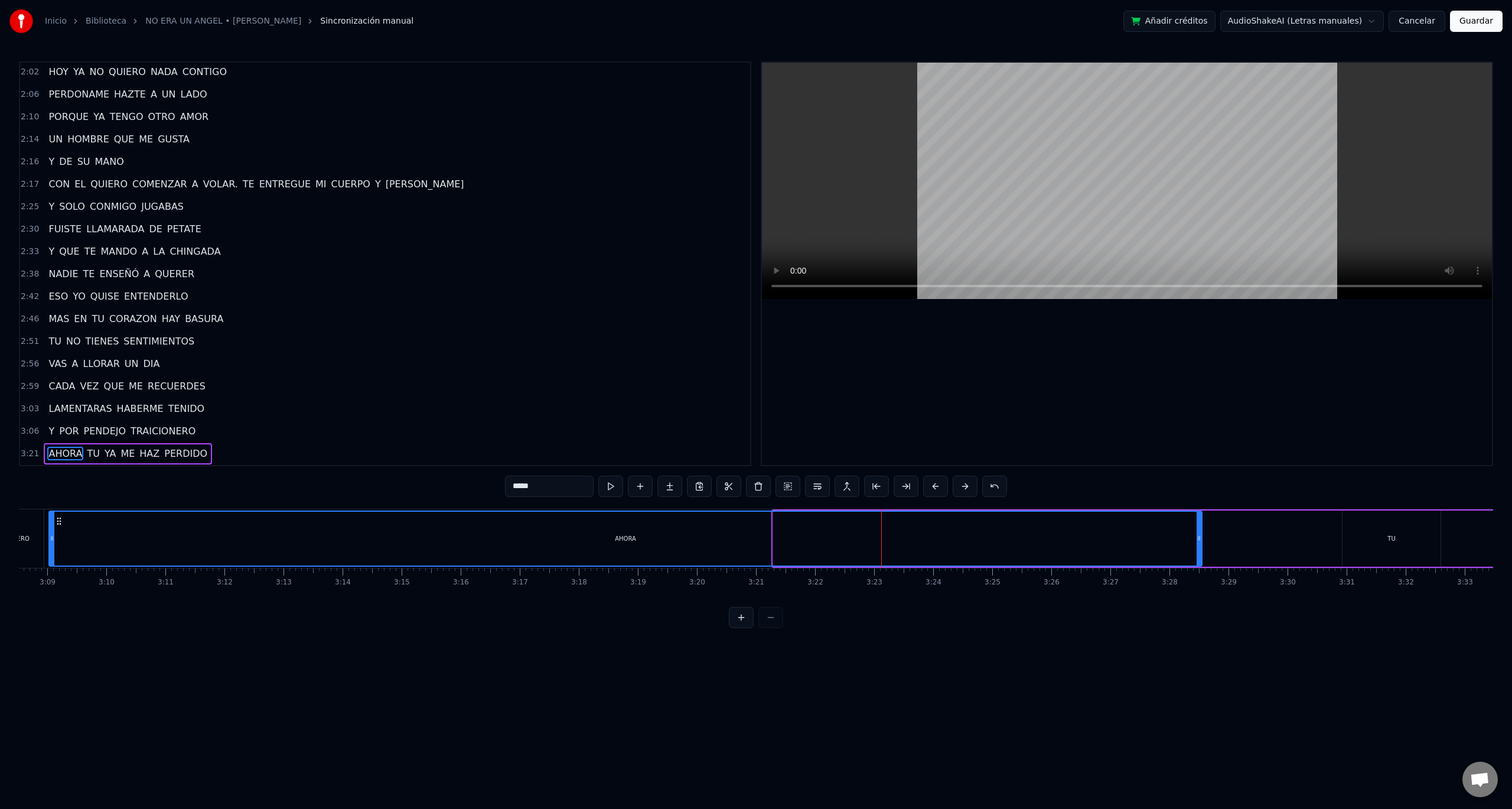
drag, startPoint x: 775, startPoint y: 538, endPoint x: 50, endPoint y: 564, distance: 725.5
click at [50, 564] on div at bounding box center [51, 538] width 4 height 54
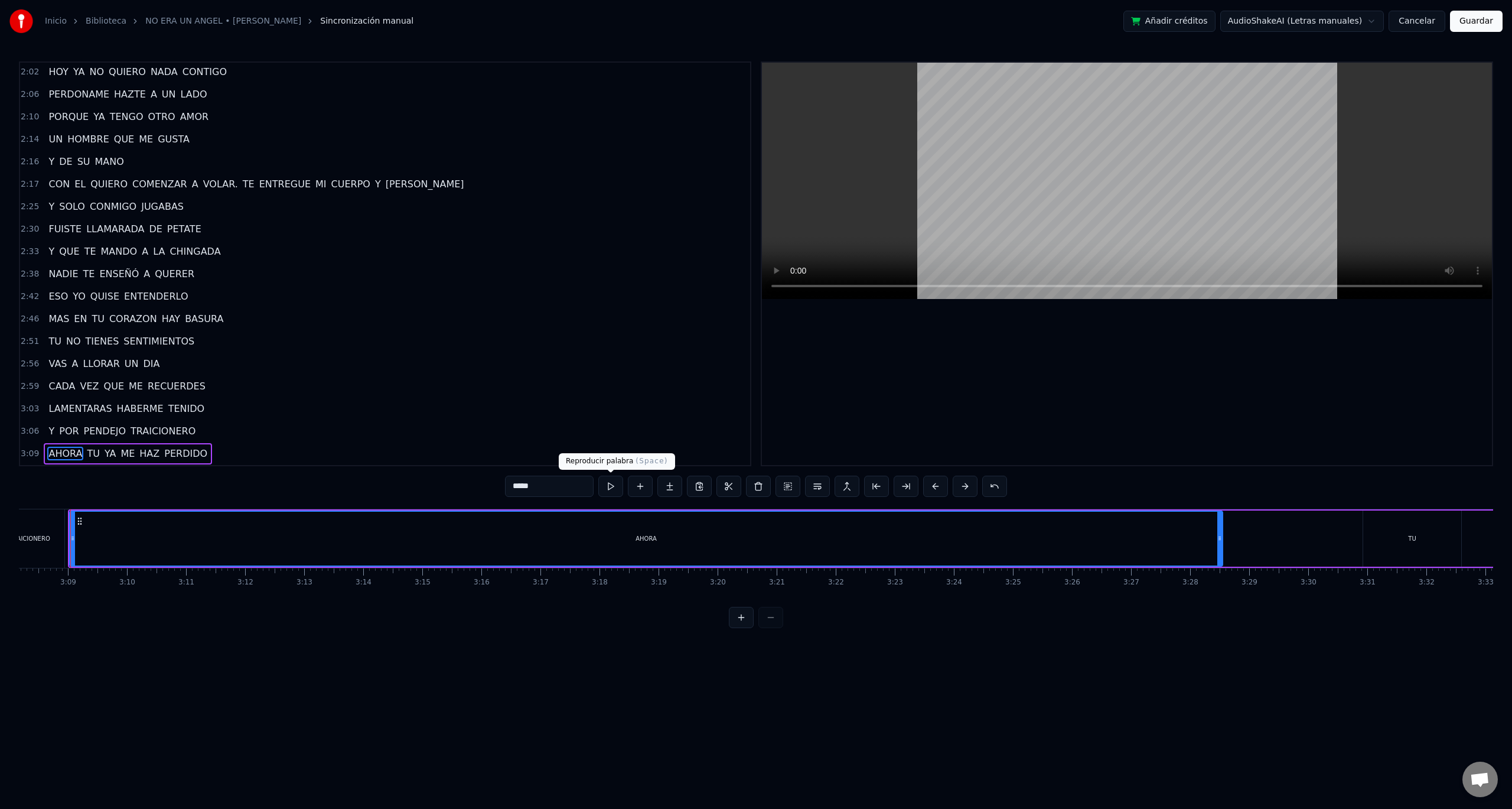
scroll to position [0, 11108]
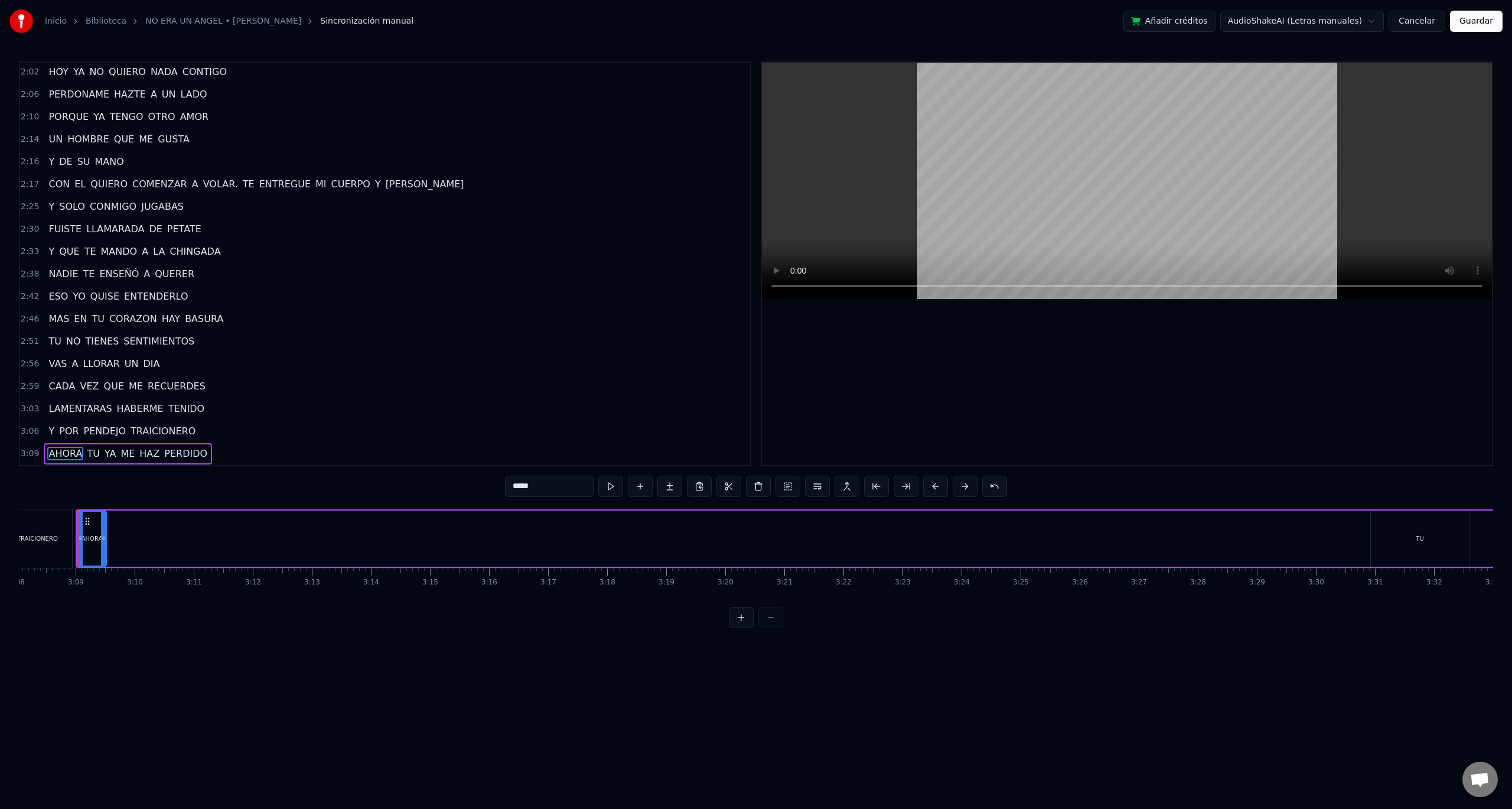
drag, startPoint x: 1228, startPoint y: 536, endPoint x: 103, endPoint y: 542, distance: 1125.0
click at [103, 542] on icon at bounding box center [103, 538] width 4 height 10
click at [1422, 550] on div "TU" at bounding box center [1420, 538] width 98 height 56
click at [1371, 538] on div "TU" at bounding box center [1420, 538] width 99 height 56
click at [1377, 540] on div "TU" at bounding box center [1420, 538] width 97 height 54
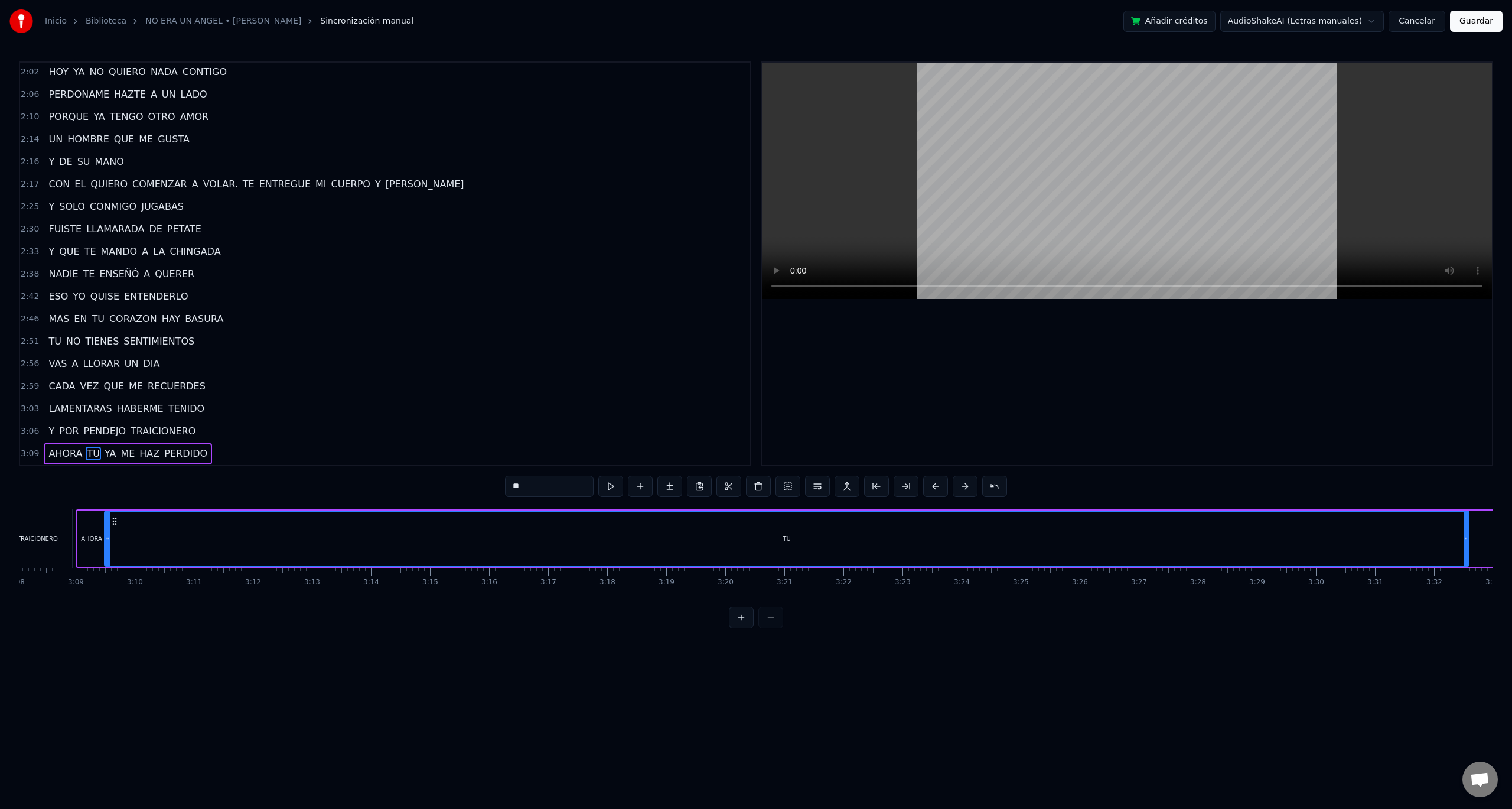
drag, startPoint x: 1373, startPoint y: 538, endPoint x: 106, endPoint y: 560, distance: 1267.2
click at [106, 560] on div at bounding box center [107, 538] width 4 height 54
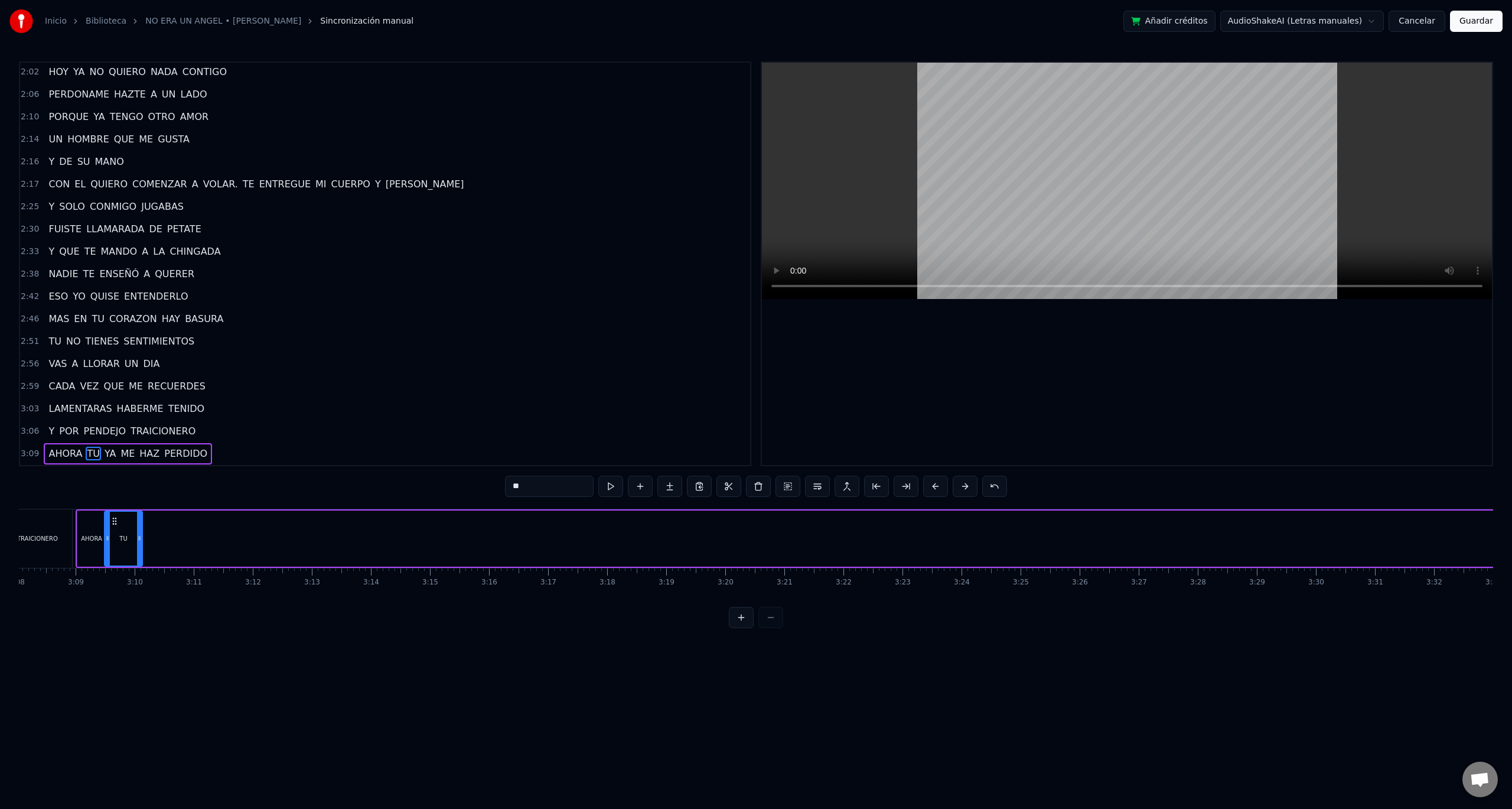
drag, startPoint x: 1466, startPoint y: 540, endPoint x: 132, endPoint y: 549, distance: 1334.0
click at [137, 549] on div at bounding box center [139, 538] width 4 height 54
click at [103, 546] on div "AHORA" at bounding box center [92, 538] width 28 height 56
click at [133, 538] on div "TU" at bounding box center [122, 538] width 36 height 56
drag, startPoint x: 139, startPoint y: 542, endPoint x: 127, endPoint y: 544, distance: 12.2
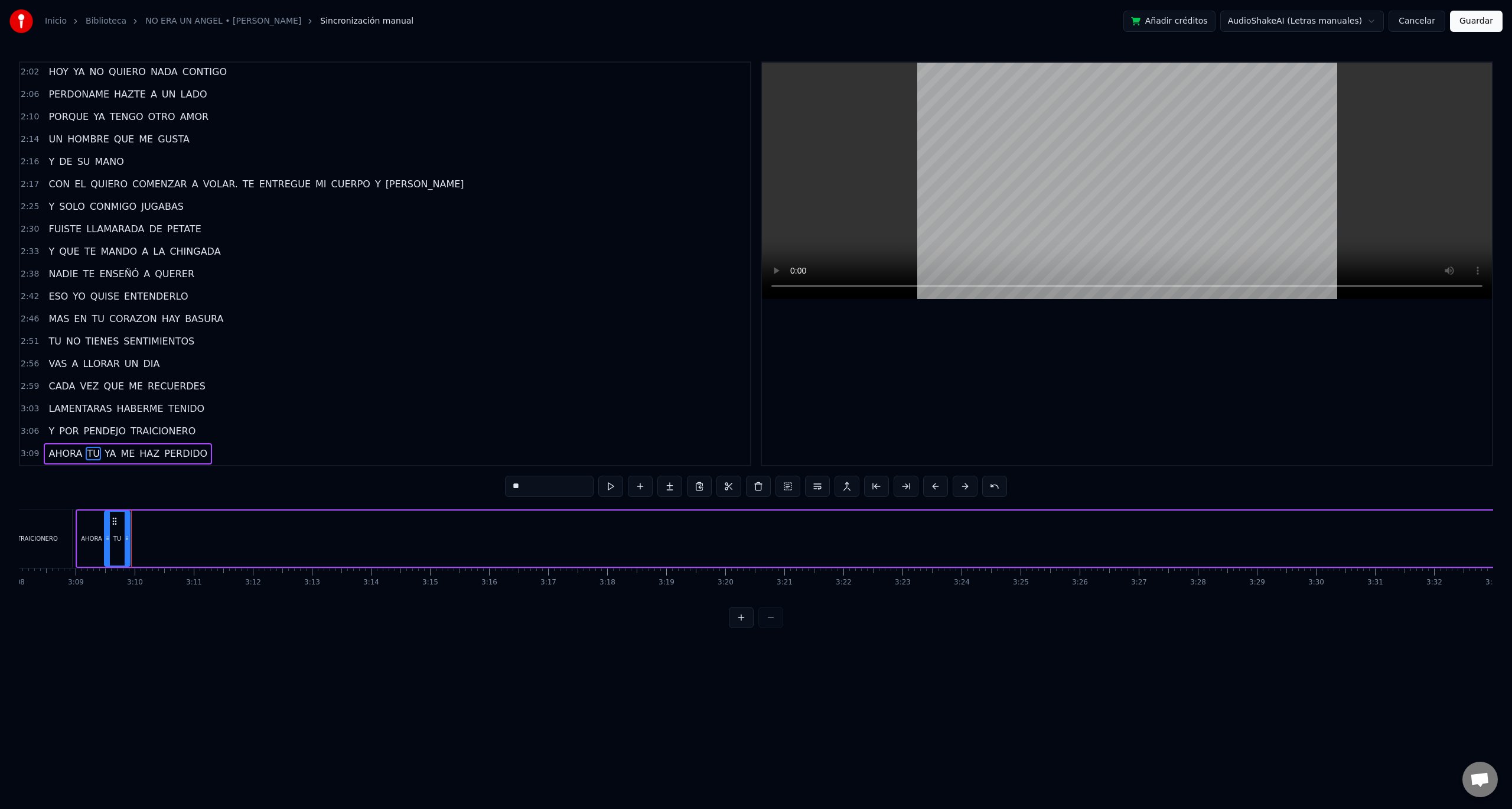
click at [127, 544] on div at bounding box center [126, 538] width 4 height 54
click at [1094, 533] on div "YA" at bounding box center [1104, 538] width 39 height 56
type input "**"
drag, startPoint x: 1084, startPoint y: 540, endPoint x: 1077, endPoint y: 540, distance: 7.0
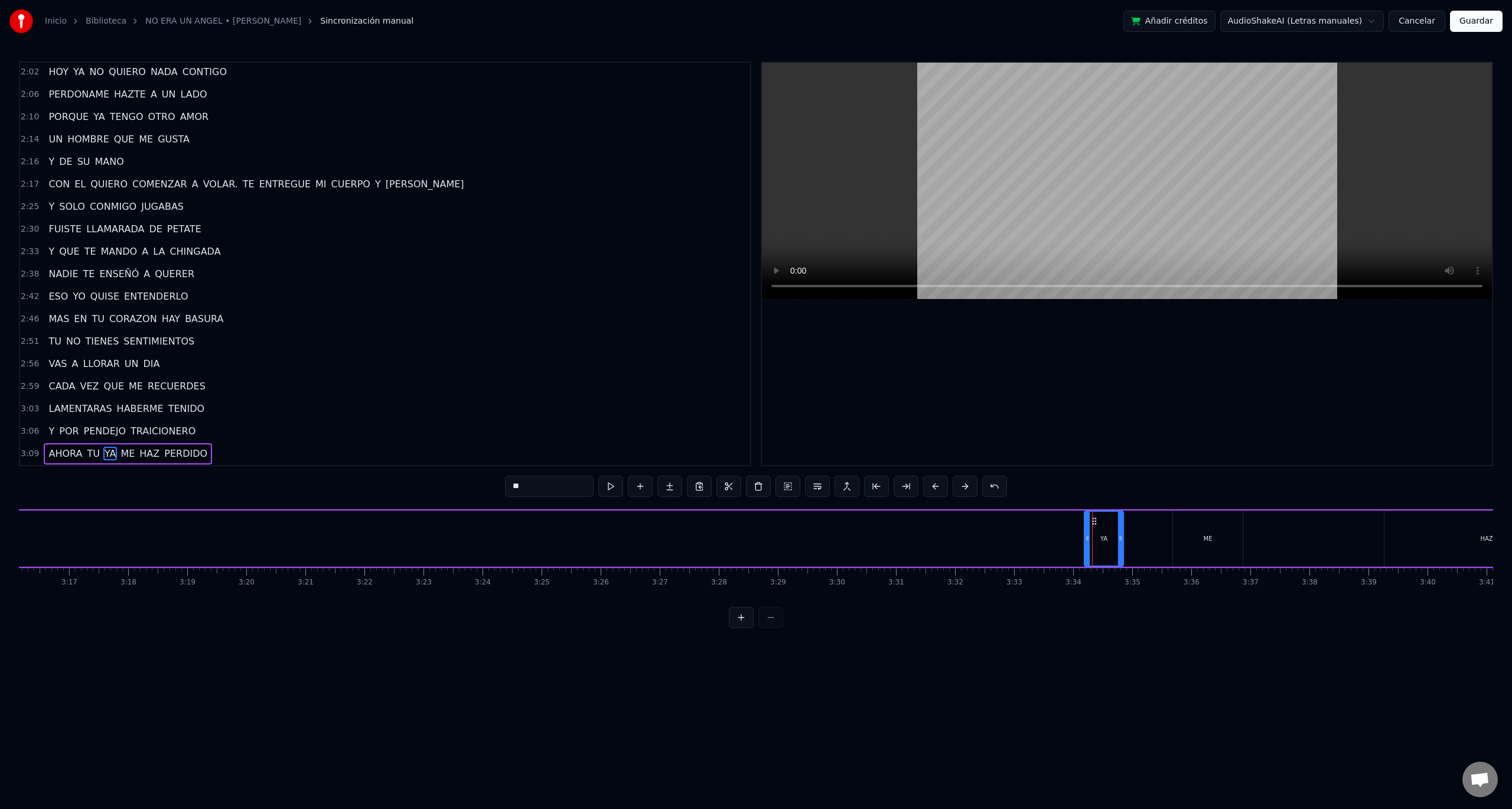
click at [1077, 540] on div "AHORA TU YA ME HAZ PERDIDO" at bounding box center [1060, 538] width 2928 height 58
click at [1096, 537] on div "YA" at bounding box center [1104, 538] width 39 height 56
drag, startPoint x: 1088, startPoint y: 538, endPoint x: 729, endPoint y: 526, distance: 359.2
click at [623, 532] on div "YA" at bounding box center [870, 538] width 505 height 54
drag, startPoint x: 623, startPoint y: 546, endPoint x: 428, endPoint y: 541, distance: 195.1
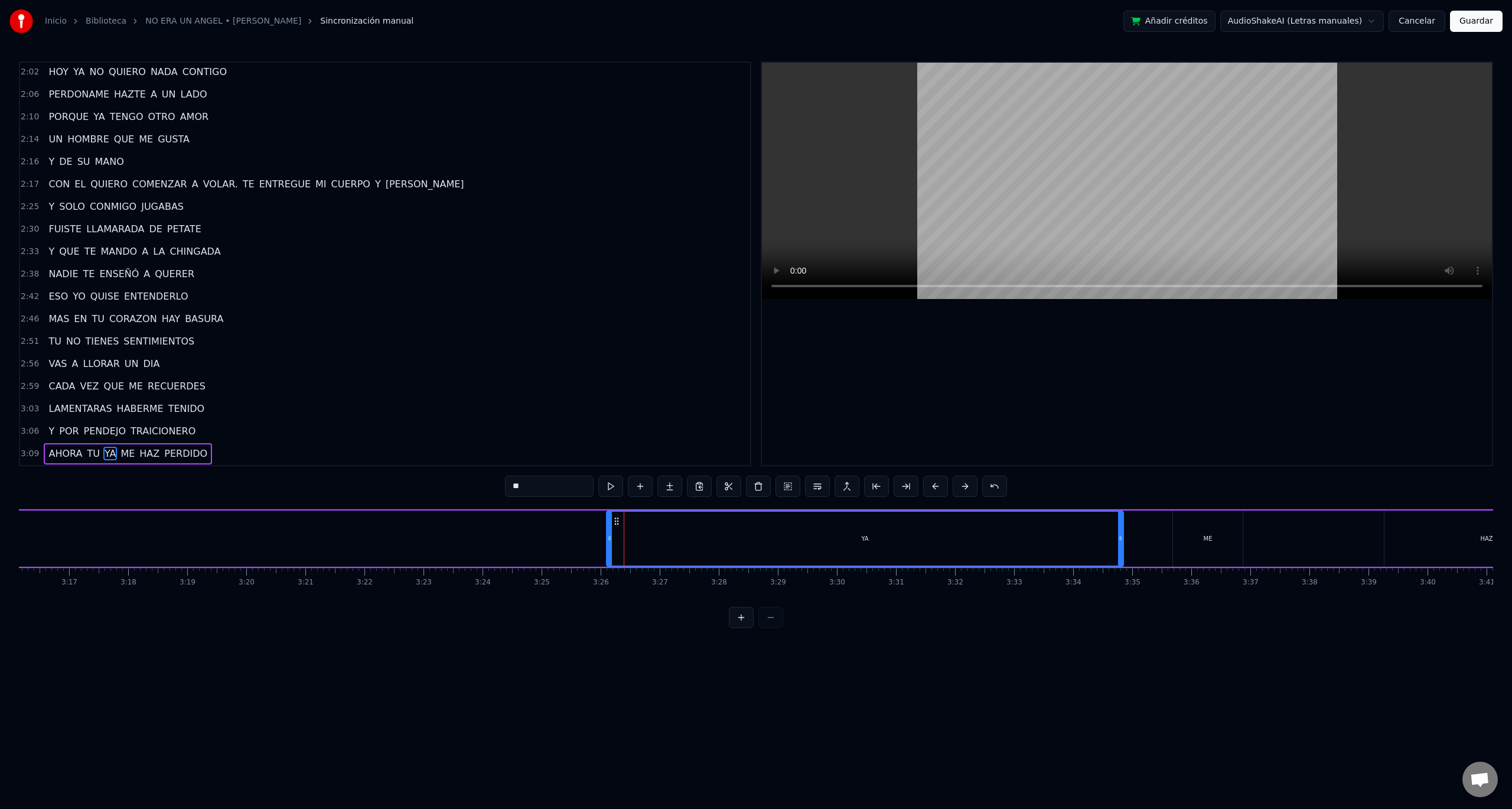
click at [607, 546] on div at bounding box center [609, 538] width 4 height 54
click at [769, 628] on div at bounding box center [755, 617] width 54 height 21
click at [775, 627] on div at bounding box center [755, 617] width 54 height 21
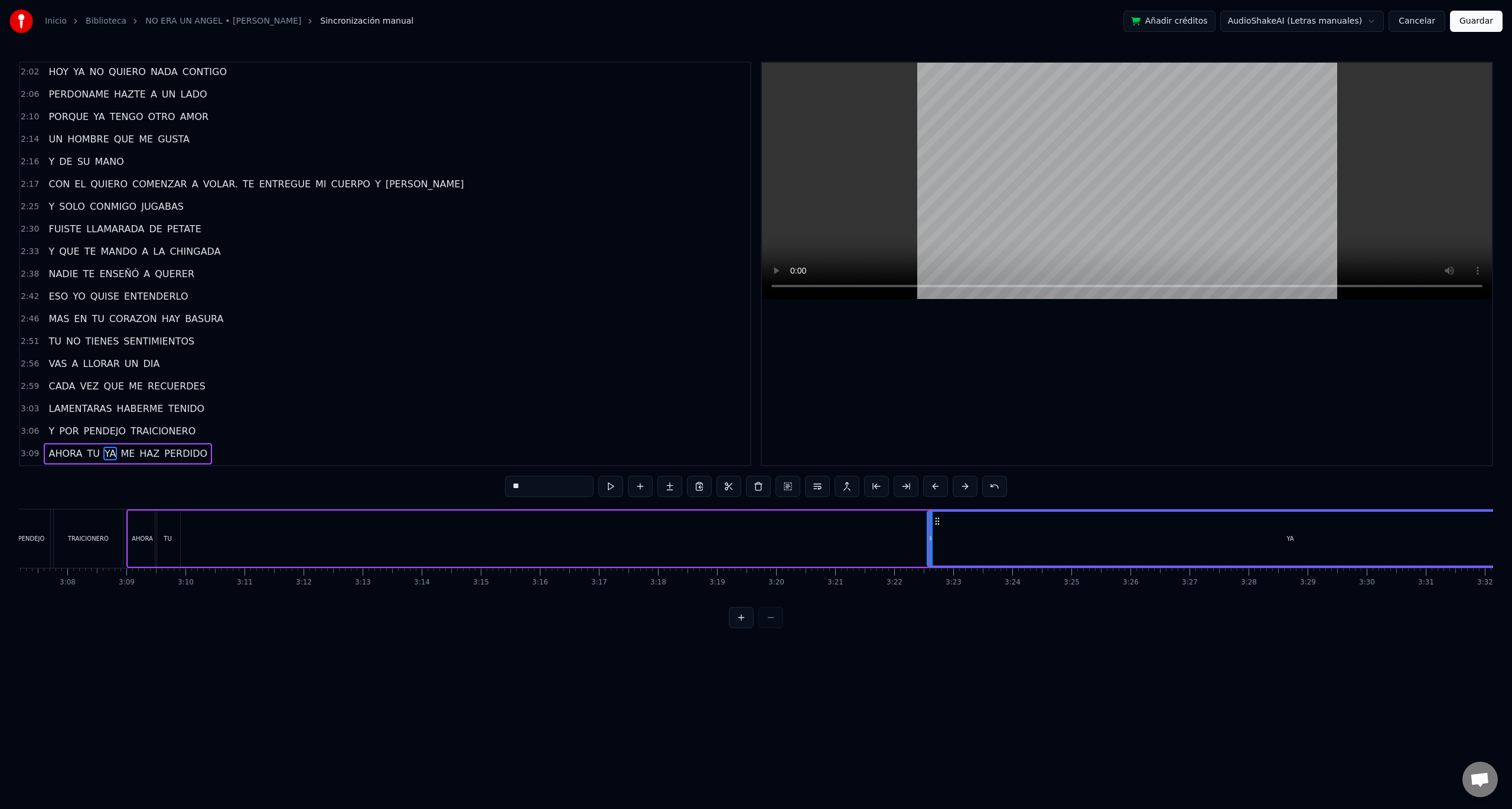
scroll to position [0, 11052]
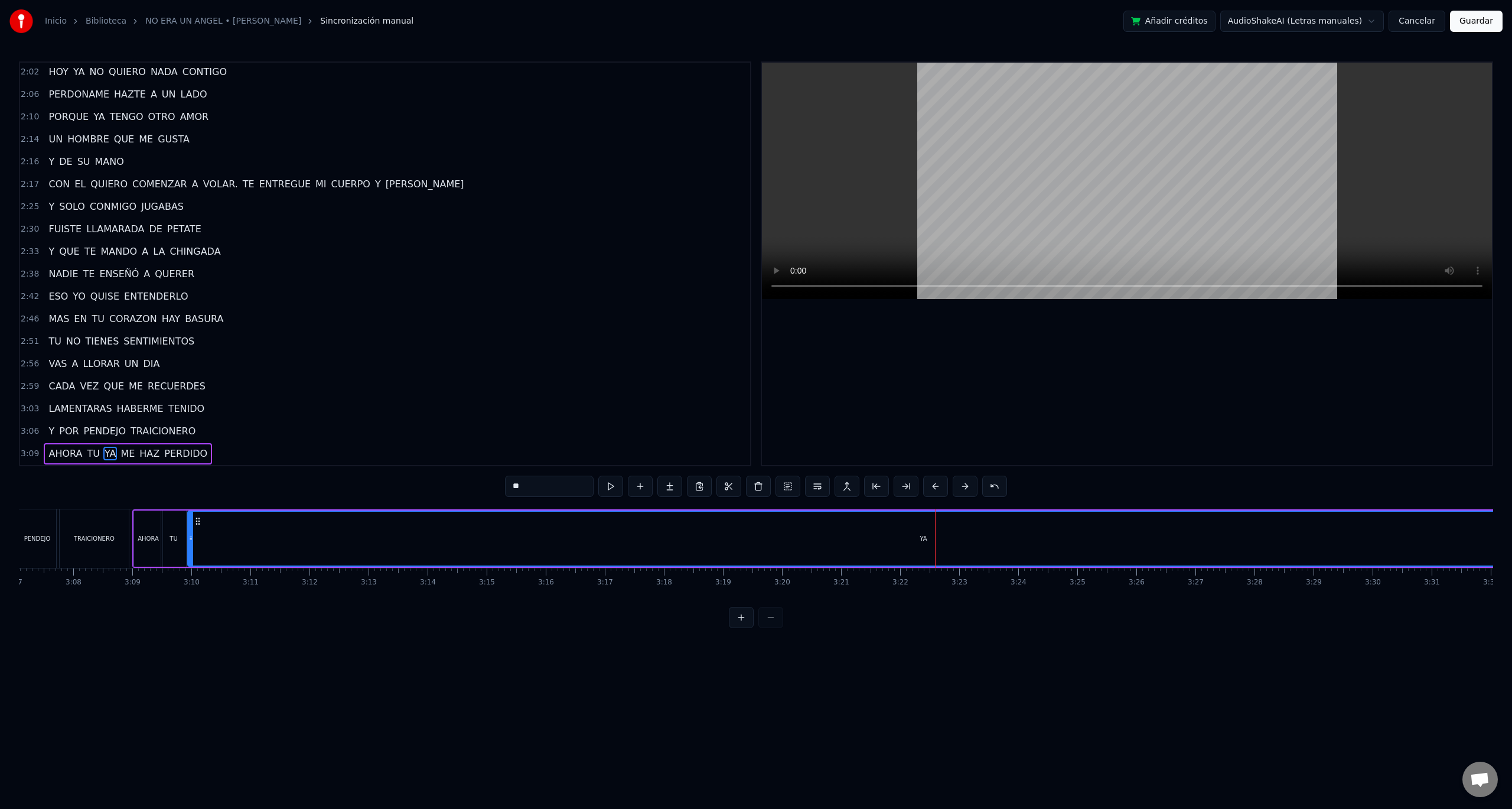
drag, startPoint x: 934, startPoint y: 538, endPoint x: 191, endPoint y: 535, distance: 743.0
click at [191, 535] on icon at bounding box center [190, 538] width 4 height 10
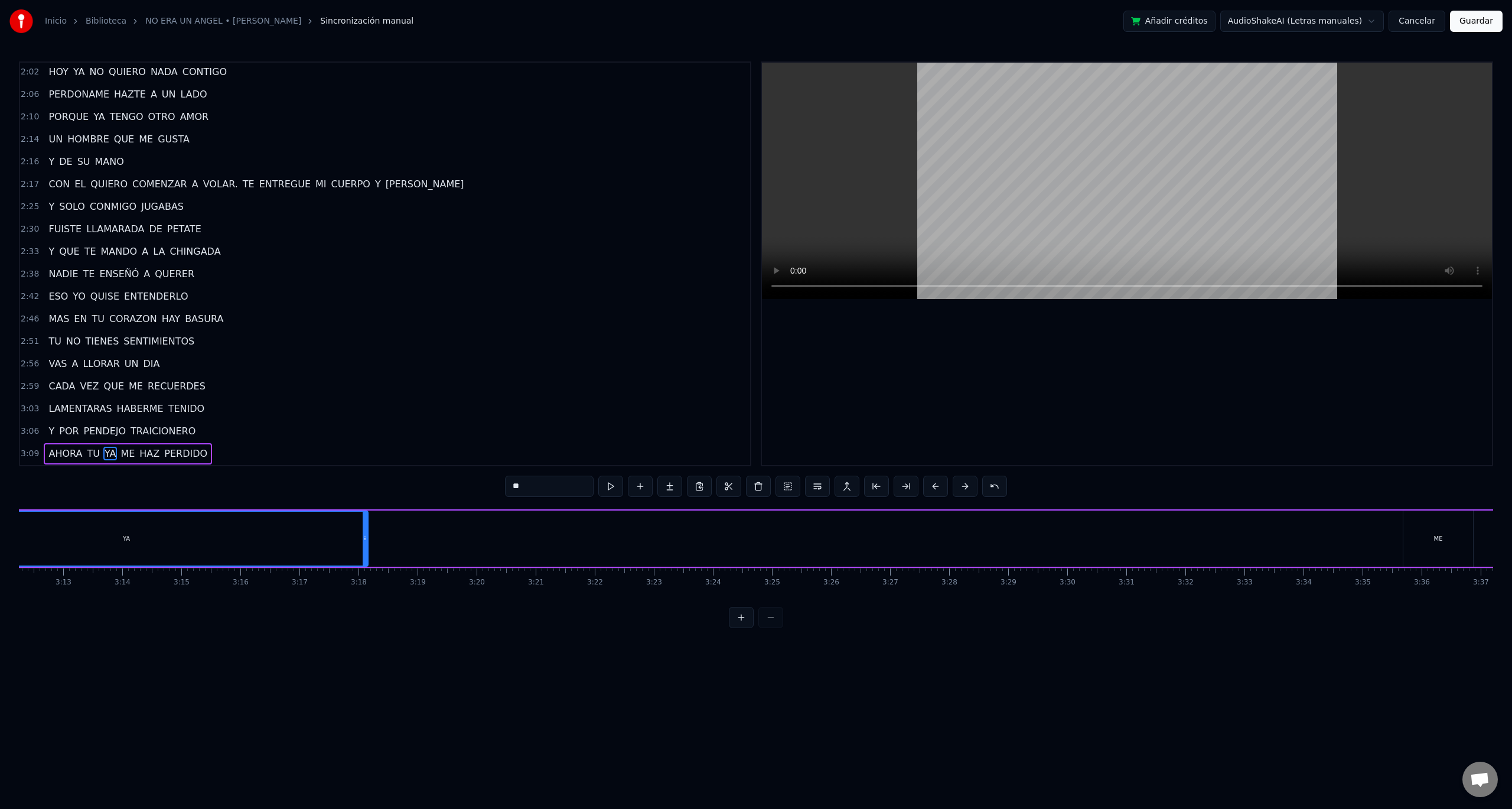
drag, startPoint x: 1353, startPoint y: 542, endPoint x: 332, endPoint y: 543, distance: 1021.0
click at [363, 541] on icon at bounding box center [364, 538] width 4 height 10
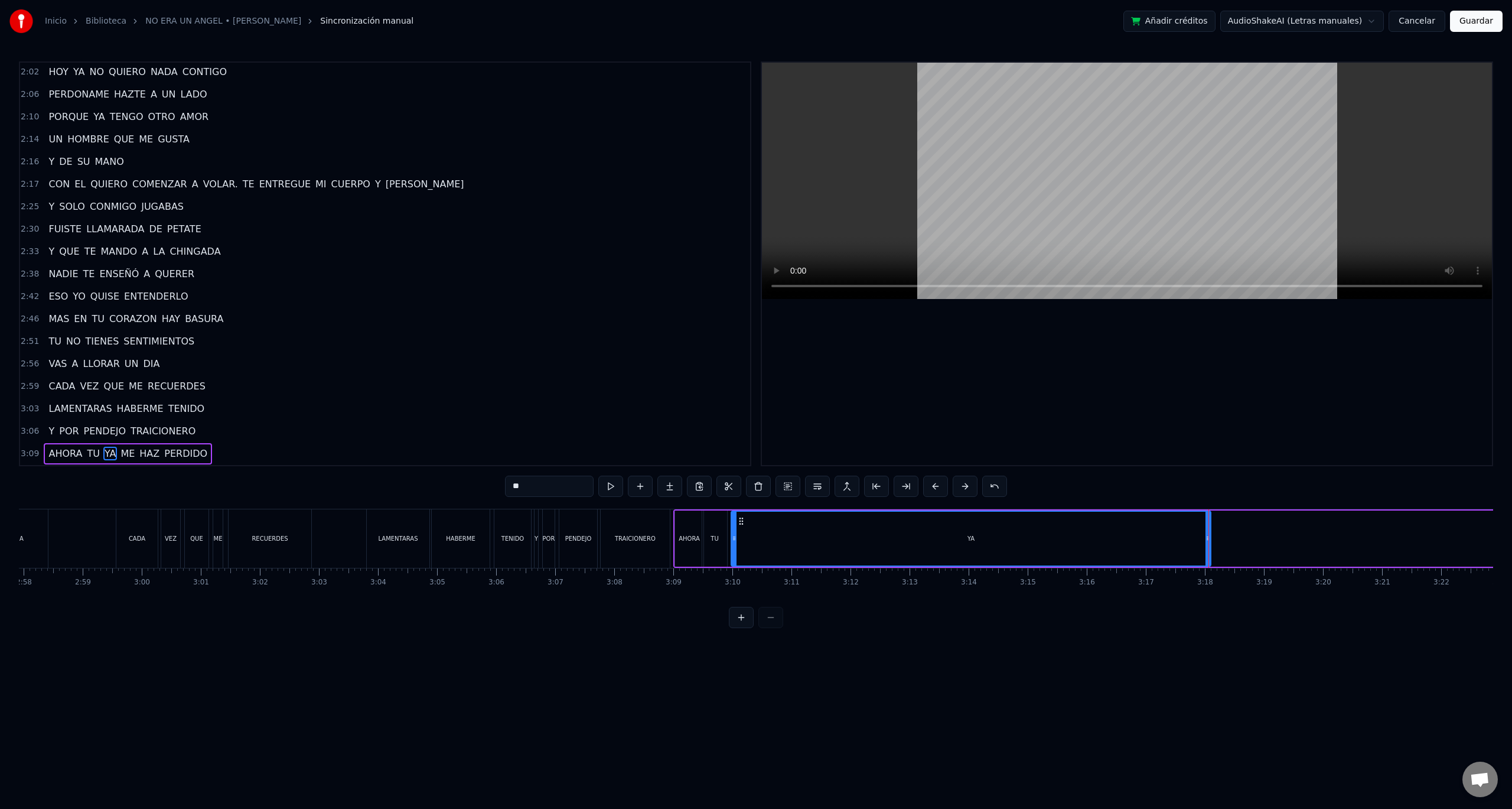
scroll to position [0, 10557]
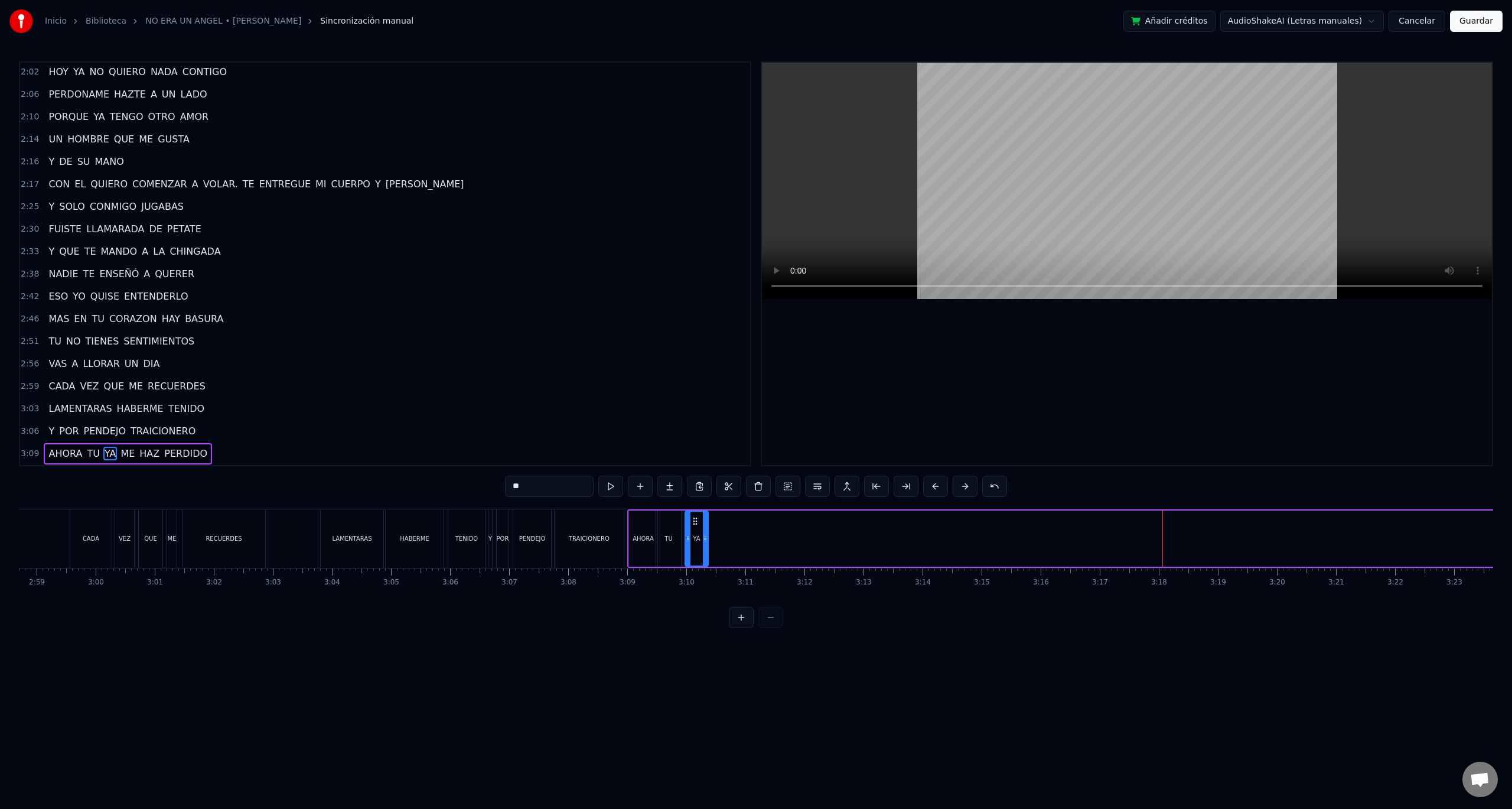
drag, startPoint x: 1163, startPoint y: 538, endPoint x: 706, endPoint y: 540, distance: 457.0
click at [706, 540] on icon at bounding box center [705, 538] width 4 height 10
click at [666, 534] on div "TU" at bounding box center [668, 538] width 8 height 9
type input "**"
drag, startPoint x: 677, startPoint y: 542, endPoint x: 669, endPoint y: 542, distance: 8.0
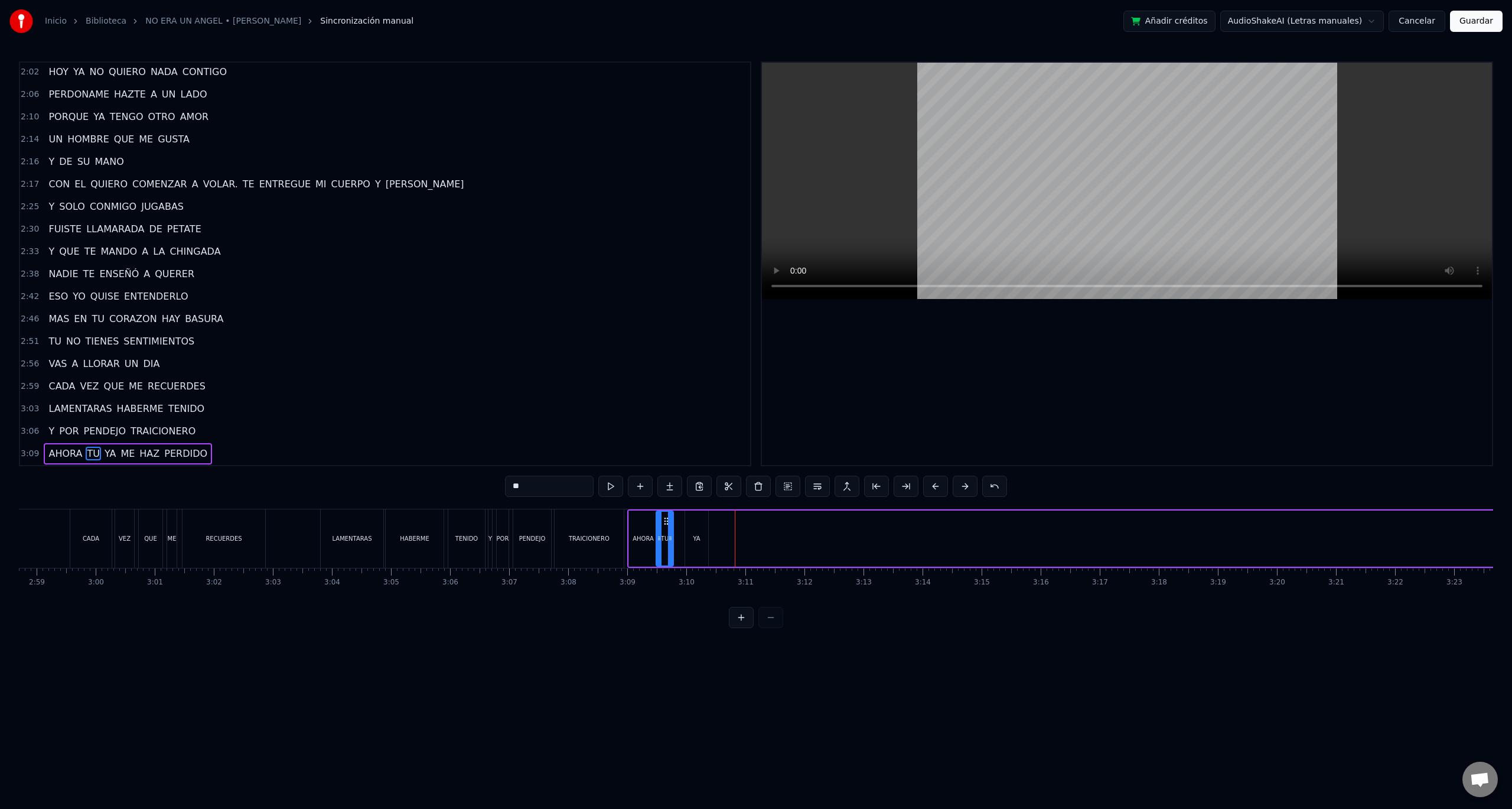
click at [669, 542] on icon at bounding box center [670, 538] width 4 height 10
click at [690, 540] on div "YA" at bounding box center [697, 538] width 23 height 56
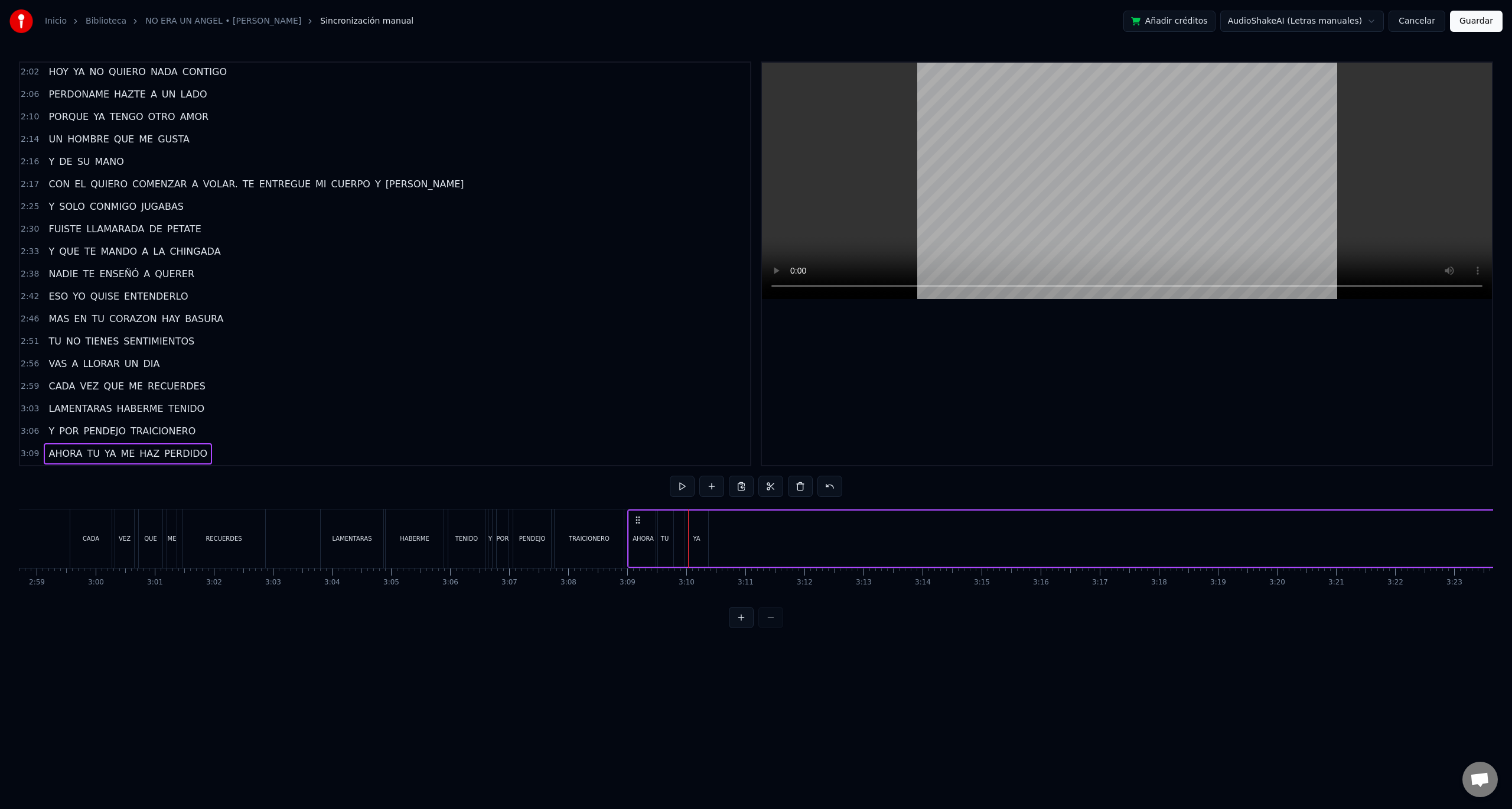
click at [689, 540] on div "YA" at bounding box center [697, 538] width 23 height 56
drag, startPoint x: 689, startPoint y: 540, endPoint x: 677, endPoint y: 538, distance: 12.2
click at [674, 540] on icon at bounding box center [674, 538] width 4 height 10
drag, startPoint x: 707, startPoint y: 540, endPoint x: 692, endPoint y: 538, distance: 15.1
click at [692, 538] on icon at bounding box center [690, 538] width 4 height 10
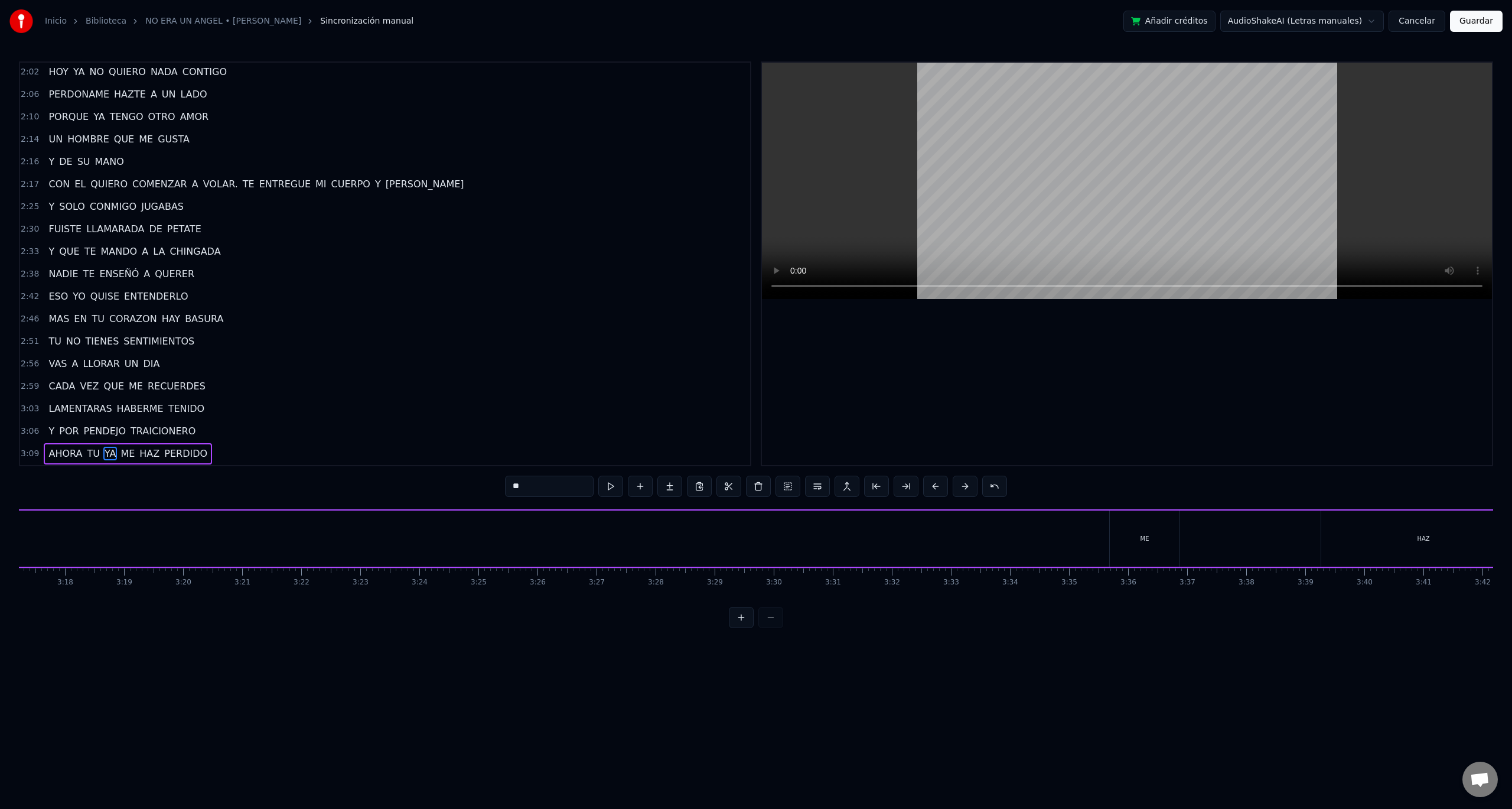
scroll to position [0, 11662]
click at [1136, 526] on div "ME" at bounding box center [1133, 538] width 70 height 56
type input "**"
drag, startPoint x: 1100, startPoint y: 539, endPoint x: 460, endPoint y: 545, distance: 640.0
click at [347, 556] on div "AHORA TU YA ME HAZ PERDIDO" at bounding box center [985, 538] width 2928 height 58
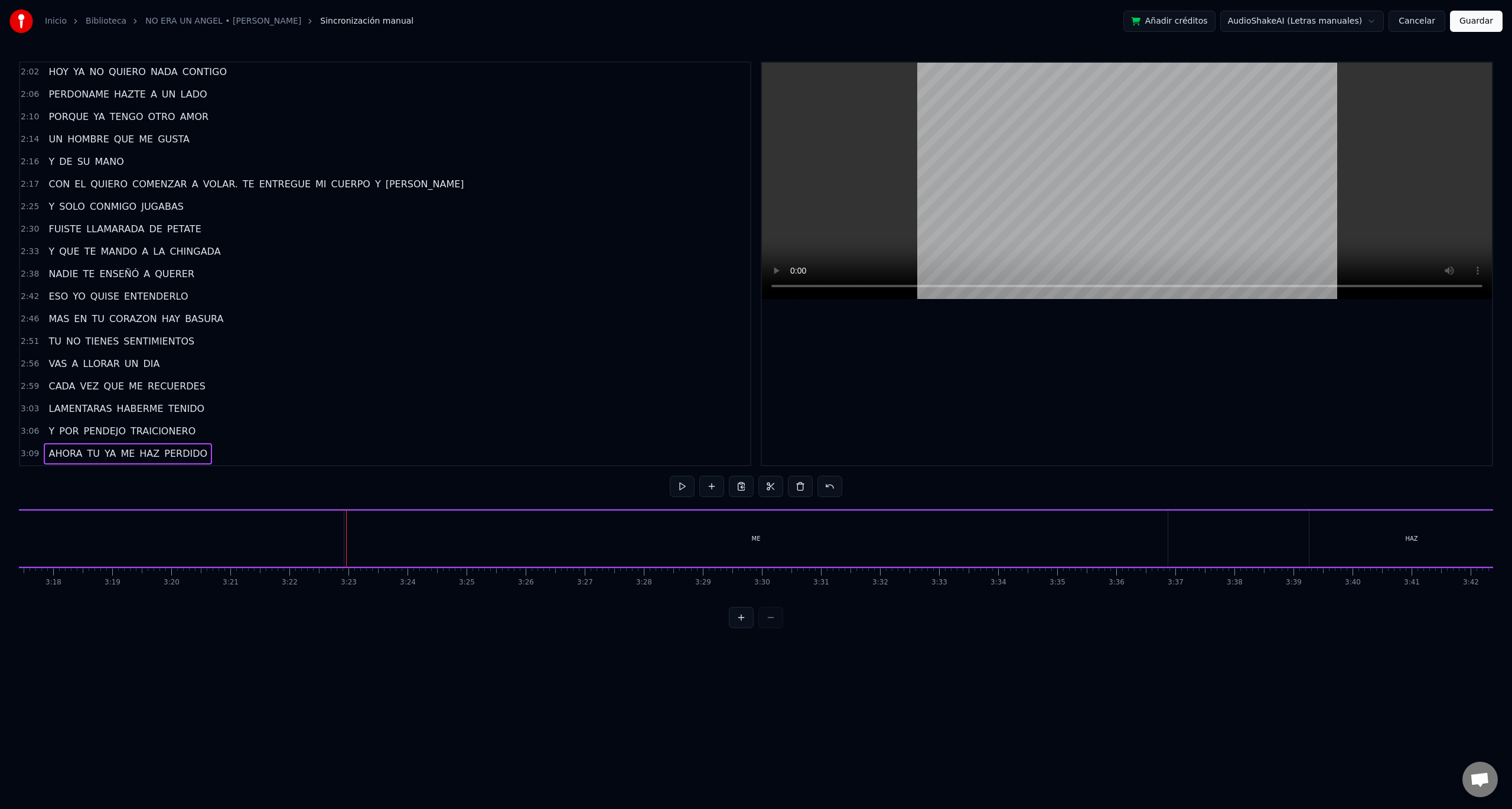
click at [1166, 538] on div "ME" at bounding box center [755, 538] width 823 height 56
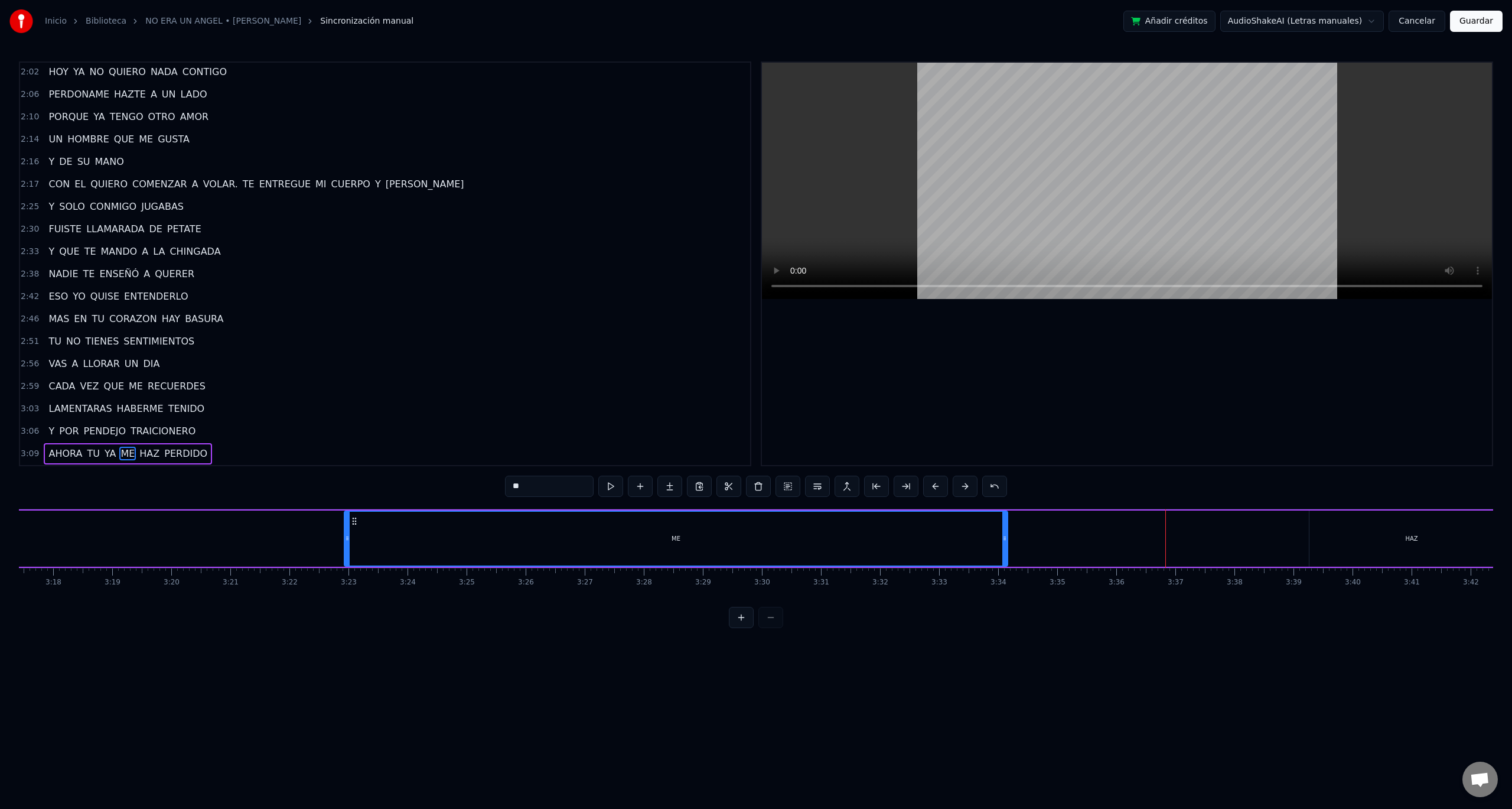
drag, startPoint x: 1165, startPoint y: 537, endPoint x: 559, endPoint y: 544, distance: 606.0
click at [1003, 547] on div at bounding box center [1004, 538] width 4 height 54
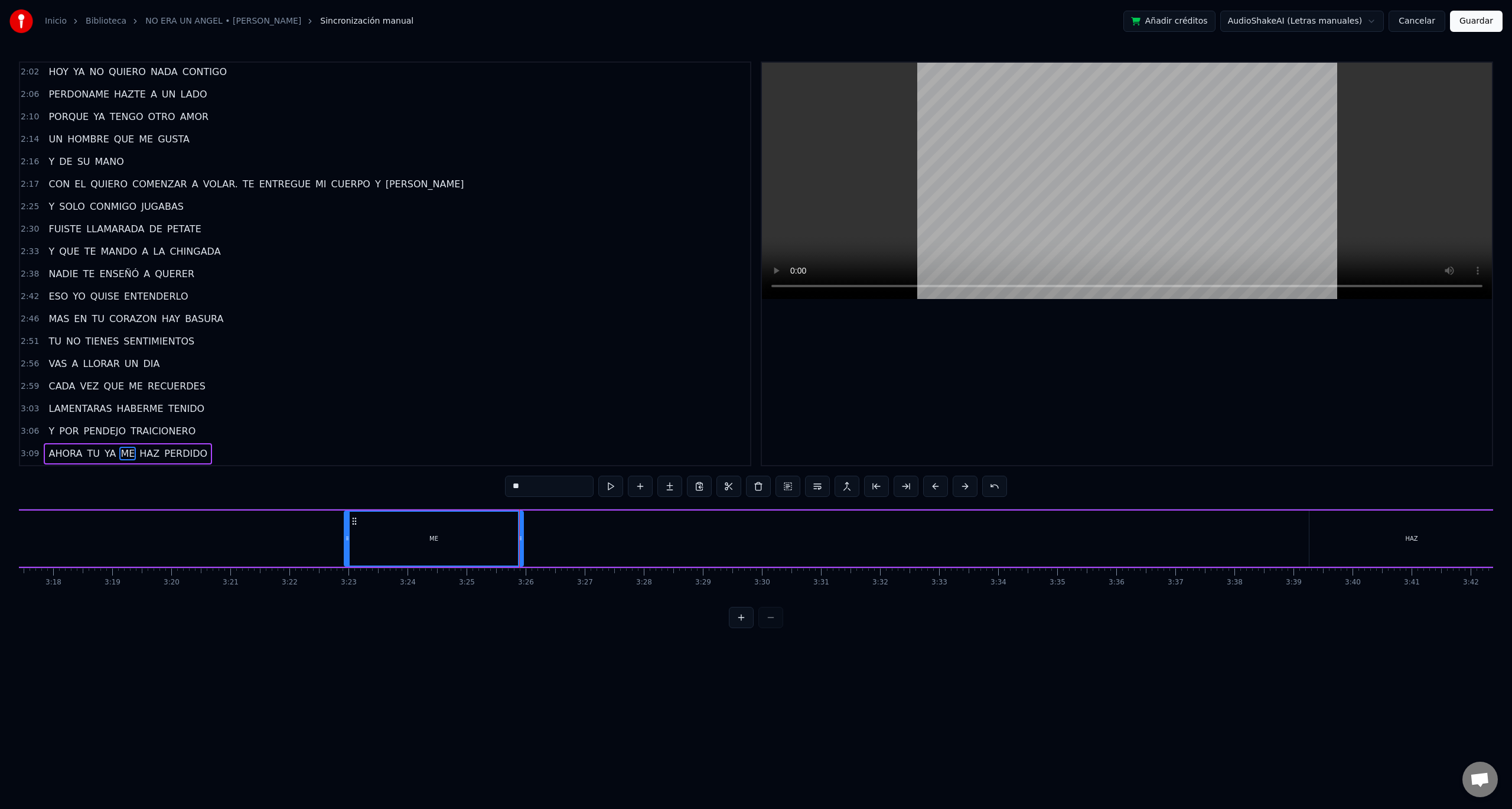
click at [1355, 551] on div "HAZ" at bounding box center [1411, 538] width 204 height 56
type input "***"
drag, startPoint x: 1309, startPoint y: 535, endPoint x: 1287, endPoint y: 540, distance: 22.6
click at [1263, 541] on div "AHORA TU YA ME HAZ PERDIDO" at bounding box center [985, 538] width 2928 height 58
click at [1318, 536] on div "HAZ" at bounding box center [1411, 538] width 204 height 56
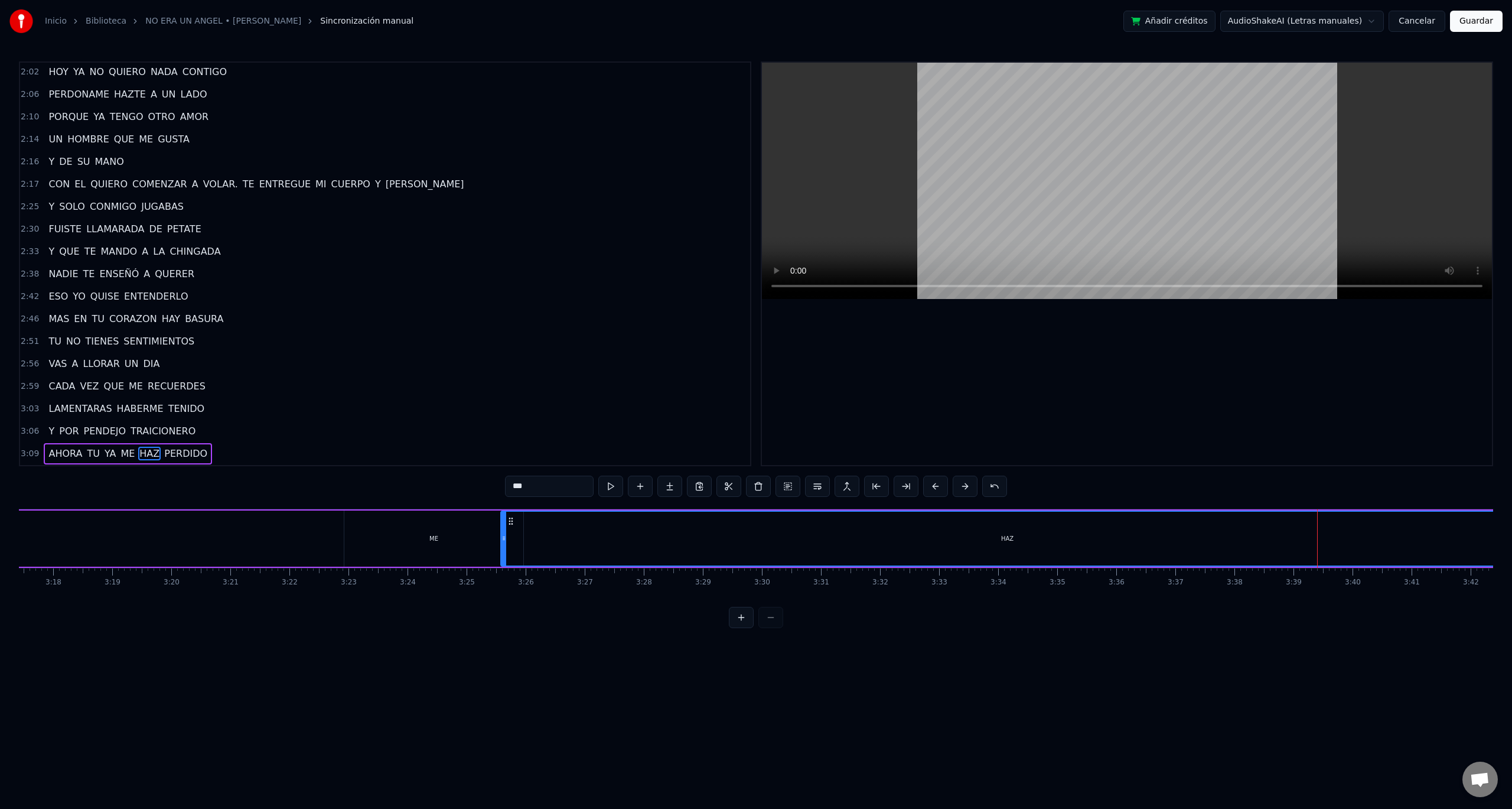
drag, startPoint x: 1313, startPoint y: 538, endPoint x: 509, endPoint y: 558, distance: 804.2
click at [507, 558] on div at bounding box center [503, 538] width 4 height 54
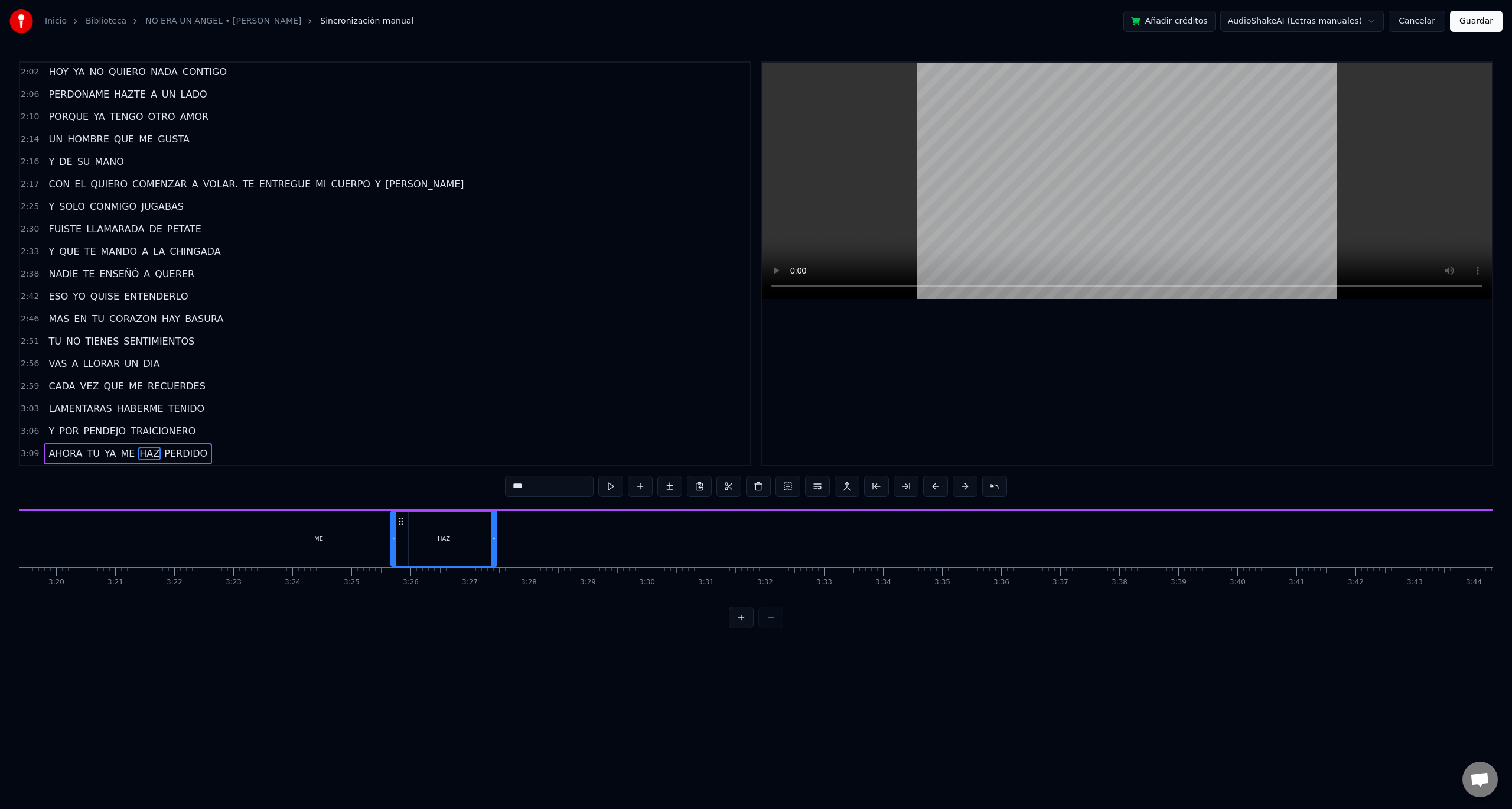
drag, startPoint x: 1394, startPoint y: 540, endPoint x: 512, endPoint y: 540, distance: 882.0
click at [492, 547] on div at bounding box center [493, 538] width 4 height 54
click at [1145, 535] on div "PERDIDO" at bounding box center [1104, 538] width 878 height 56
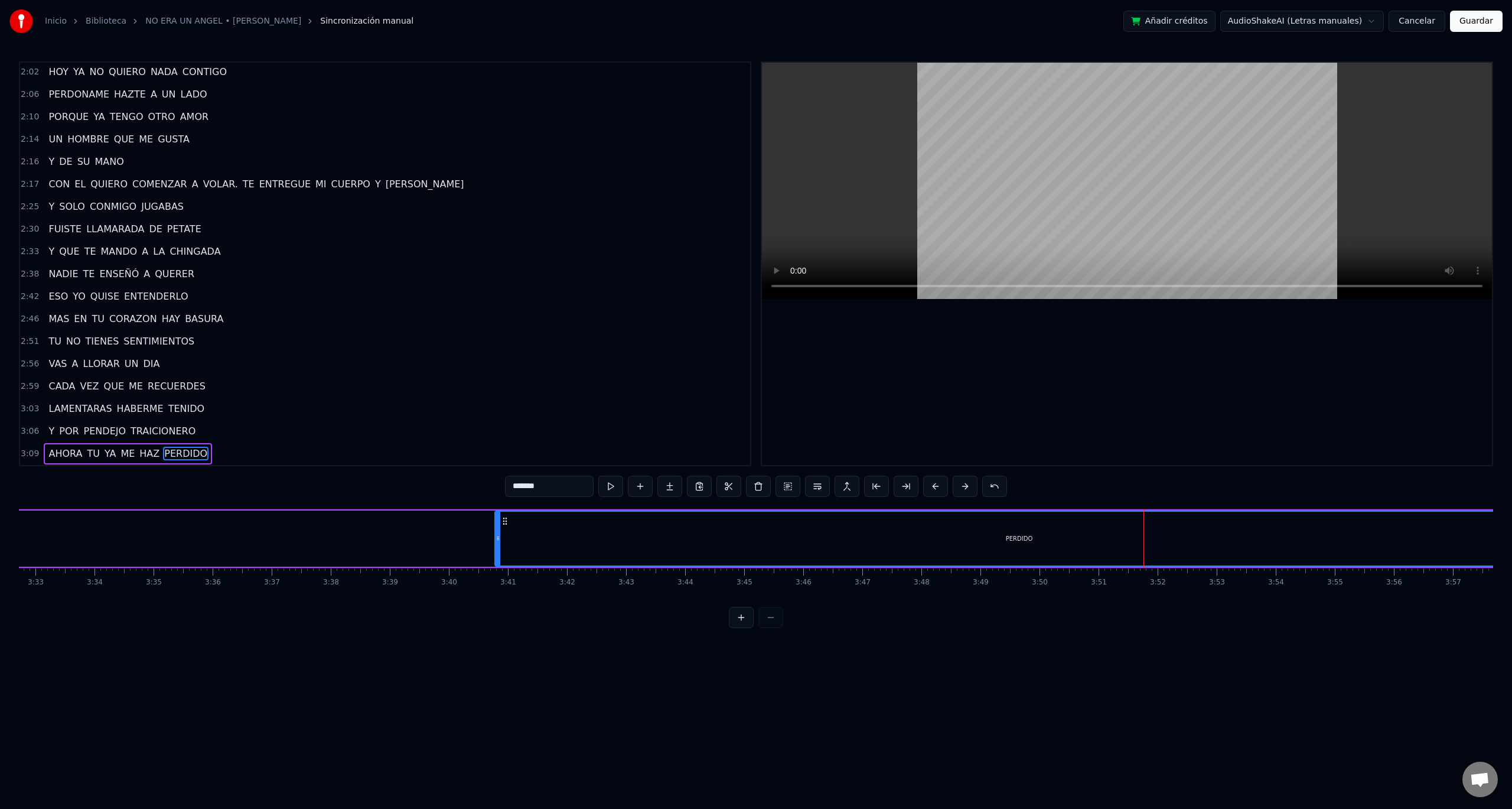
drag, startPoint x: 670, startPoint y: 531, endPoint x: 4, endPoint y: 542, distance: 666.1
click at [0, 545] on div "Inicio Biblioteca NO ERA UN ANGEL • [PERSON_NAME] Sincronización manual Añadir …" at bounding box center [756, 314] width 1512 height 628
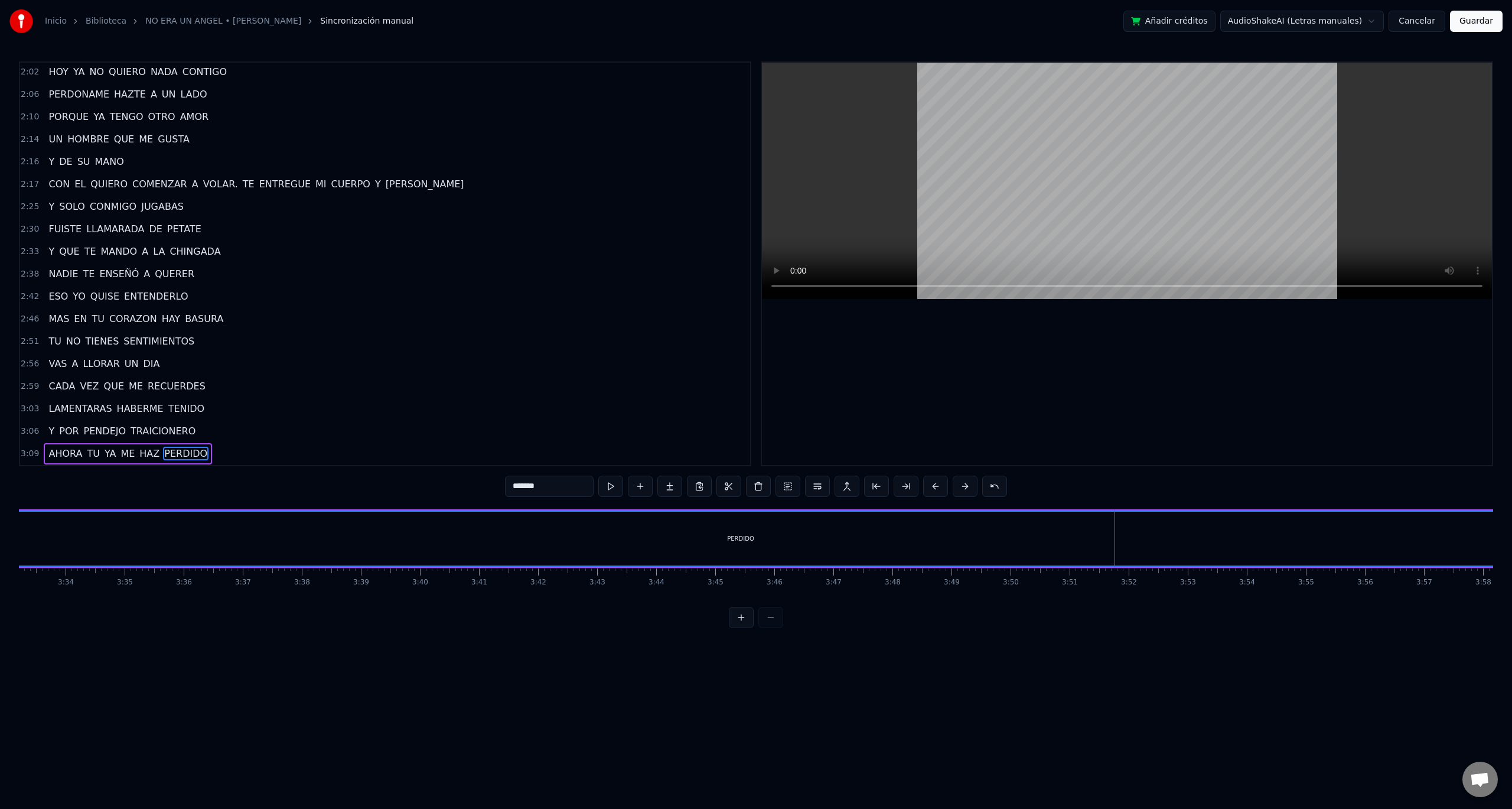
scroll to position [0, 12704]
click at [1405, 533] on div "PERDIDO" at bounding box center [631, 538] width 1549 height 56
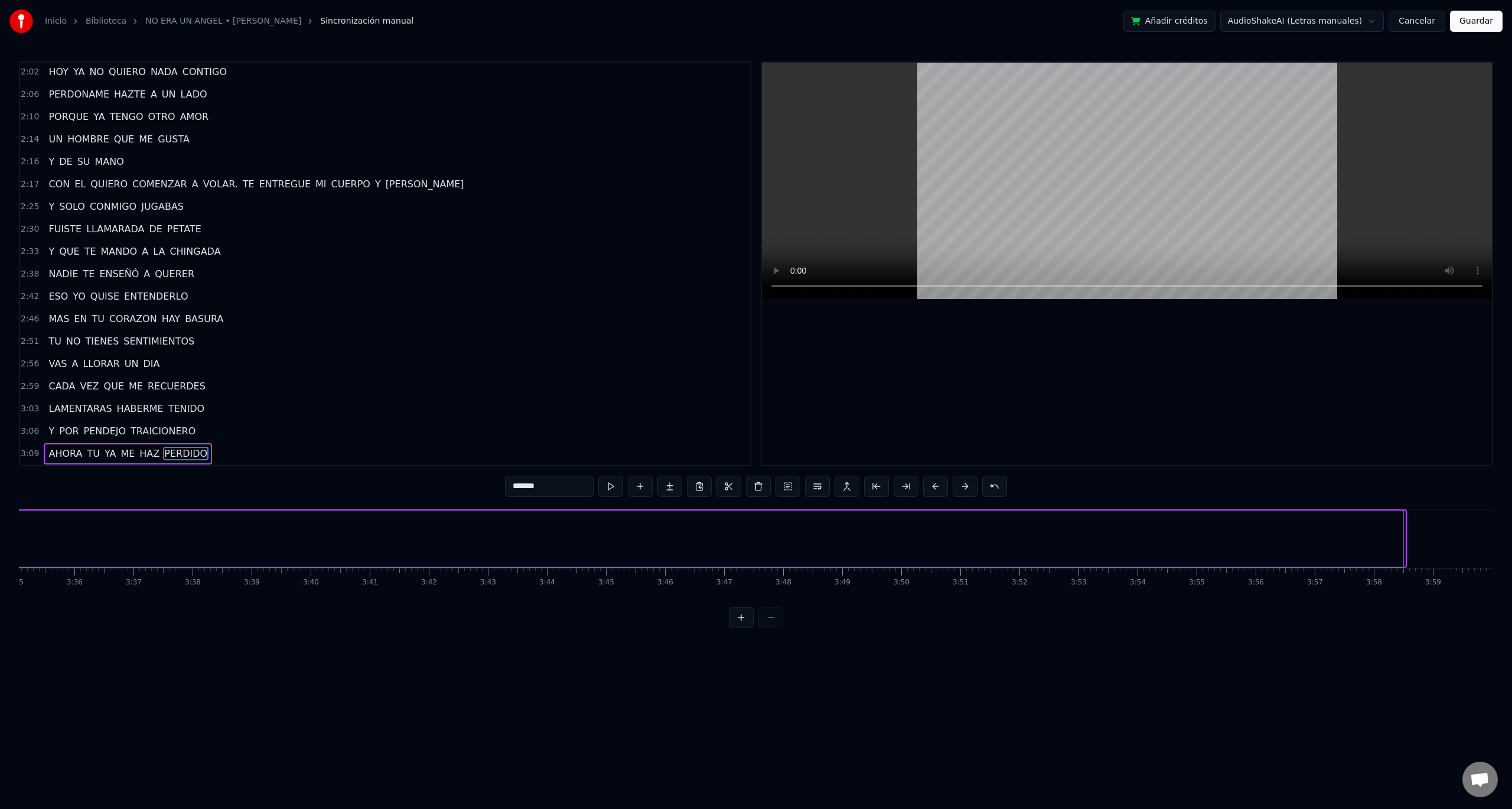
drag, startPoint x: 1403, startPoint y: 535, endPoint x: 15, endPoint y: 550, distance: 1388.1
click at [1, 553] on div "Inicio Biblioteca NO ERA UN ANGEL • [PERSON_NAME] Sincronización manual Añadir …" at bounding box center [756, 314] width 1512 height 628
click at [990, 533] on div "ME" at bounding box center [1057, 538] width 179 height 56
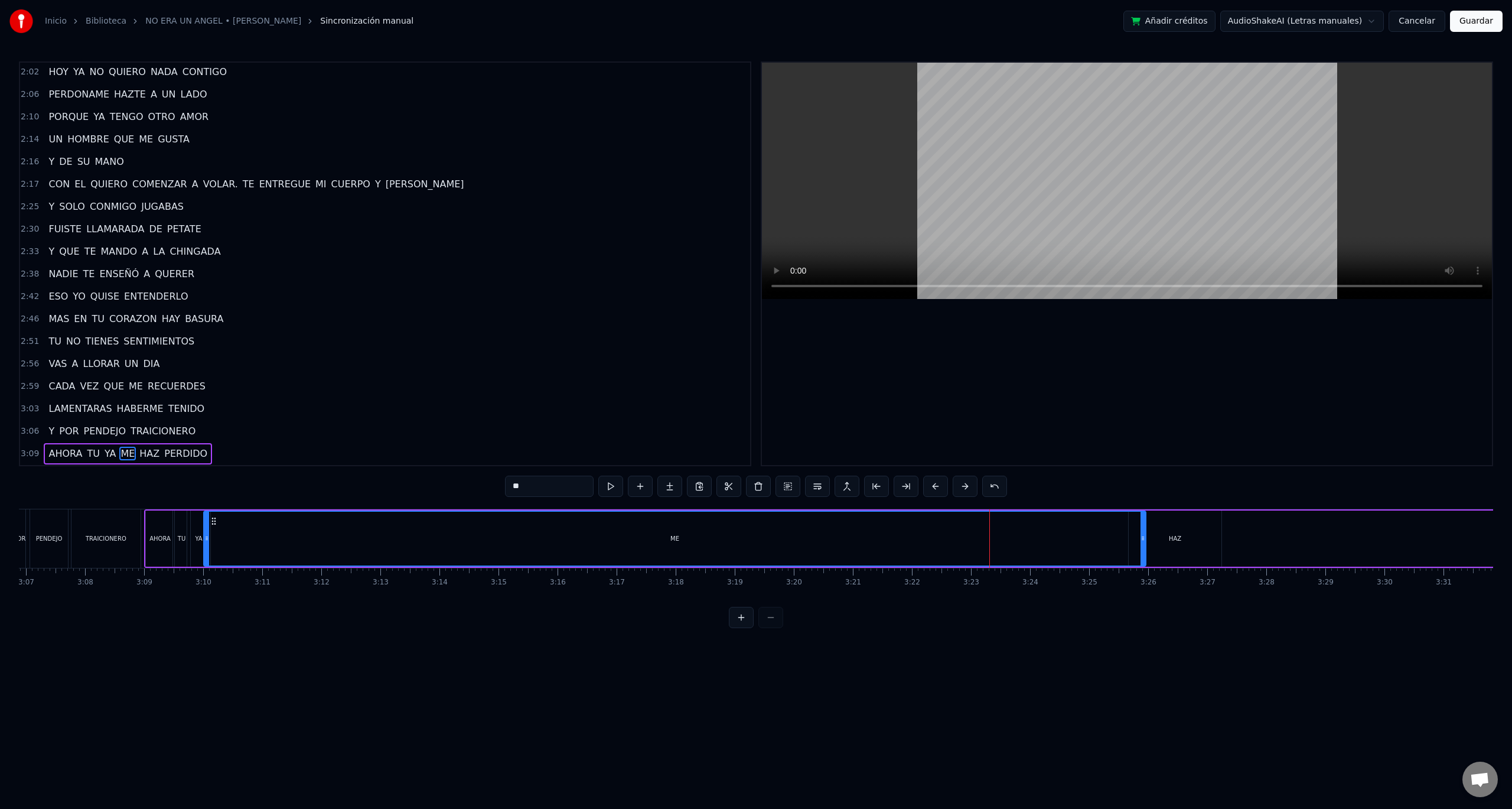
drag, startPoint x: 971, startPoint y: 532, endPoint x: 208, endPoint y: 543, distance: 763.1
click at [208, 543] on div at bounding box center [206, 538] width 4 height 54
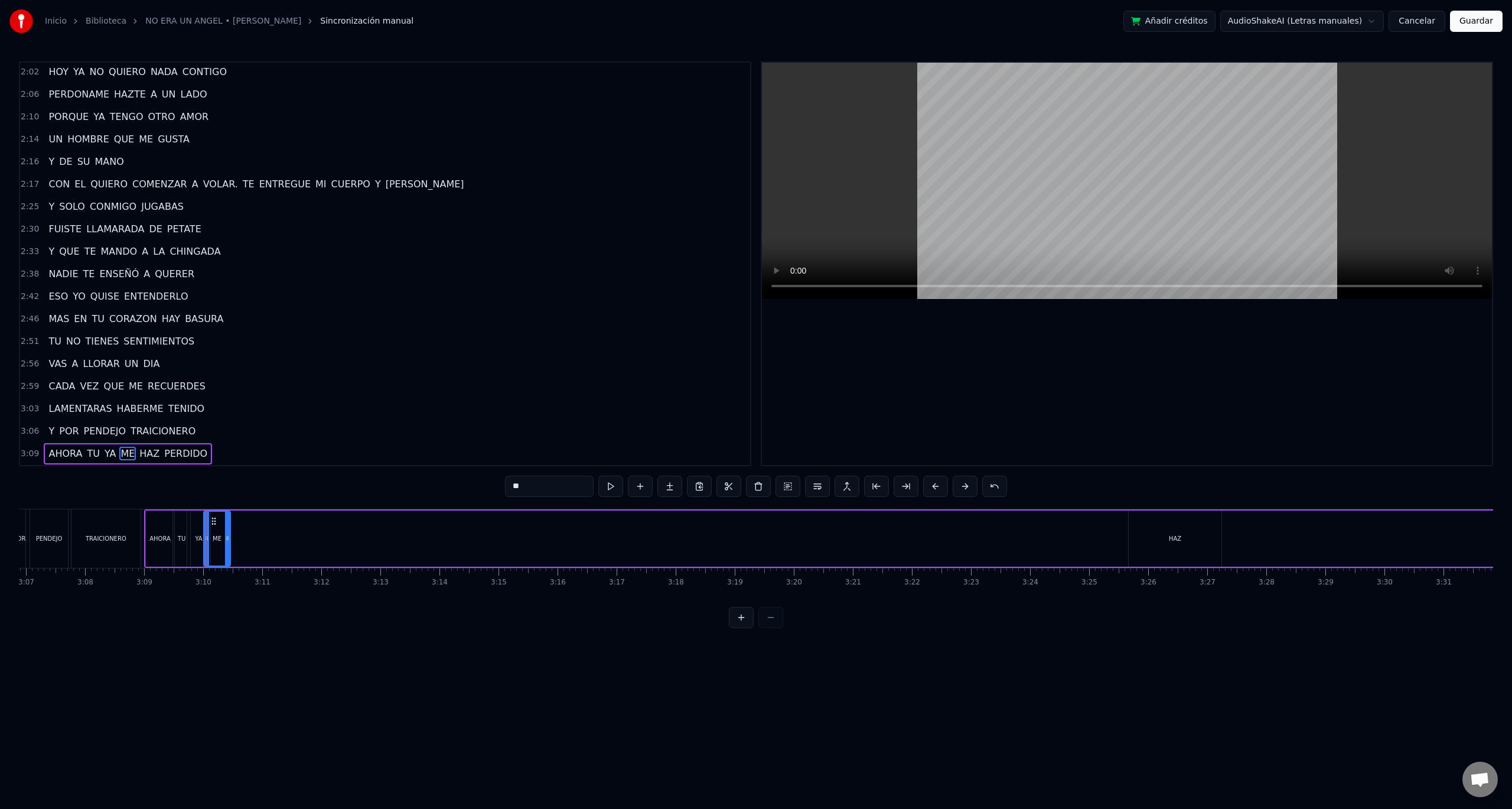
drag, startPoint x: 1143, startPoint y: 539, endPoint x: 227, endPoint y: 548, distance: 916.0
click at [227, 548] on div at bounding box center [227, 538] width 4 height 54
click at [168, 535] on div "AHORA" at bounding box center [160, 538] width 21 height 9
type input "*****"
click at [245, 531] on div "AHORA TU YA ME HAZ PERDIDO" at bounding box center [907, 538] width 1526 height 58
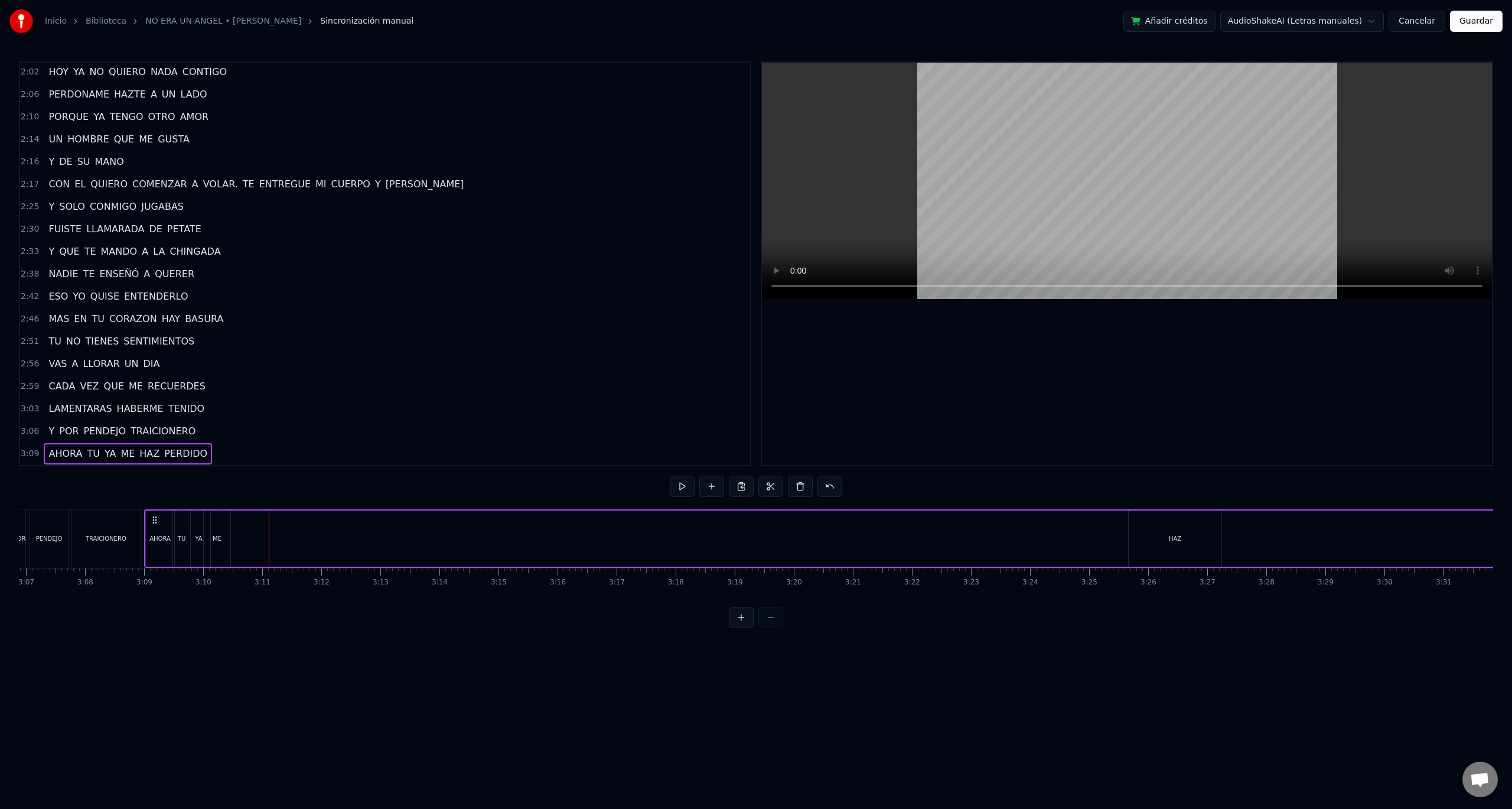
click at [223, 536] on div "ME" at bounding box center [217, 538] width 27 height 56
click at [1172, 538] on div "HAZ" at bounding box center [1175, 538] width 12 height 9
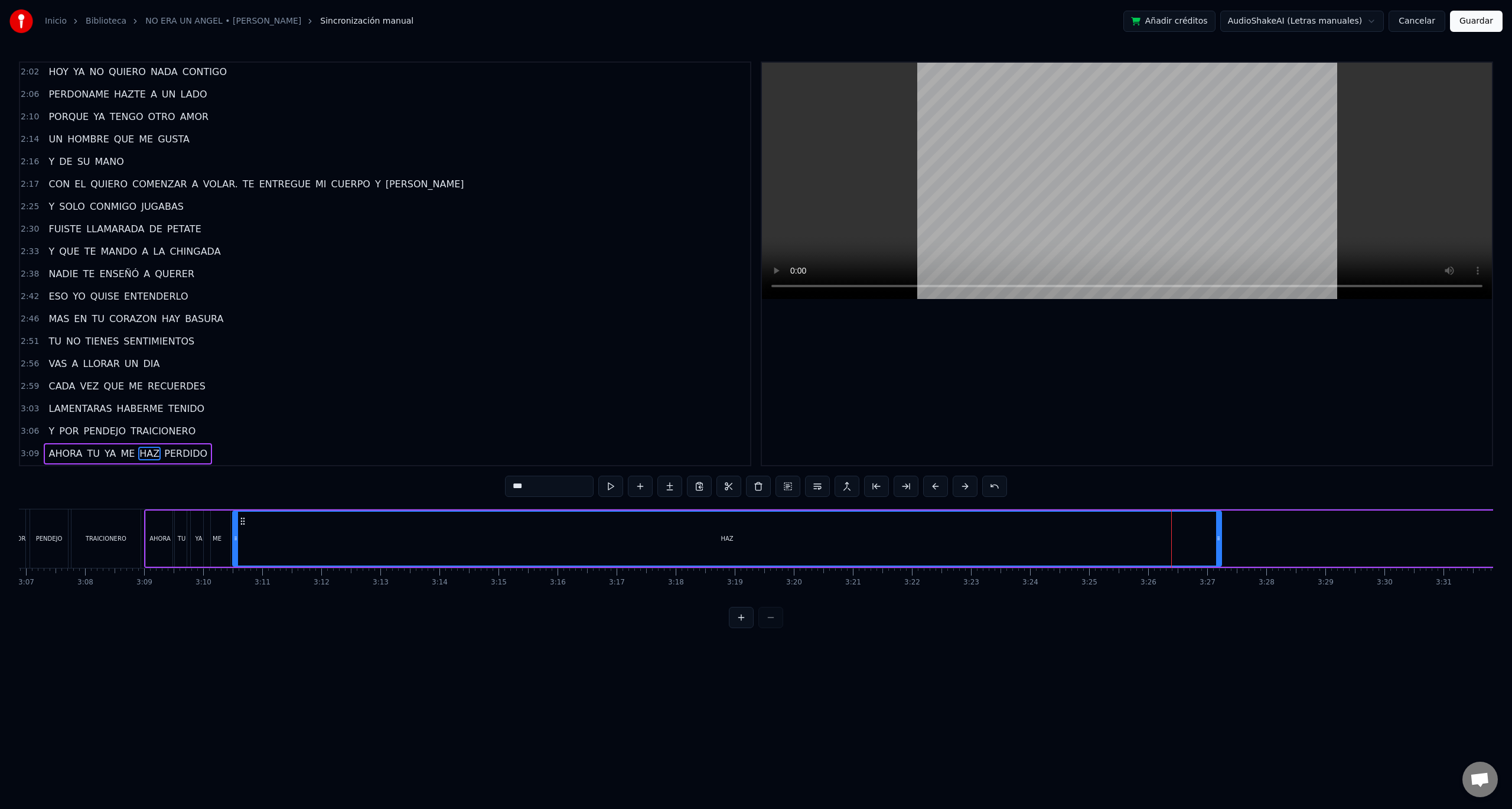
drag, startPoint x: 1131, startPoint y: 539, endPoint x: 235, endPoint y: 573, distance: 896.6
click at [235, 573] on div "SI AMARTE FUE MI PECADO [DEMOGRAPHIC_DATA] ME DARA LA CONDENA ERA HERMOSO TENER…" at bounding box center [756, 553] width 1475 height 88
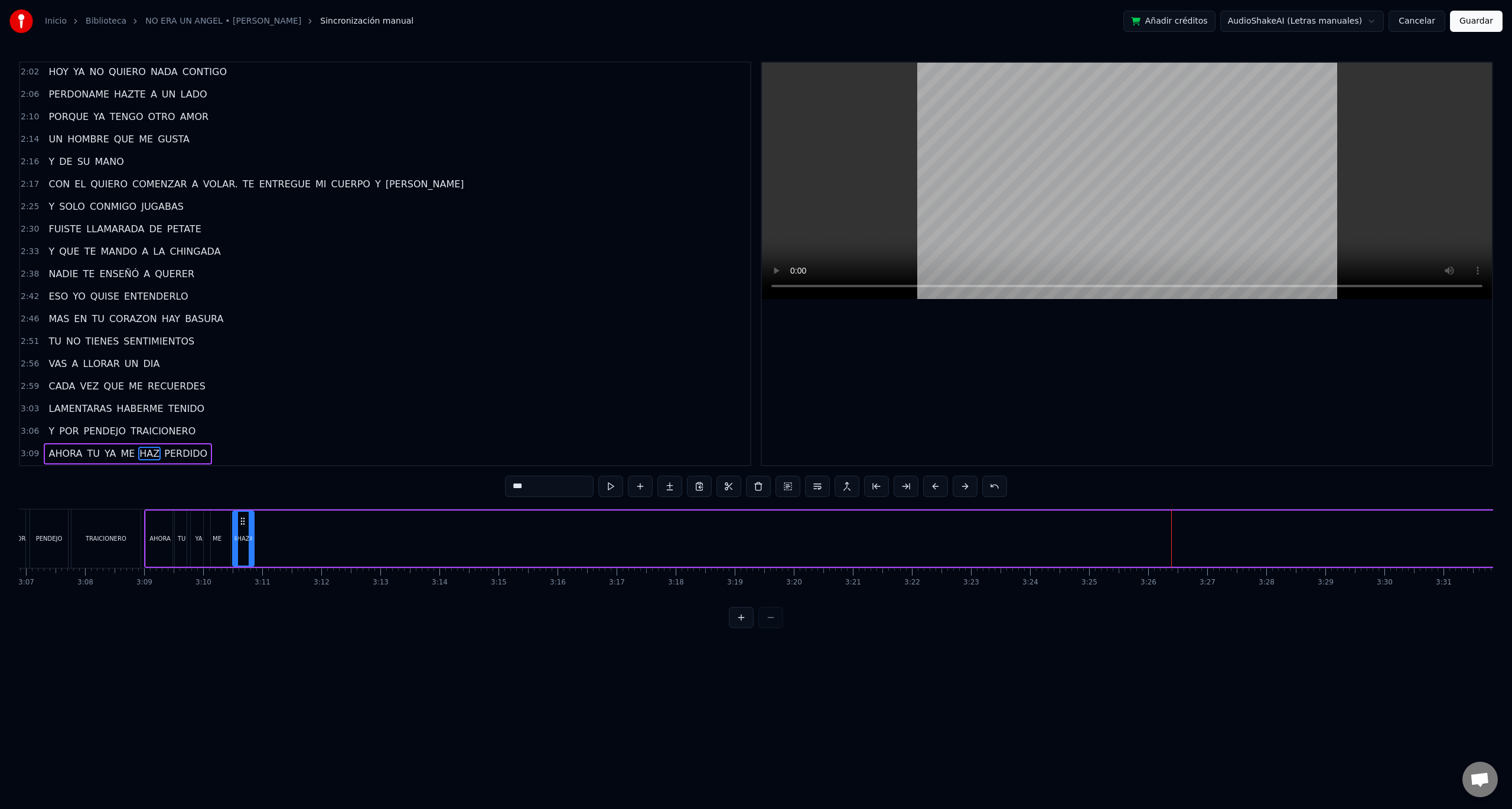
drag, startPoint x: 1218, startPoint y: 538, endPoint x: 249, endPoint y: 528, distance: 969.1
click at [249, 528] on div at bounding box center [250, 538] width 4 height 54
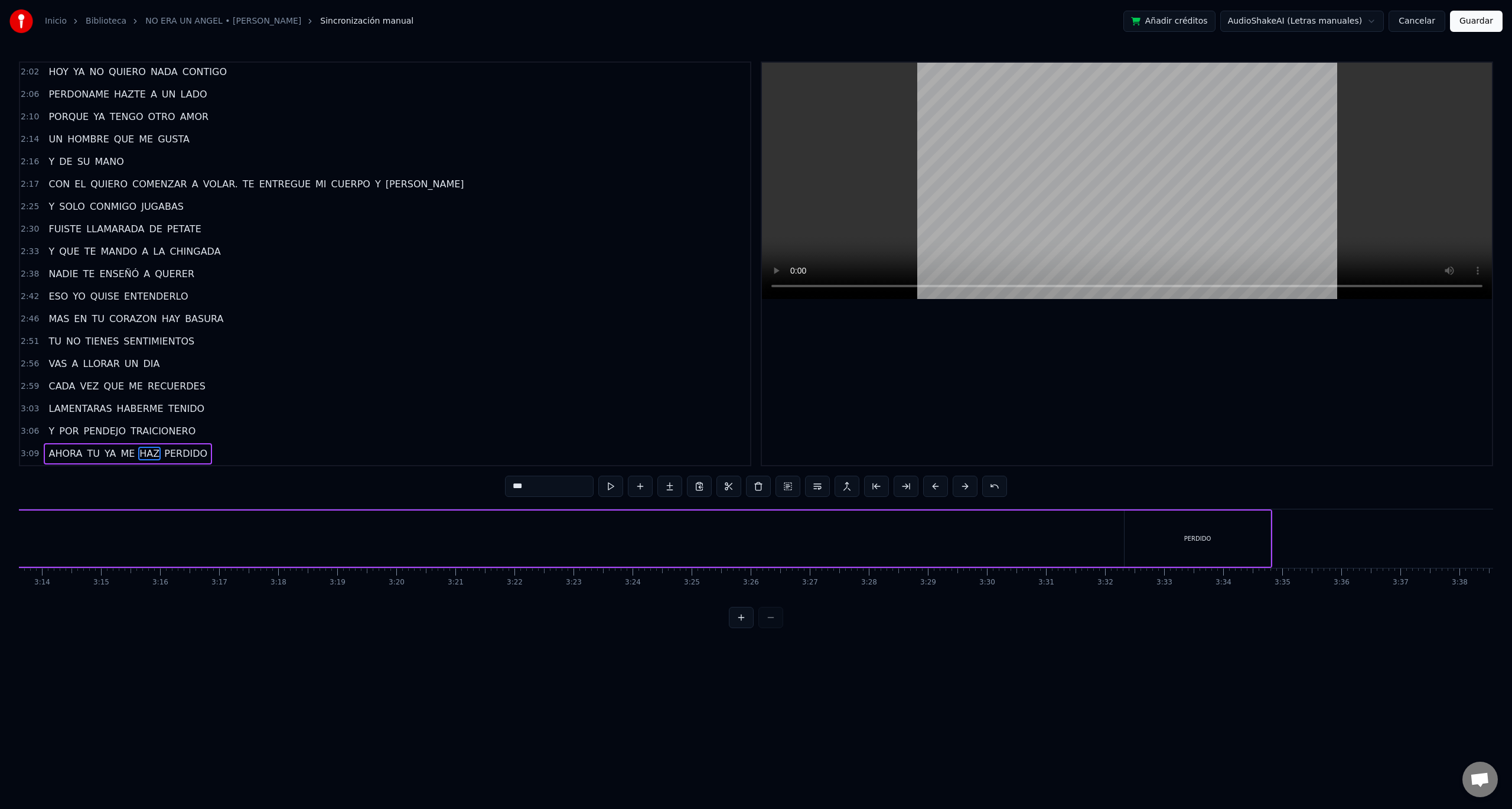
click at [1210, 543] on div "PERDIDO" at bounding box center [1197, 538] width 146 height 56
drag, startPoint x: 1195, startPoint y: 537, endPoint x: 1143, endPoint y: 533, distance: 52.2
click at [1129, 536] on div "PERDIDO" at bounding box center [1198, 538] width 145 height 54
drag, startPoint x: 1136, startPoint y: 521, endPoint x: 164, endPoint y: 571, distance: 973.3
click at [135, 576] on div "SI AMARTE FUE MI PECADO [DEMOGRAPHIC_DATA] ME DARA LA CONDENA ERA HERMOSO TENER…" at bounding box center [756, 553] width 1475 height 88
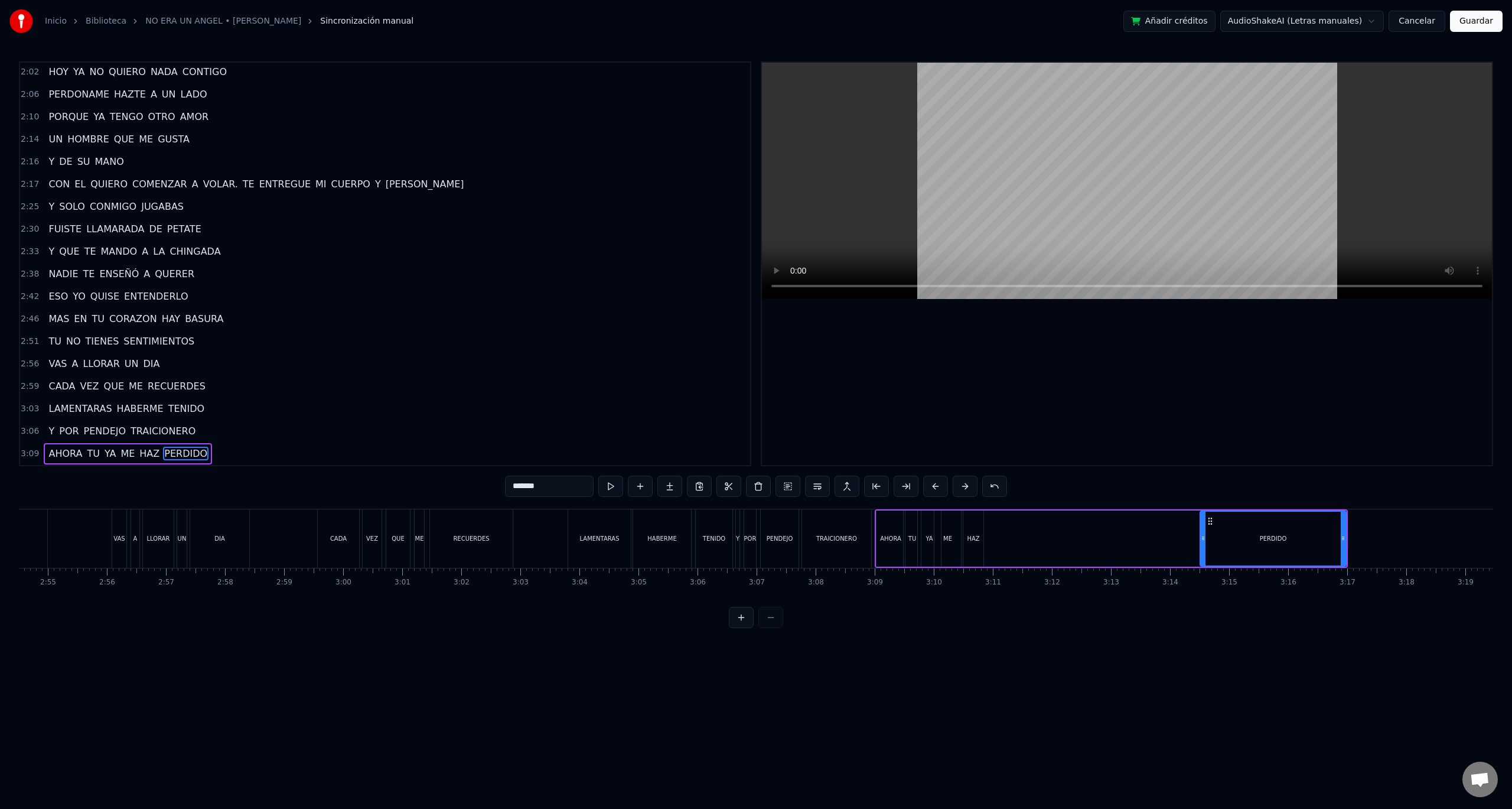
scroll to position [0, 10465]
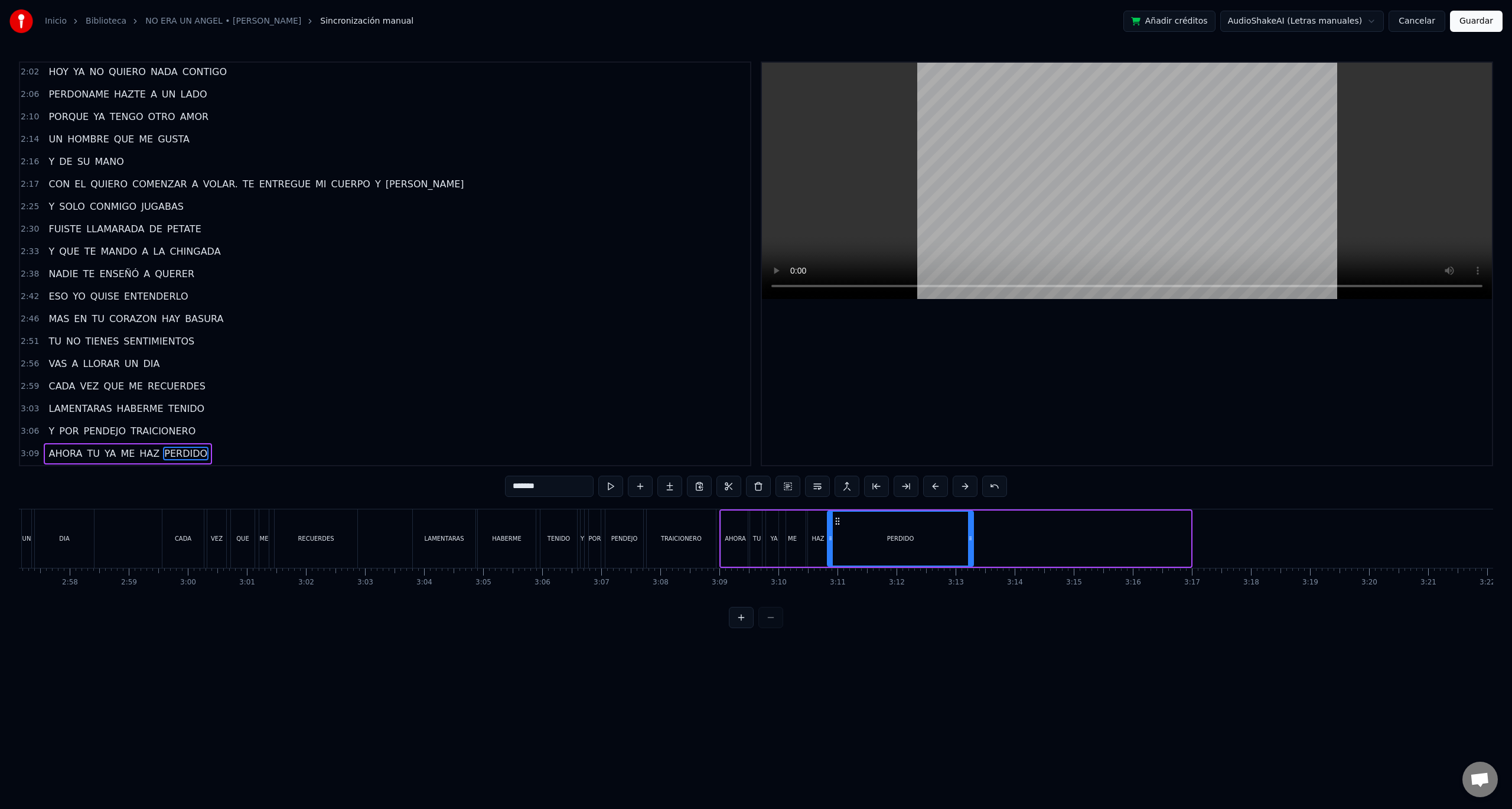
drag, startPoint x: 1055, startPoint y: 523, endPoint x: 836, endPoint y: 526, distance: 219.0
click at [836, 526] on div "PERDIDO" at bounding box center [901, 538] width 145 height 54
drag, startPoint x: 970, startPoint y: 535, endPoint x: 874, endPoint y: 537, distance: 96.0
click at [874, 537] on icon at bounding box center [873, 538] width 4 height 10
click at [686, 540] on div "TRAICIONERO" at bounding box center [682, 538] width 41 height 9
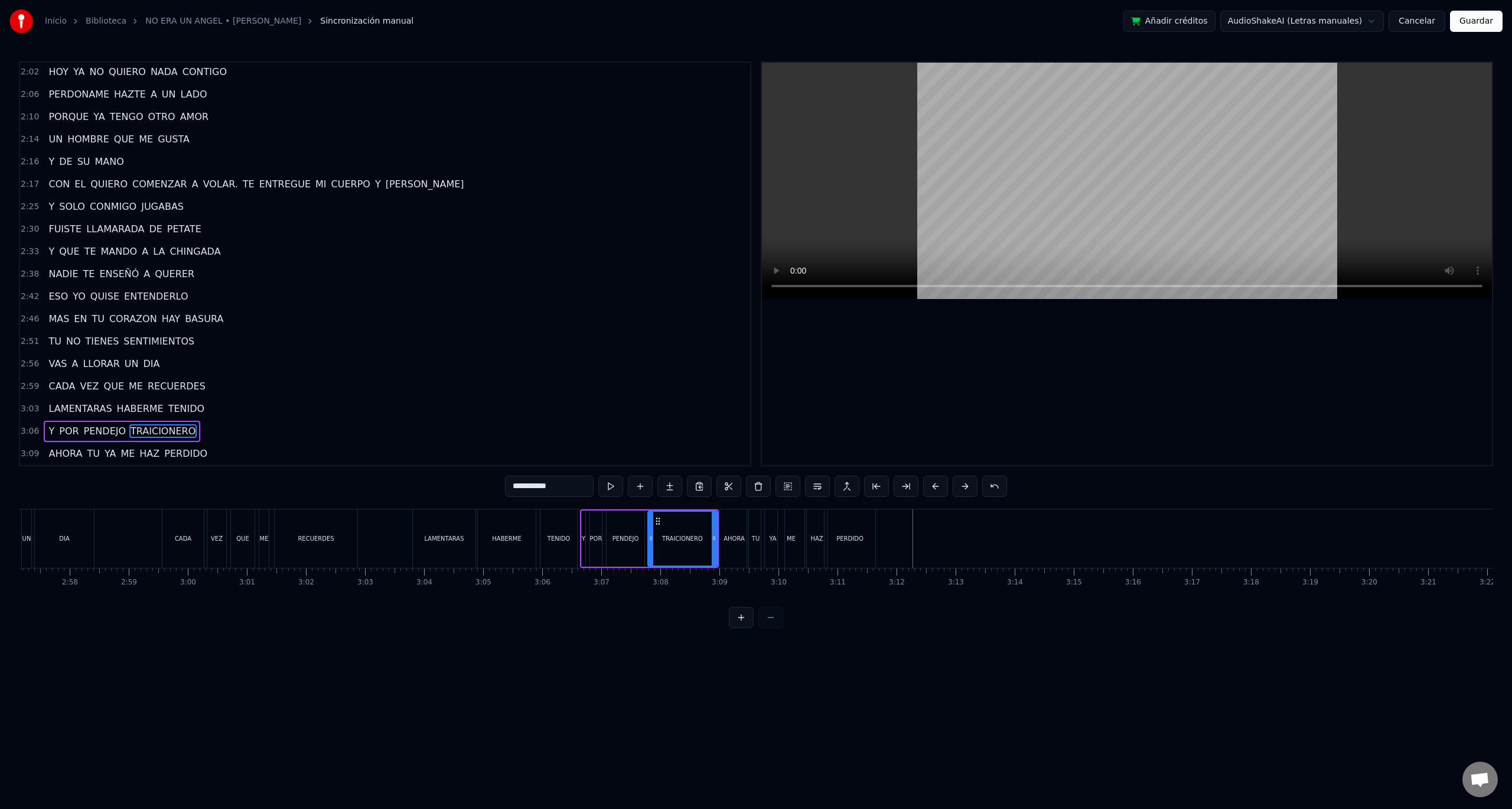
click at [773, 545] on div "YA" at bounding box center [773, 538] width 23 height 58
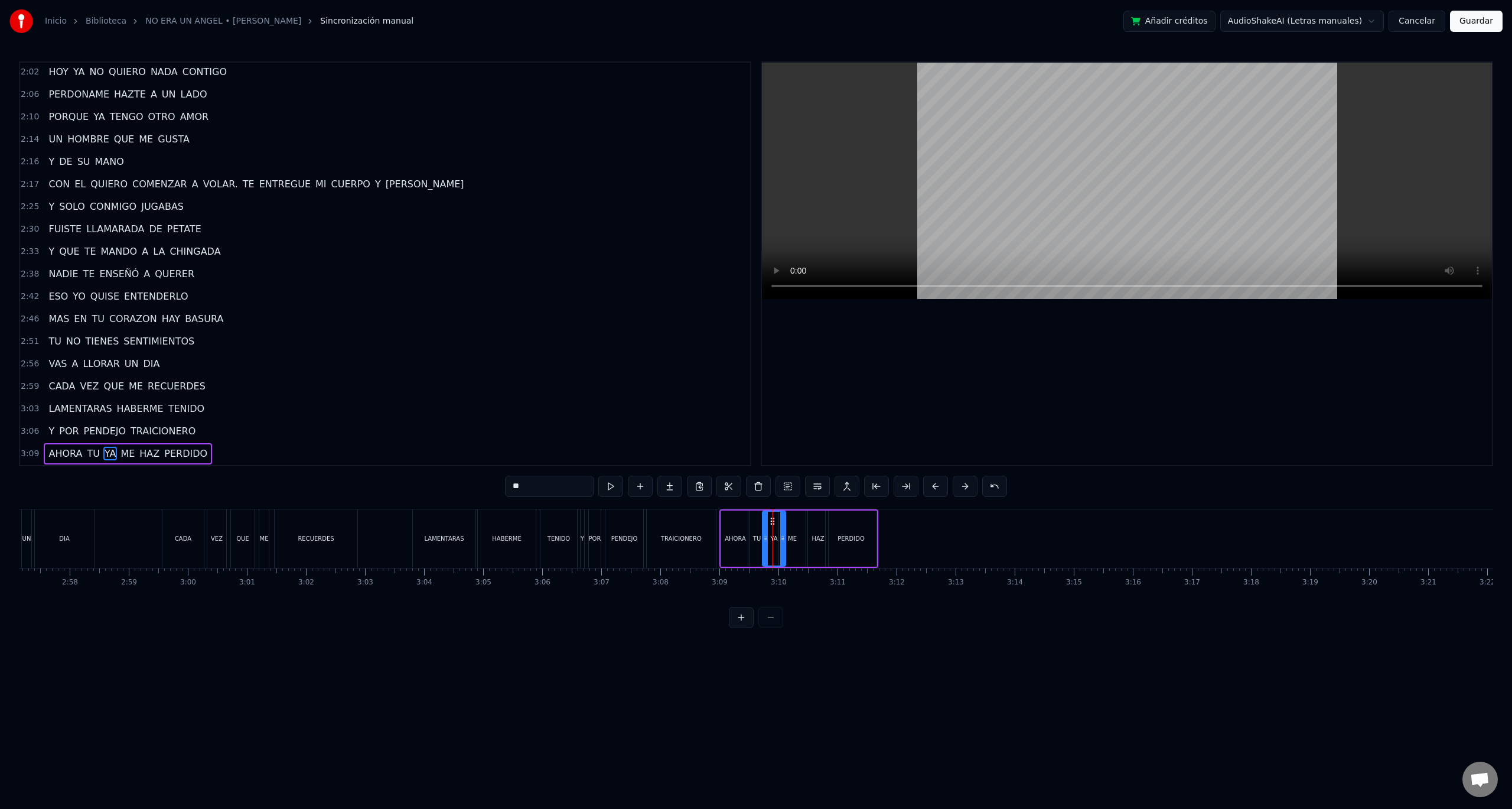
click at [739, 626] on button at bounding box center [741, 617] width 25 height 21
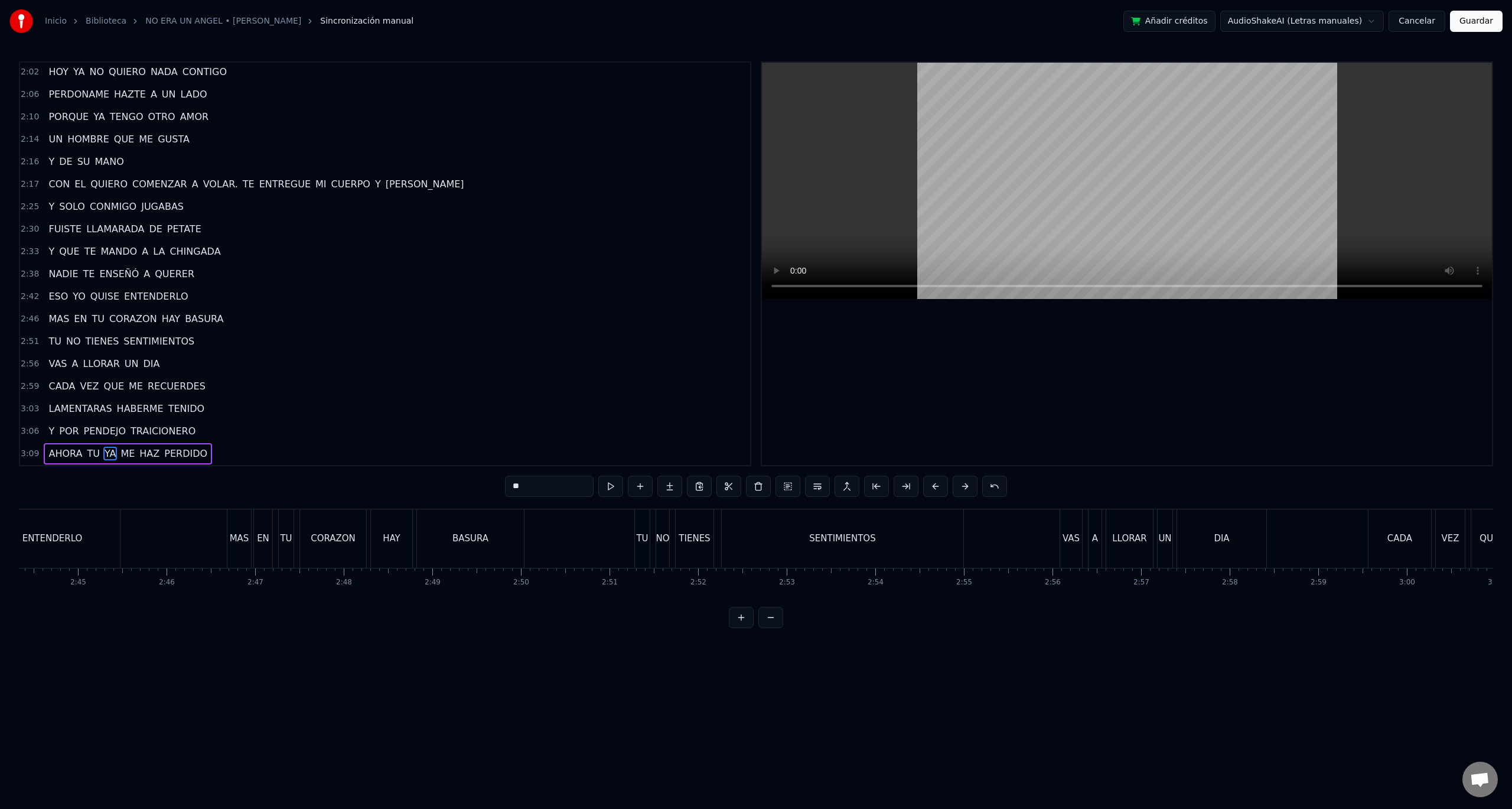
click at [739, 626] on button at bounding box center [741, 617] width 25 height 21
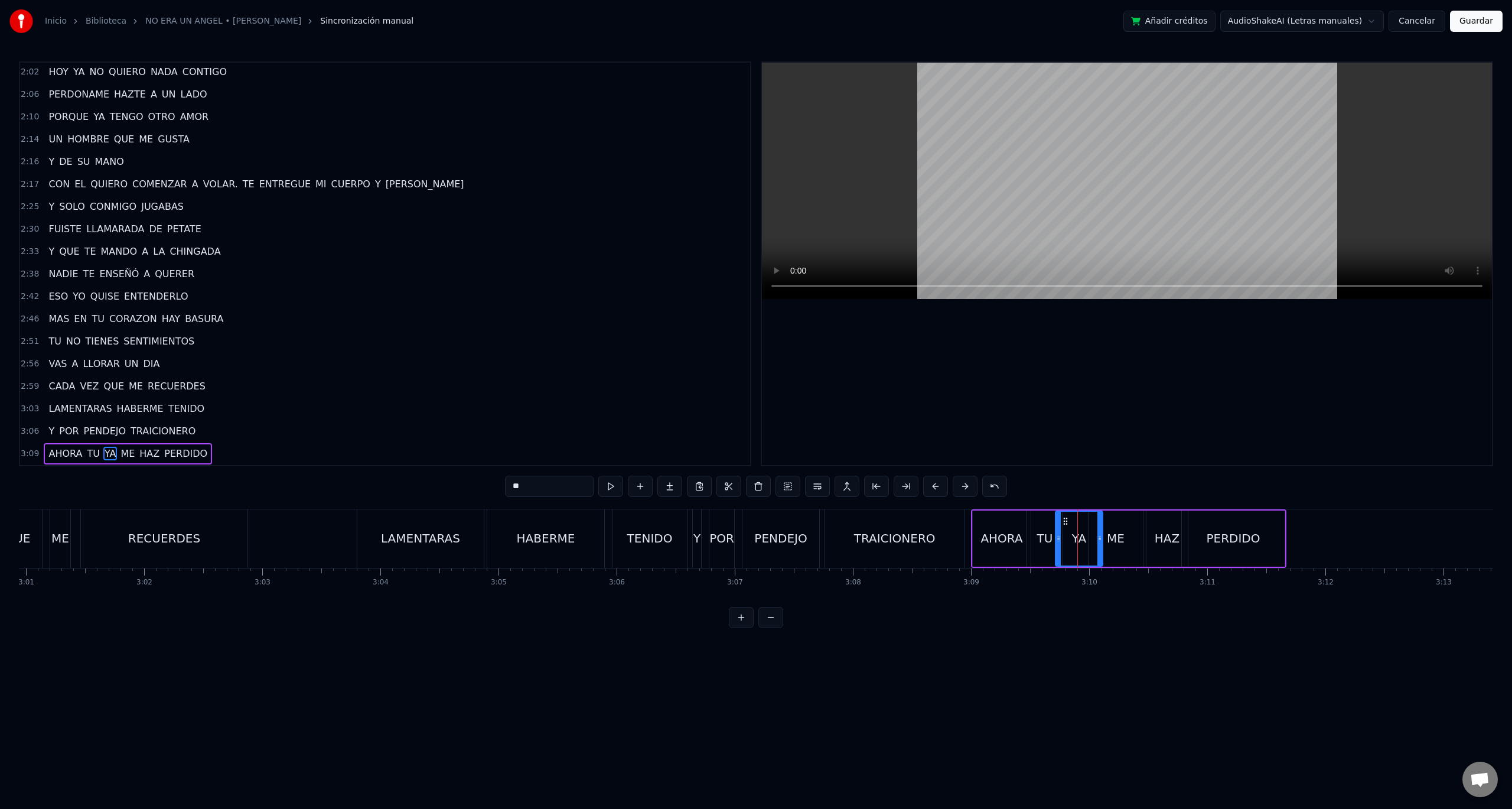
scroll to position [0, 21538]
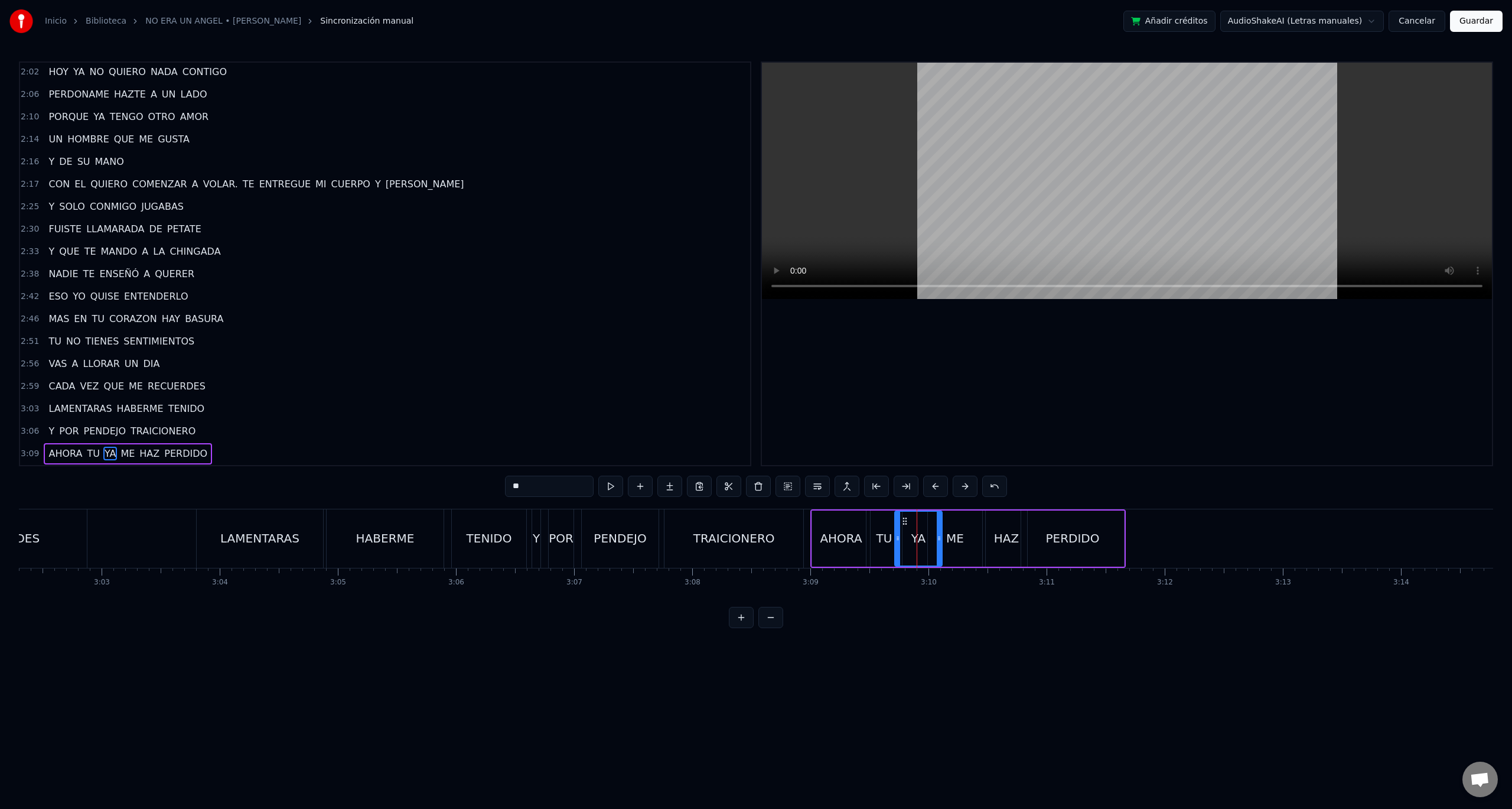
click at [761, 540] on div "TRAICIONERO" at bounding box center [734, 538] width 81 height 18
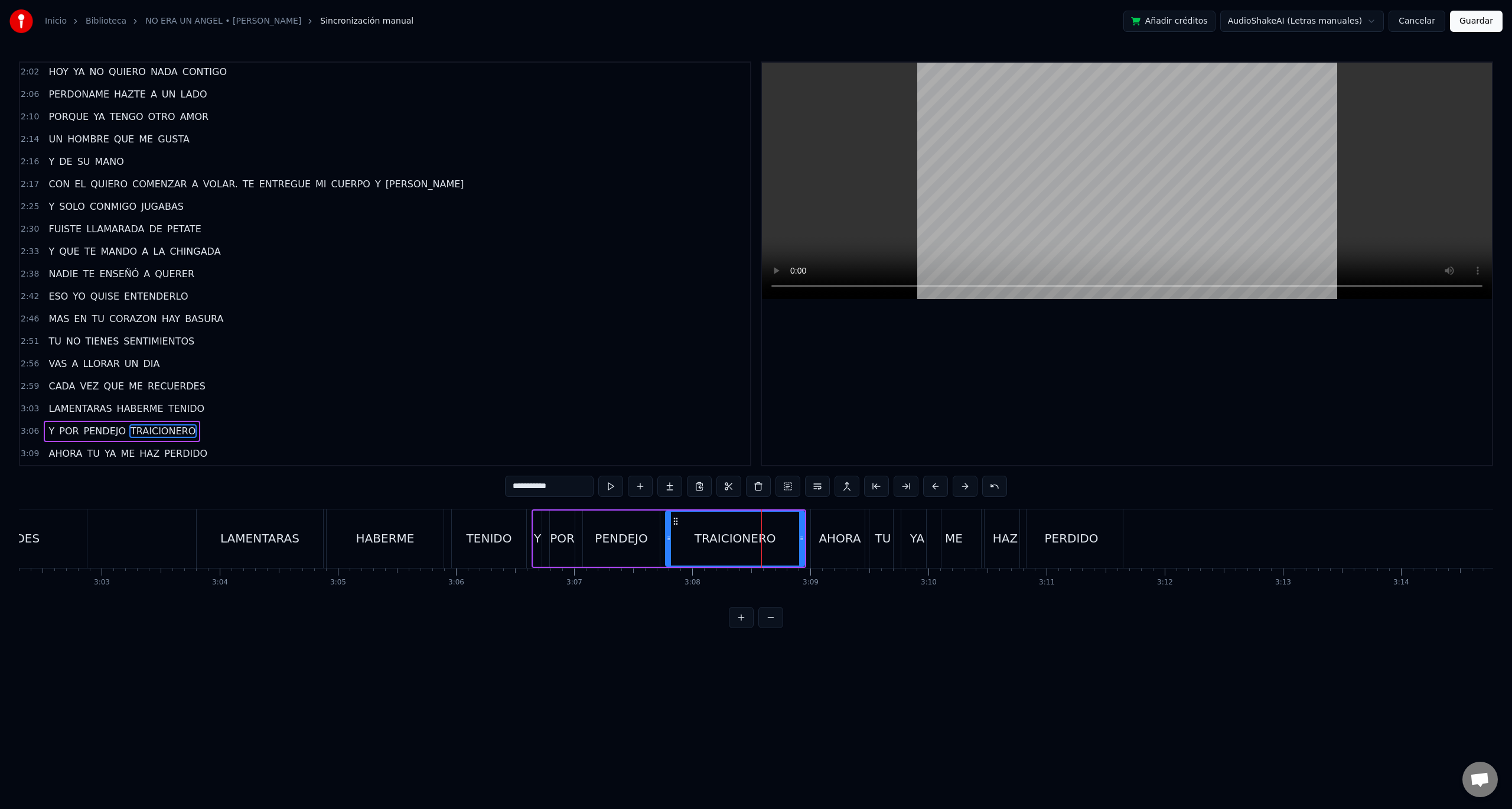
click at [574, 534] on div "POR" at bounding box center [562, 538] width 25 height 18
click at [719, 534] on div "TRAICIONERO" at bounding box center [736, 538] width 81 height 18
click at [830, 531] on div "AHORA" at bounding box center [839, 538] width 42 height 18
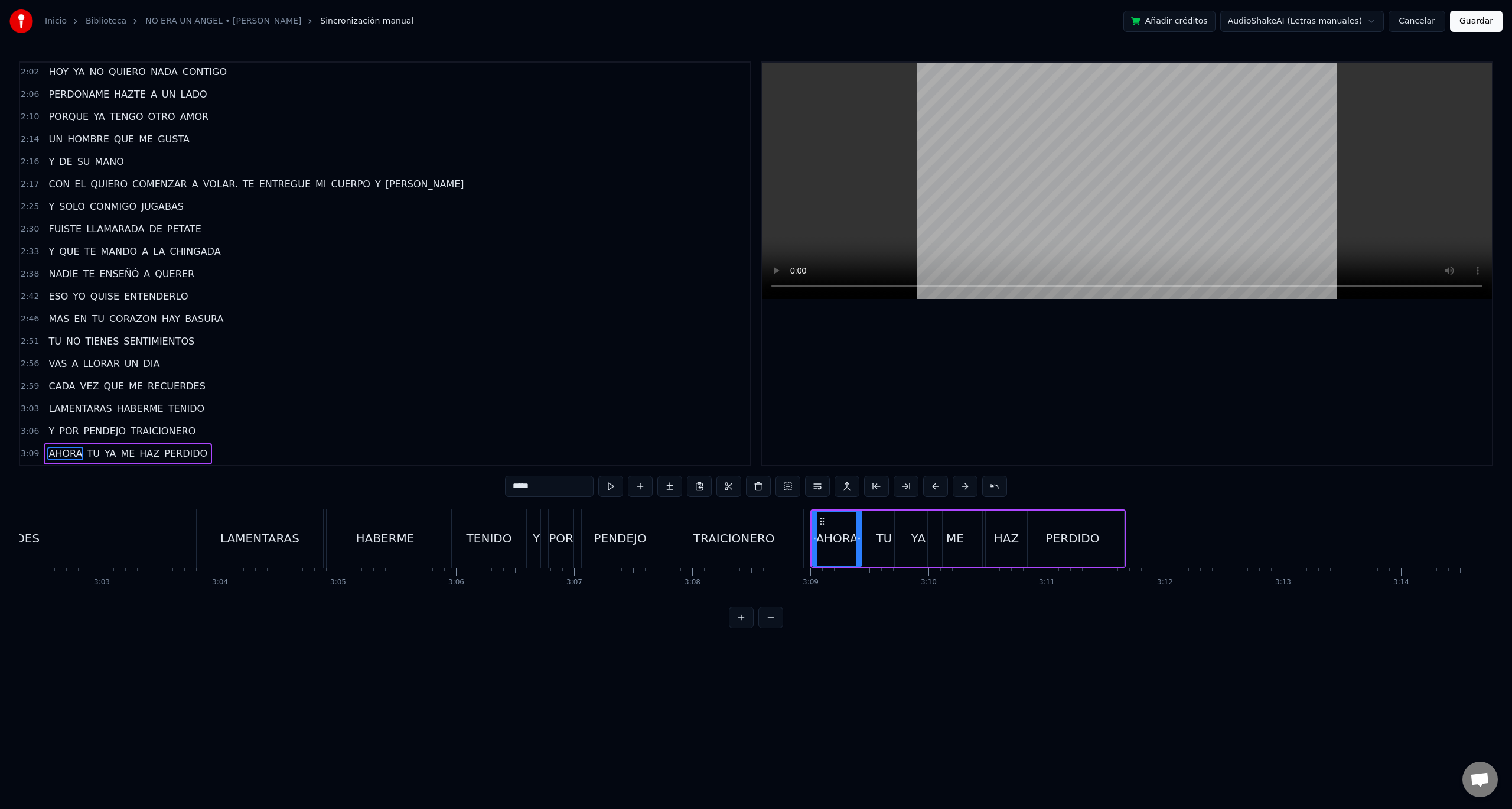
drag, startPoint x: 867, startPoint y: 535, endPoint x: 859, endPoint y: 532, distance: 8.5
click at [859, 532] on div at bounding box center [859, 538] width 4 height 54
drag, startPoint x: 867, startPoint y: 533, endPoint x: 874, endPoint y: 535, distance: 7.3
click at [868, 533] on div "TU" at bounding box center [884, 538] width 35 height 56
click at [864, 535] on icon at bounding box center [866, 538] width 4 height 10
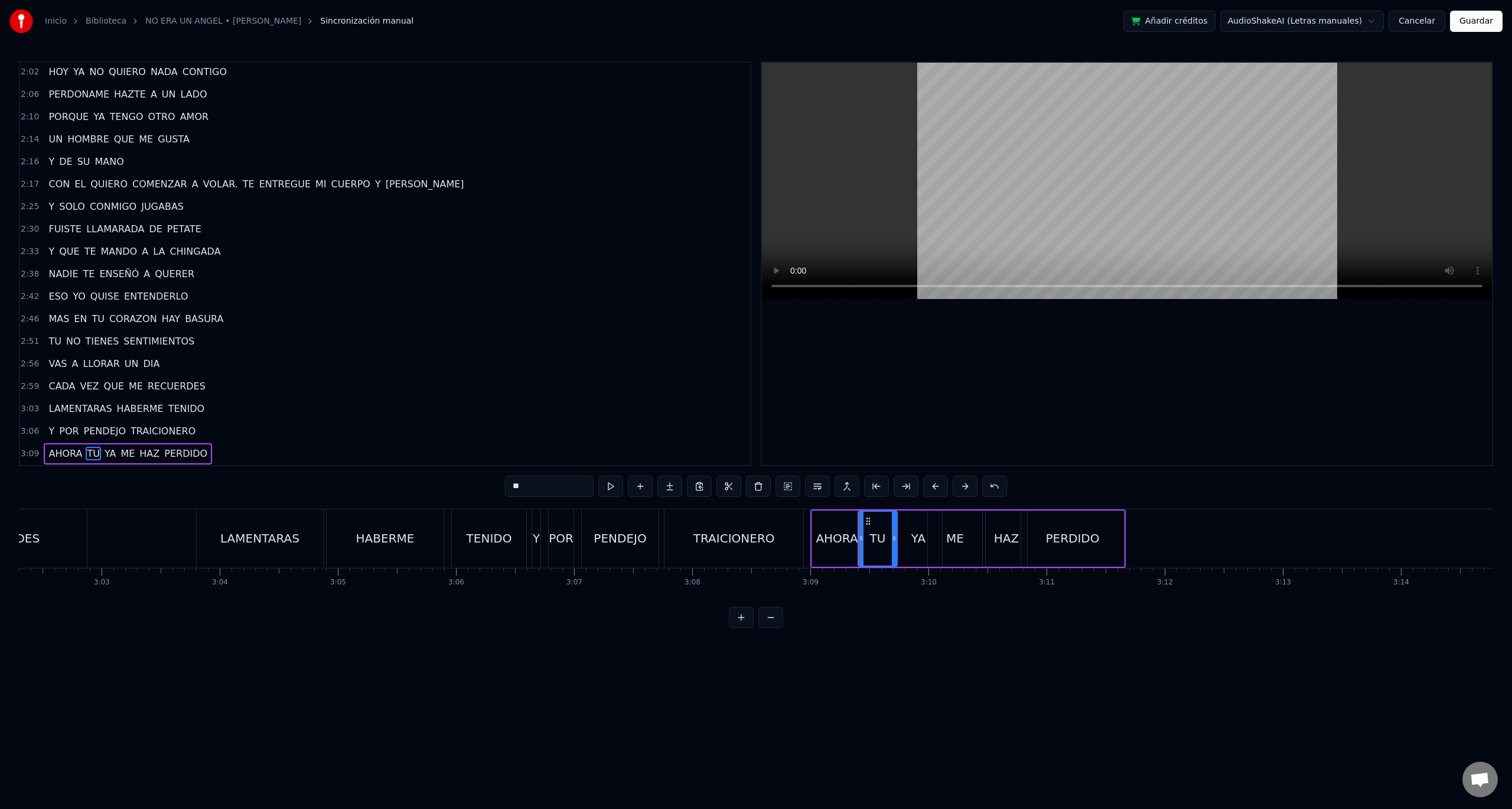
click at [892, 533] on icon at bounding box center [894, 538] width 4 height 10
click at [918, 542] on div "YA" at bounding box center [919, 538] width 14 height 18
drag, startPoint x: 941, startPoint y: 536, endPoint x: 930, endPoint y: 536, distance: 11.0
click at [930, 536] on icon at bounding box center [930, 538] width 4 height 10
click at [960, 537] on div "ME" at bounding box center [955, 538] width 18 height 18
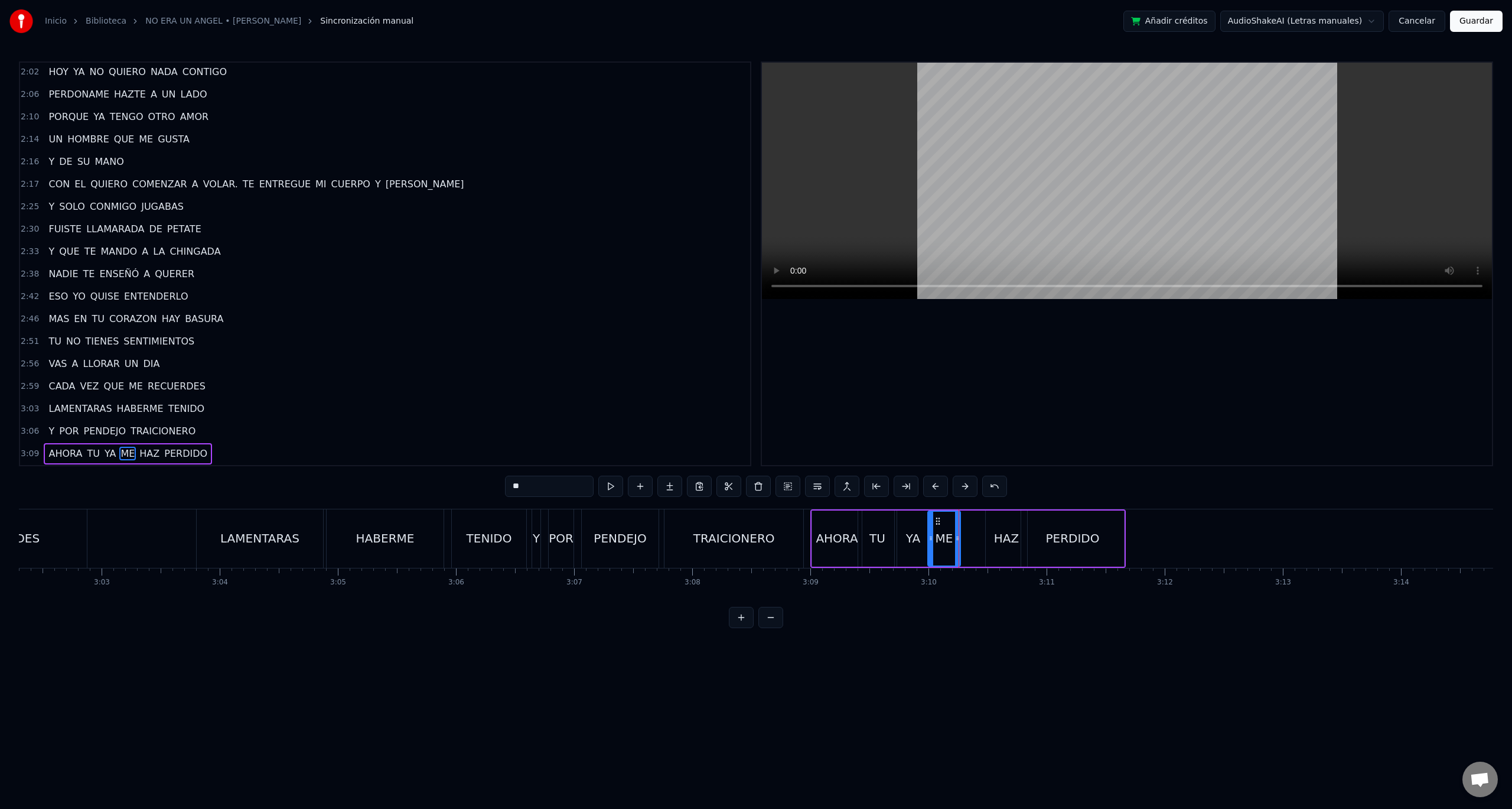
drag, startPoint x: 980, startPoint y: 538, endPoint x: 958, endPoint y: 539, distance: 22.0
click at [958, 539] on icon at bounding box center [957, 538] width 4 height 10
click at [990, 537] on div "HAZ" at bounding box center [1006, 538] width 42 height 56
drag, startPoint x: 989, startPoint y: 537, endPoint x: 959, endPoint y: 537, distance: 30.0
click at [959, 537] on icon at bounding box center [958, 538] width 4 height 10
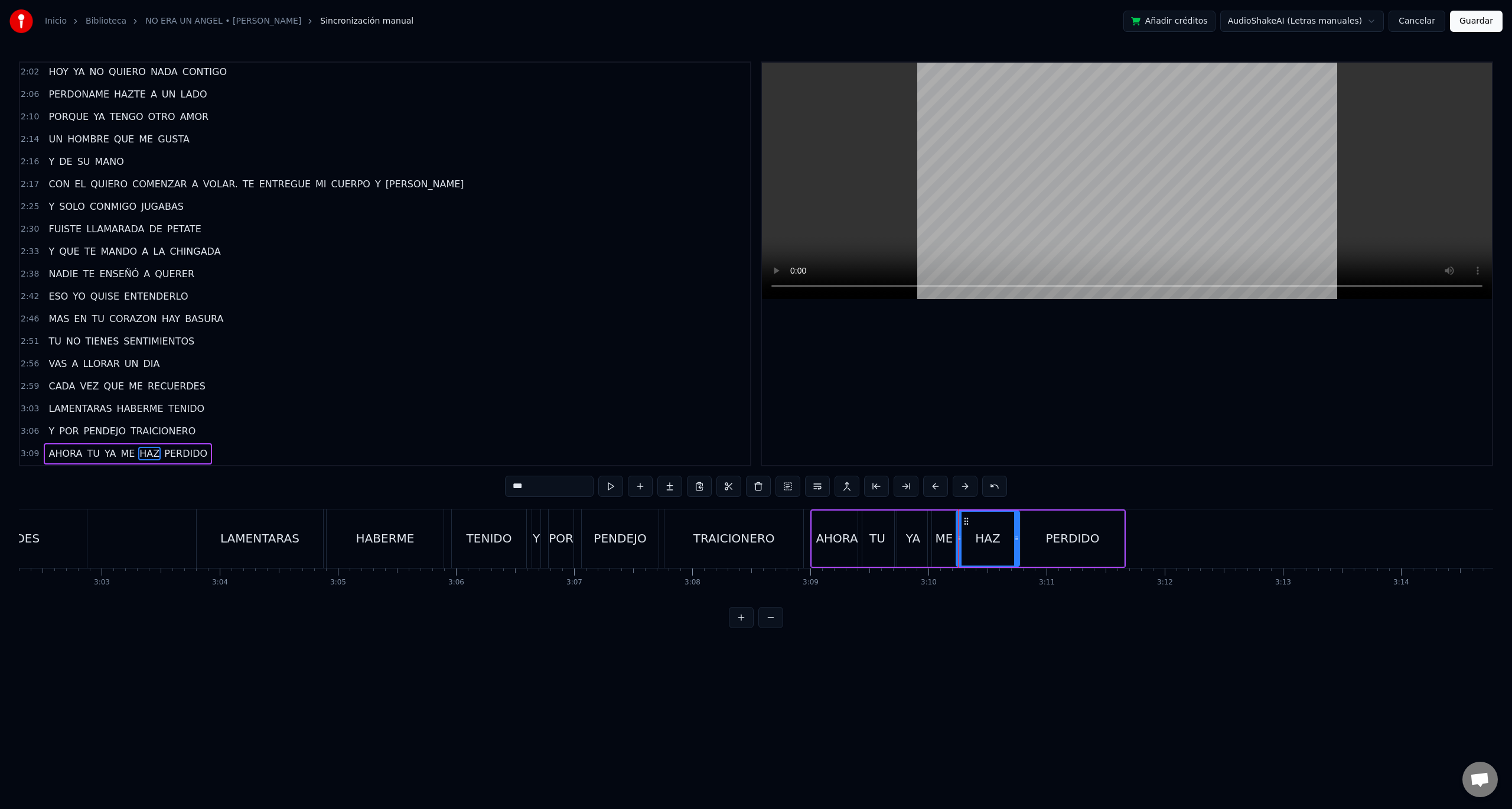
drag, startPoint x: 1024, startPoint y: 535, endPoint x: 1016, endPoint y: 537, distance: 8.2
click at [1016, 537] on icon at bounding box center [1016, 538] width 4 height 10
click at [1043, 537] on div "PERDIDO" at bounding box center [1073, 538] width 103 height 56
type input "*******"
click at [1020, 538] on icon at bounding box center [1021, 538] width 4 height 10
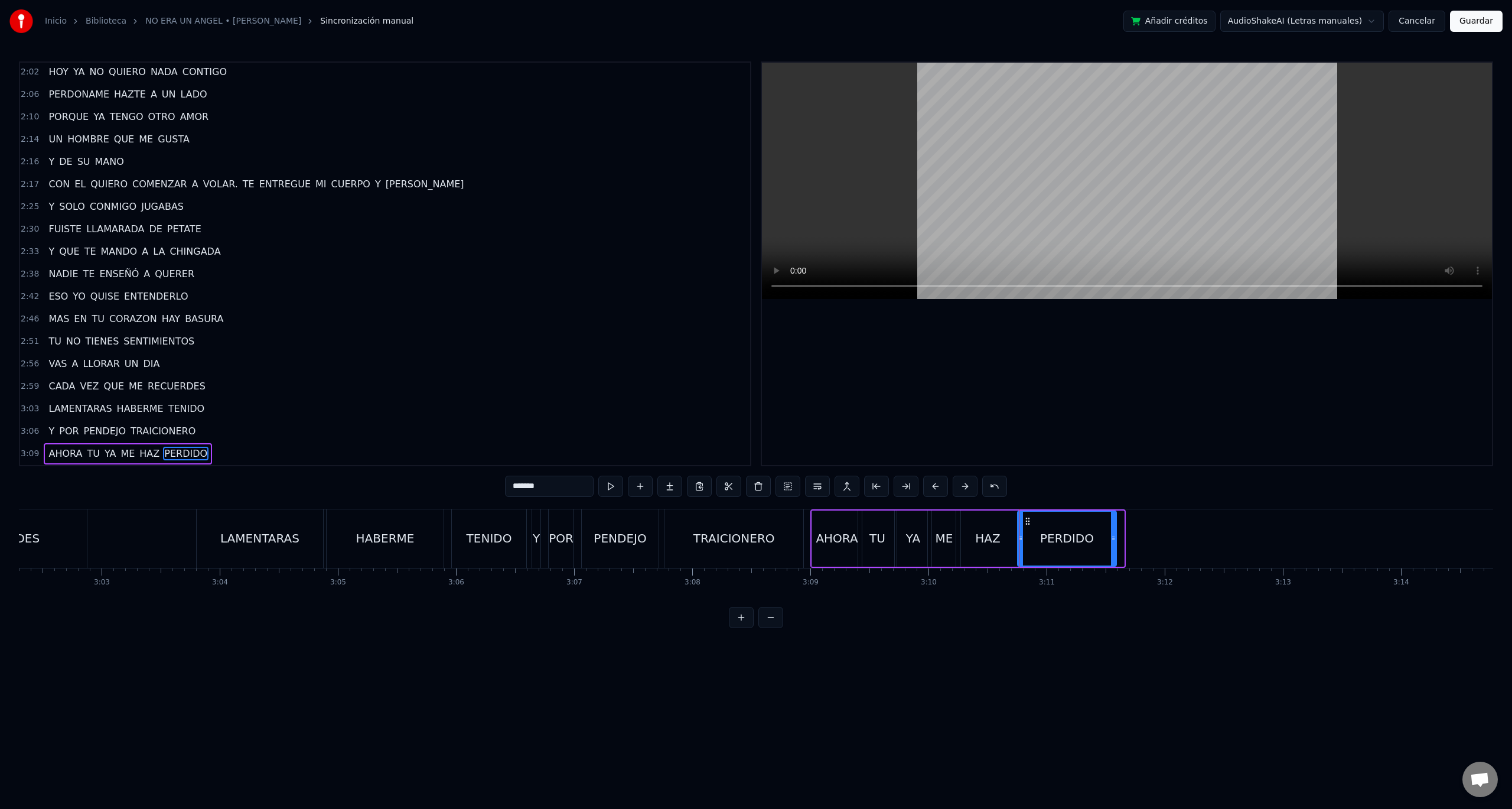
drag, startPoint x: 1120, startPoint y: 542, endPoint x: 1113, endPoint y: 539, distance: 7.6
click at [1113, 539] on icon at bounding box center [1113, 538] width 4 height 10
click at [324, 549] on div "LAMENTARAS HABERME TENIDO" at bounding box center [363, 538] width 333 height 58
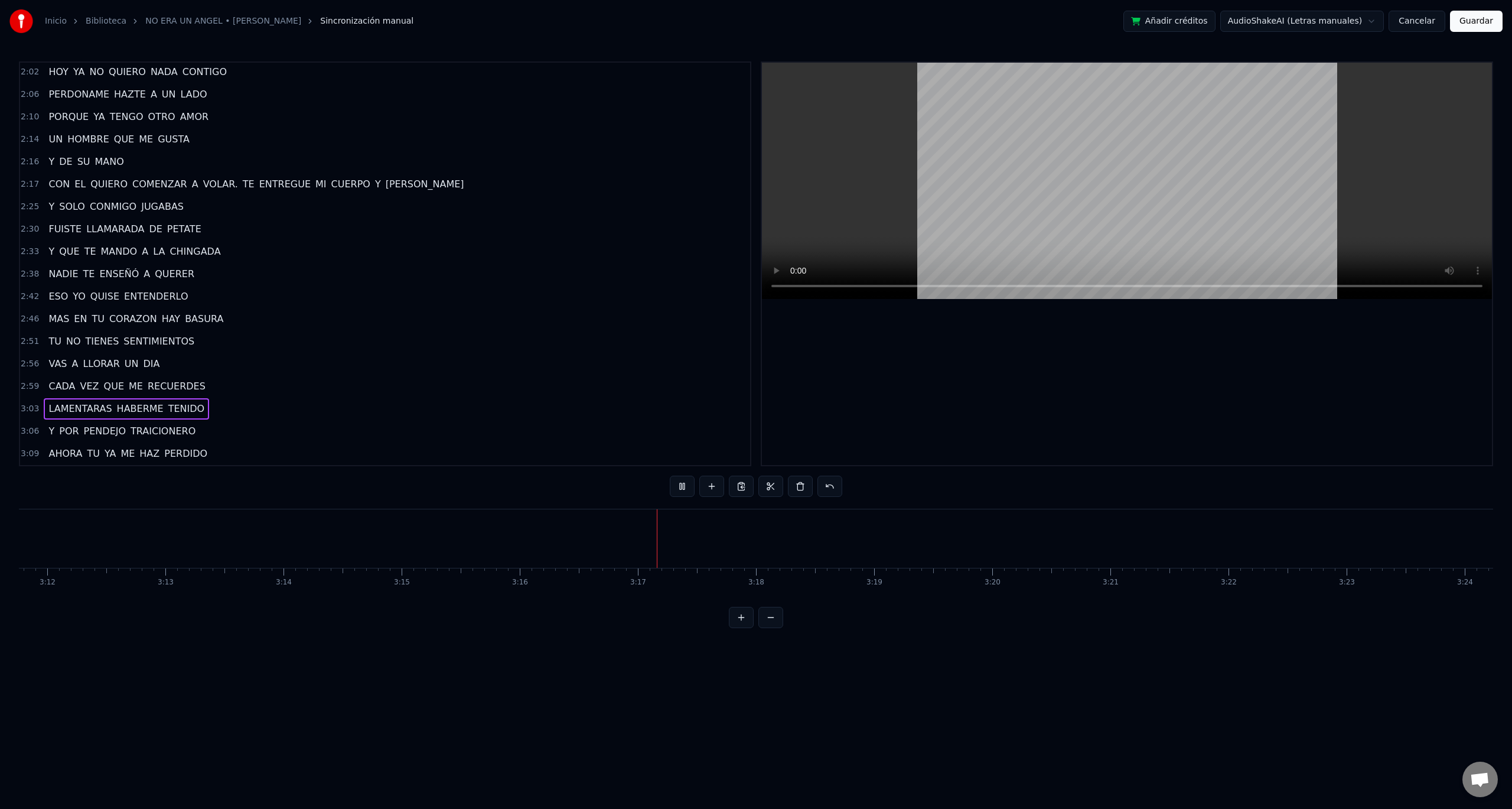
scroll to position [0, 22298]
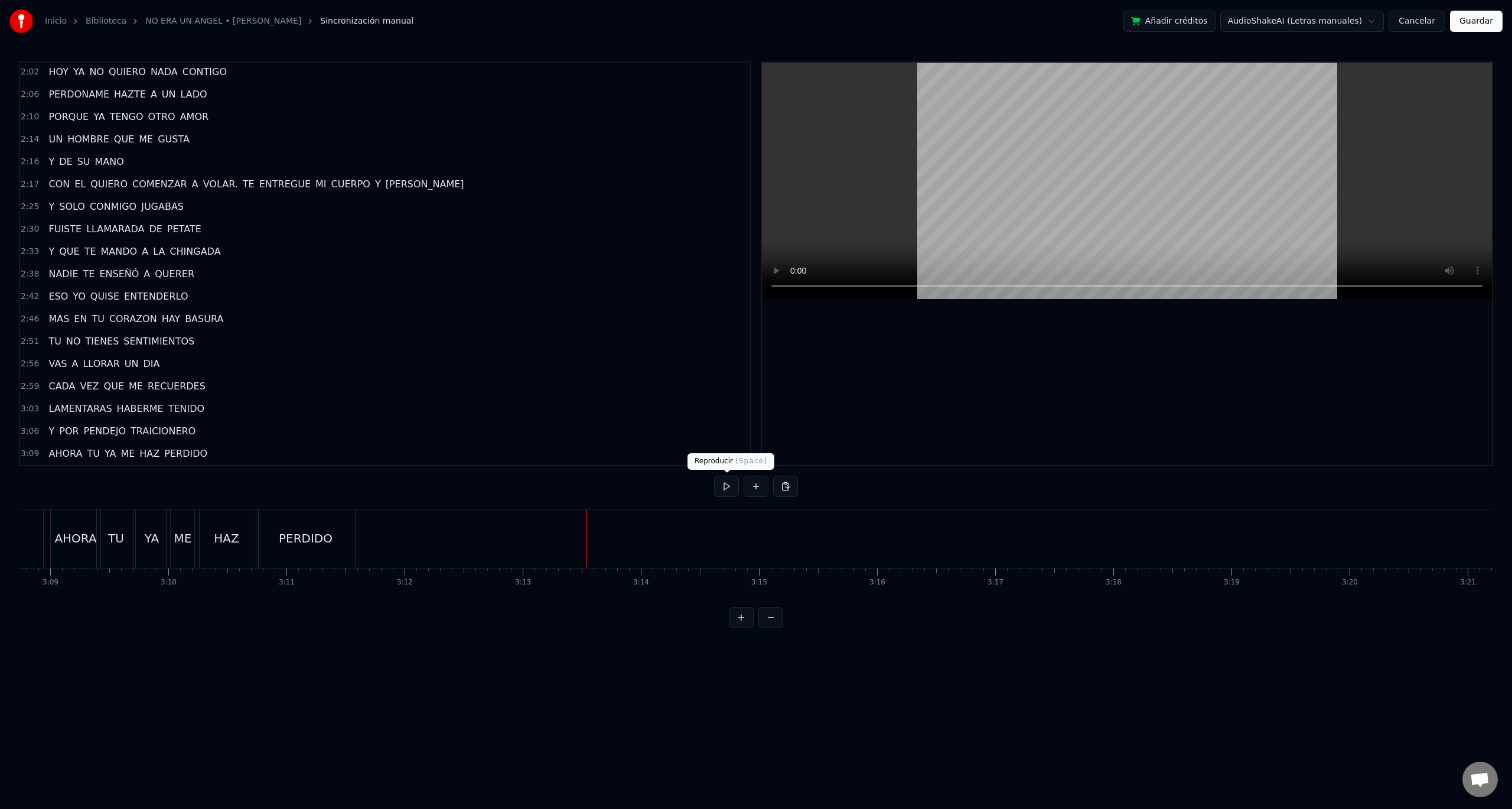
click at [729, 491] on button at bounding box center [727, 486] width 25 height 21
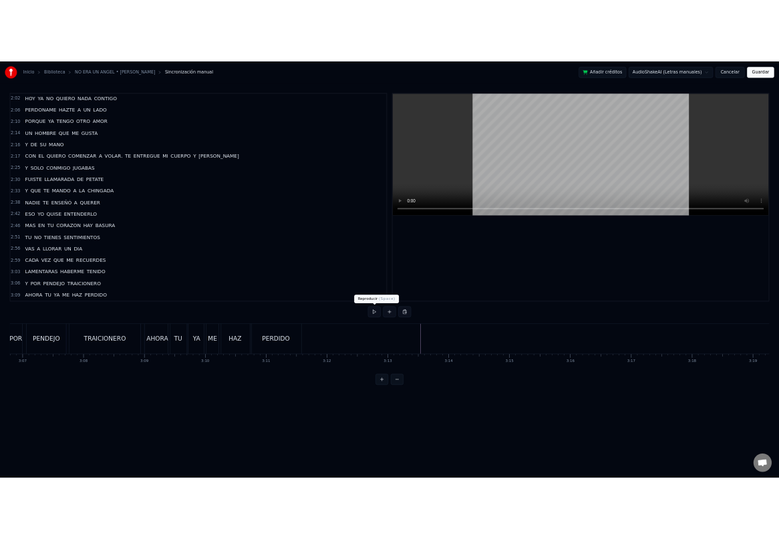
scroll to position [0, 24894]
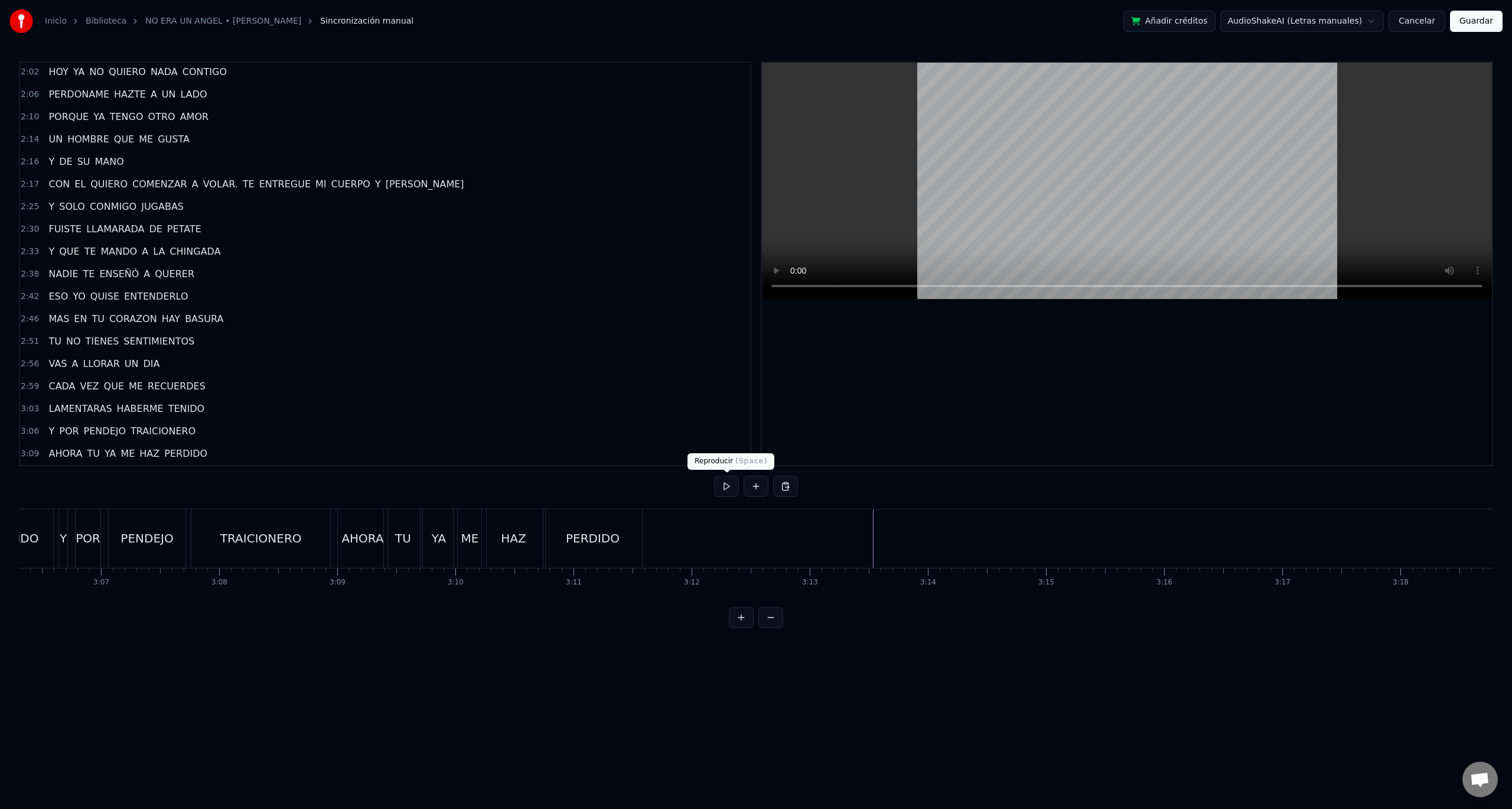
click at [313, 533] on div "TRAICIONERO" at bounding box center [260, 538] width 139 height 58
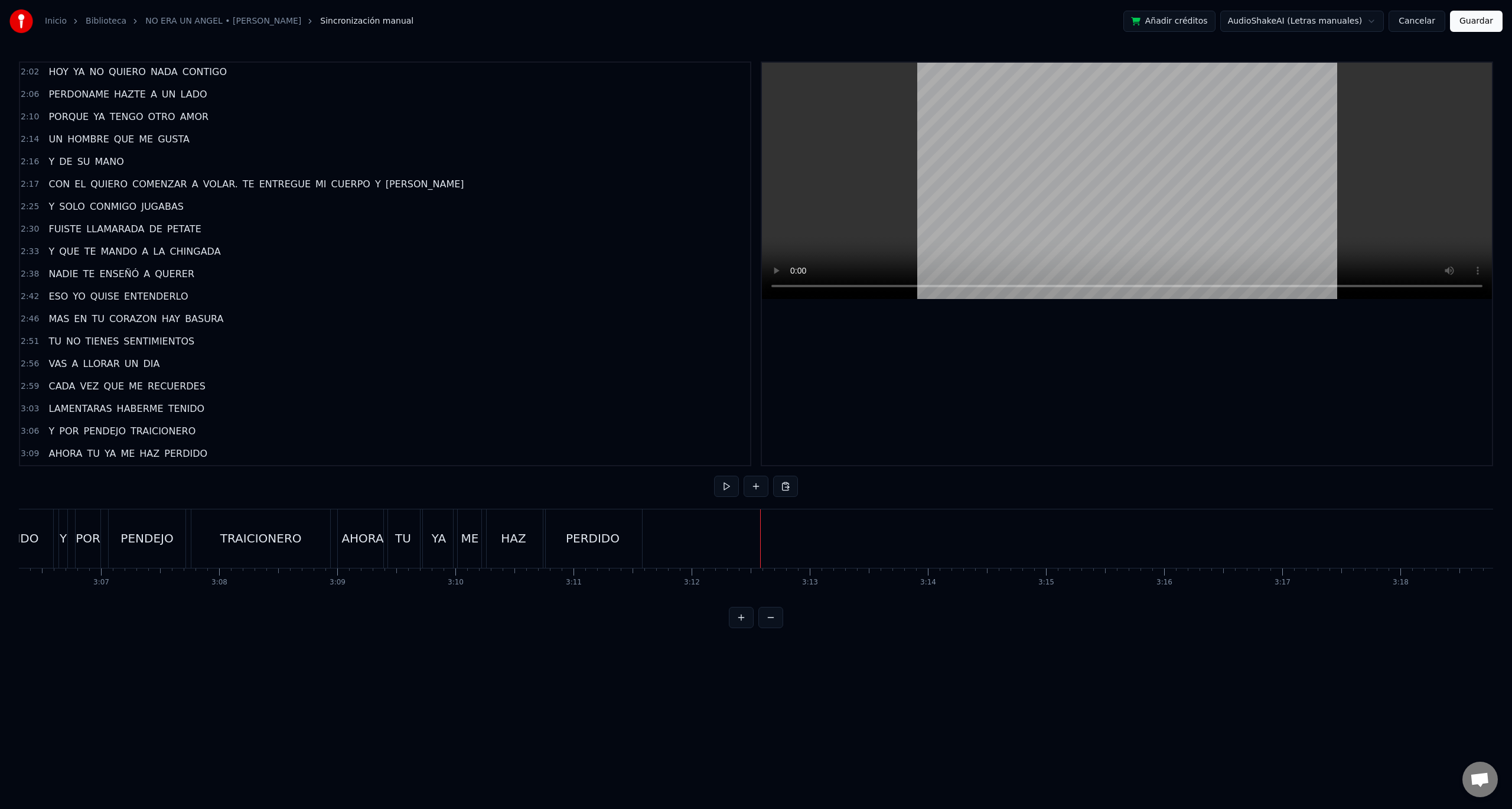
click at [1478, 19] on button "Guardar" at bounding box center [1476, 21] width 52 height 21
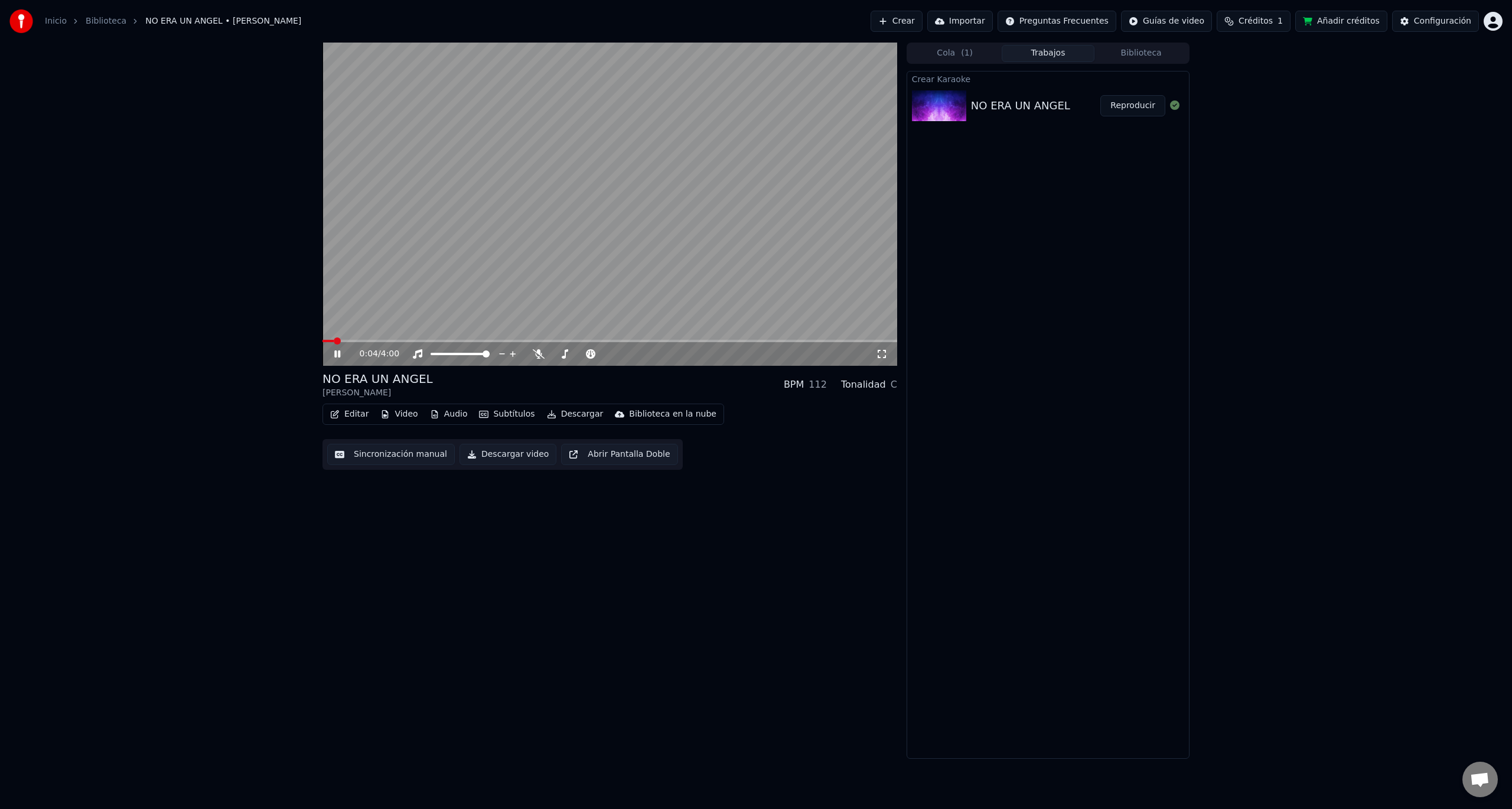
click at [973, 52] on button "Cola ( 1 )" at bounding box center [956, 53] width 94 height 17
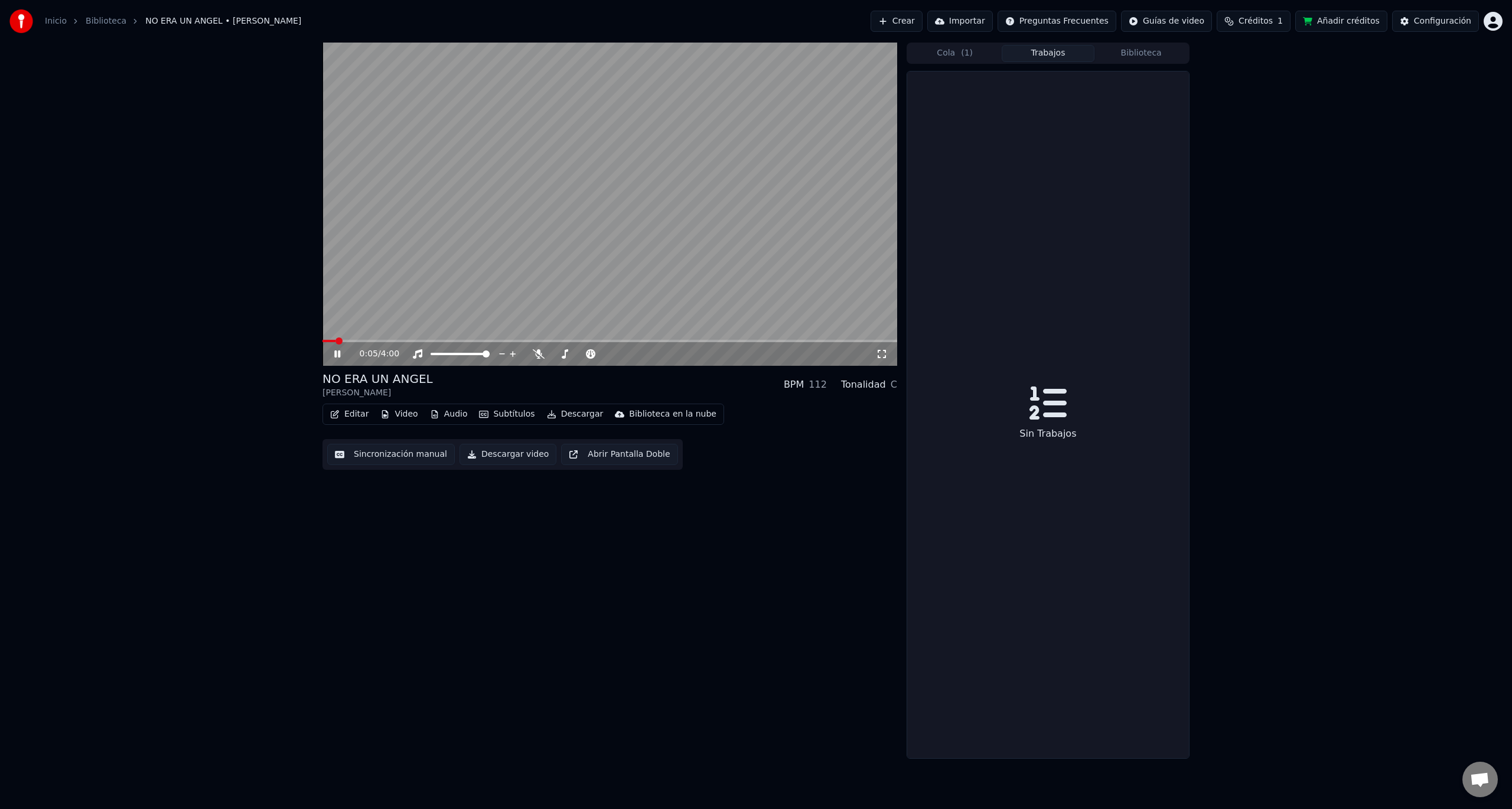
click at [1048, 52] on button "Trabajos" at bounding box center [1049, 53] width 94 height 17
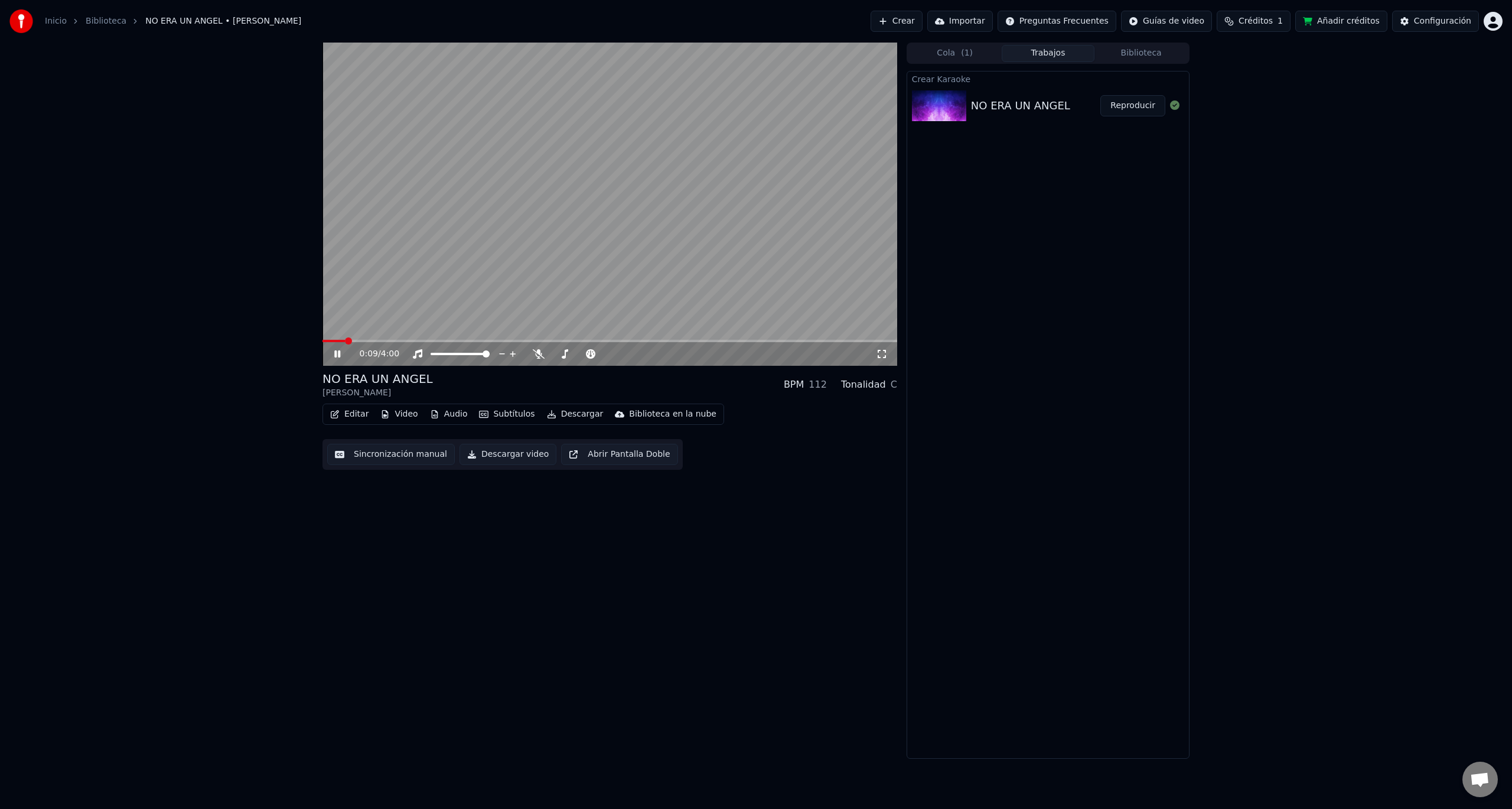
click at [501, 456] on button "Descargar video" at bounding box center [508, 454] width 97 height 21
click at [337, 356] on icon at bounding box center [337, 354] width 6 height 7
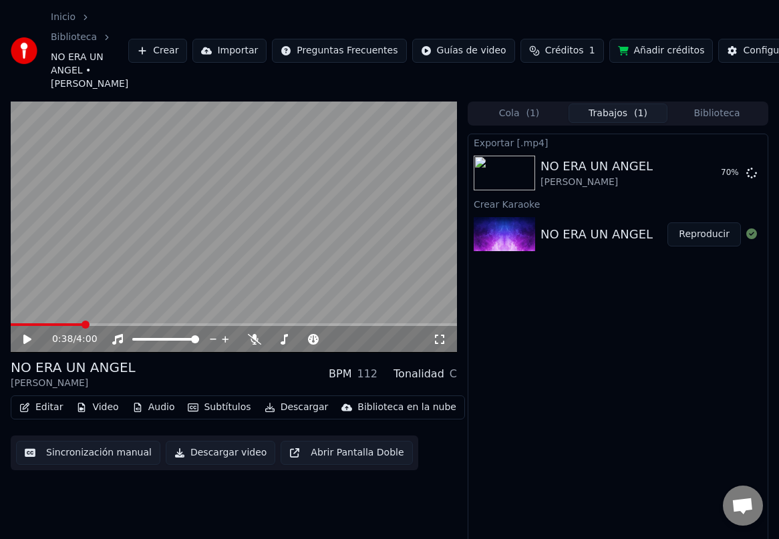
click at [661, 397] on div "Exportar [.mp4] NO ERA UN [PERSON_NAME] 70 % [PERSON_NAME] Karaoke NO ERA UN AN…" at bounding box center [618, 363] width 301 height 458
click at [719, 168] on button "Mostrar" at bounding box center [711, 173] width 59 height 24
drag, startPoint x: 587, startPoint y: 474, endPoint x: 643, endPoint y: 313, distance: 170.5
click at [590, 471] on div "Exportar [.mp4] NO ERA UN ANGEL [PERSON_NAME] Mostrar Crear Karaoke NO ERA UN A…" at bounding box center [618, 363] width 301 height 458
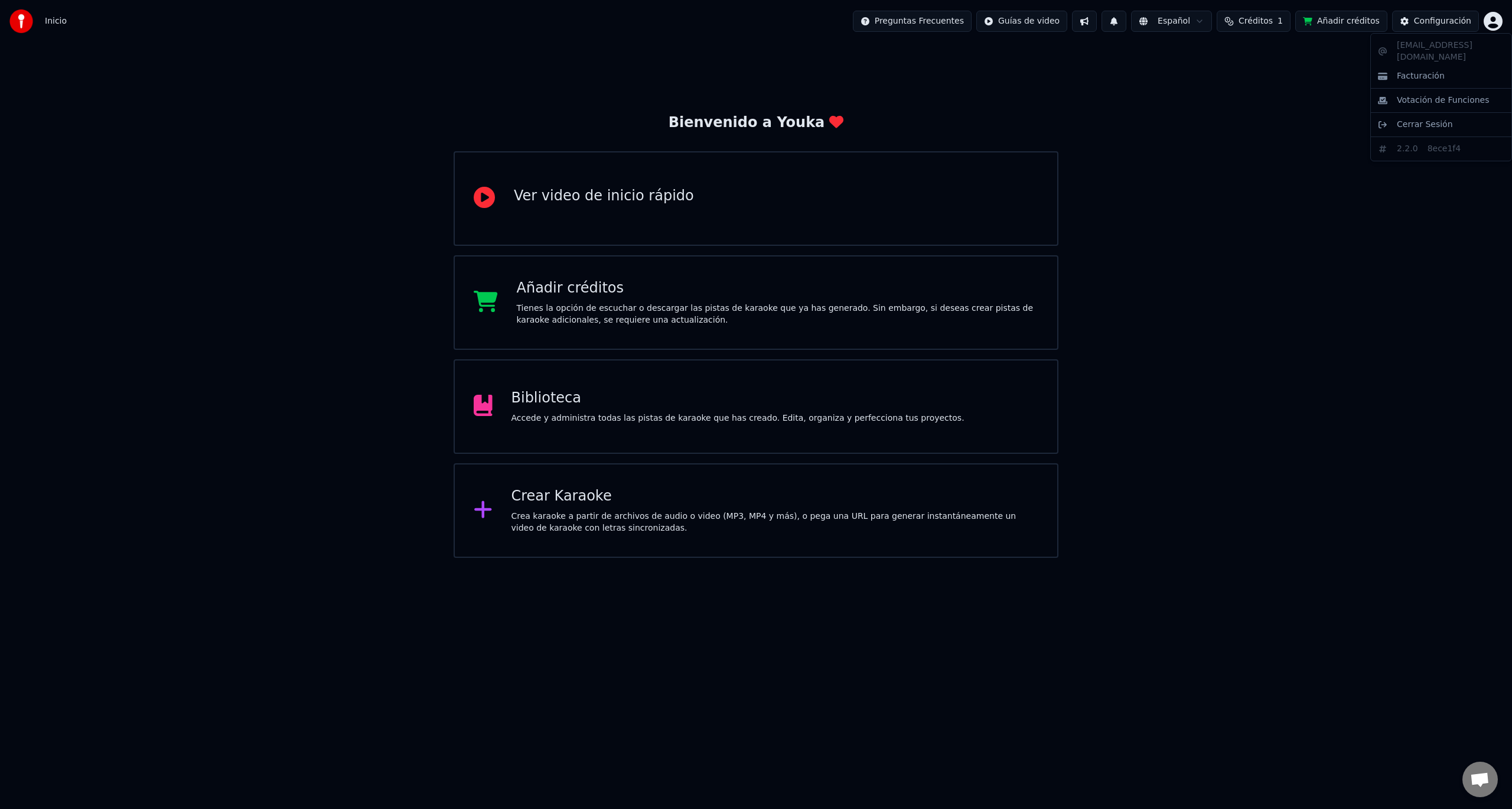
click at [1493, 17] on html "Inicio Preguntas Frecuentes Guías de video Español Créditos 1 Añadir créditos C…" at bounding box center [756, 279] width 1512 height 558
click at [1429, 118] on span "Cerrar Sesión" at bounding box center [1424, 124] width 56 height 11
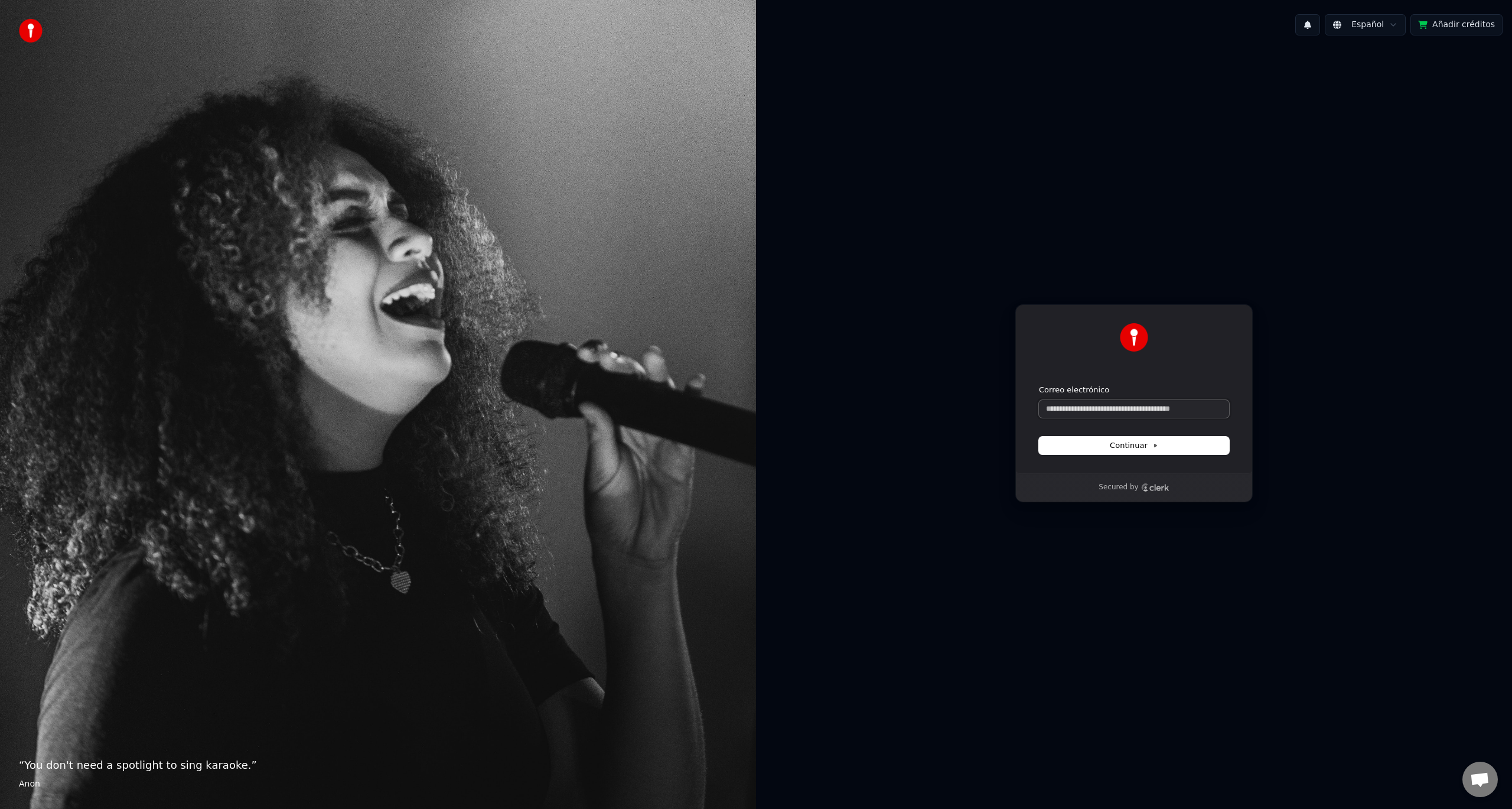
click at [1138, 404] on input "Correo electrónico" at bounding box center [1134, 408] width 190 height 18
paste input "**********"
click at [1142, 449] on span "Continuar" at bounding box center [1134, 446] width 49 height 11
type input "**********"
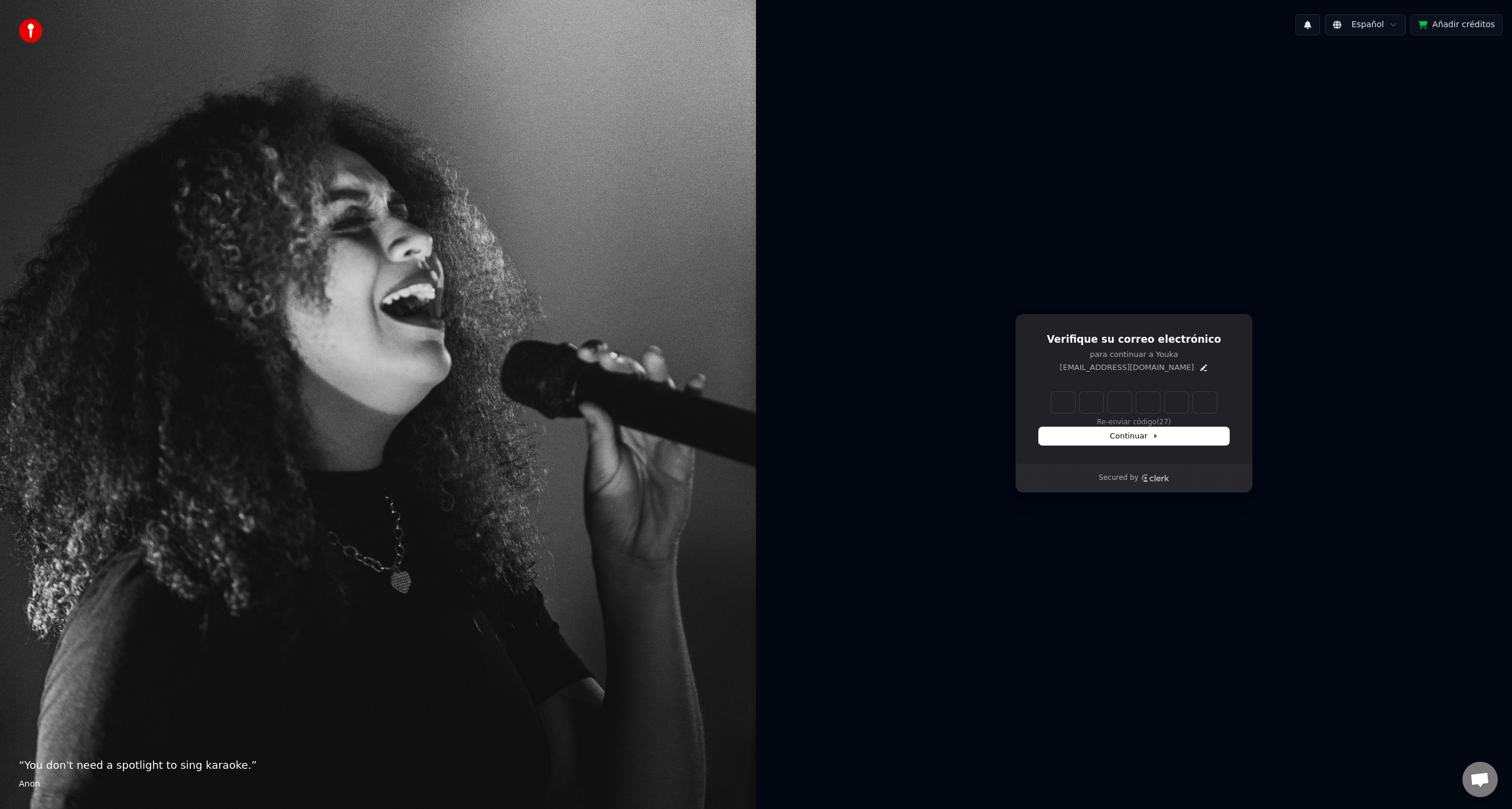
click at [1063, 403] on input "Enter verification code" at bounding box center [1146, 402] width 189 height 21
click at [1062, 405] on input "Enter verification code" at bounding box center [1146, 402] width 189 height 21
type input "******"
